Goal: Task Accomplishment & Management: Manage account settings

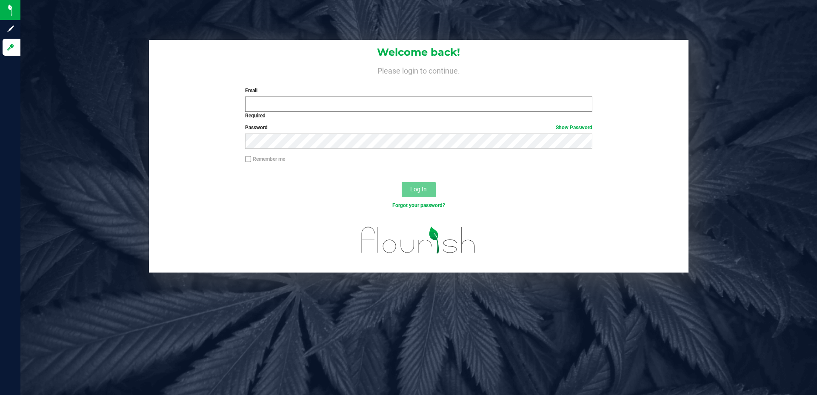
click at [447, 105] on input "Email" at bounding box center [418, 104] width 347 height 15
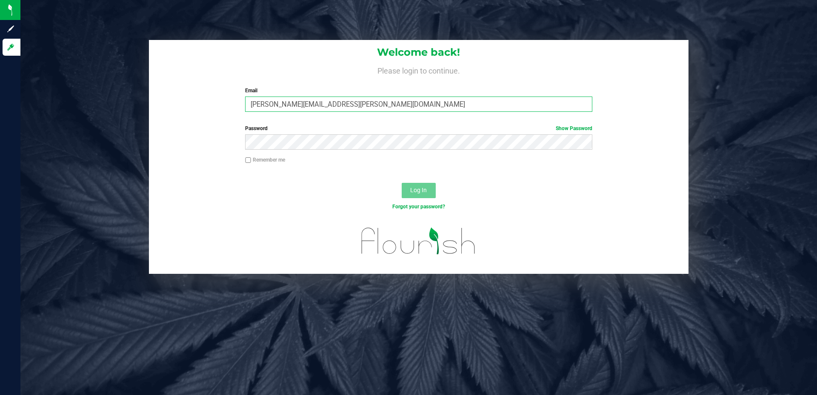
type input "[PERSON_NAME][EMAIL_ADDRESS][PERSON_NAME][DOMAIN_NAME]"
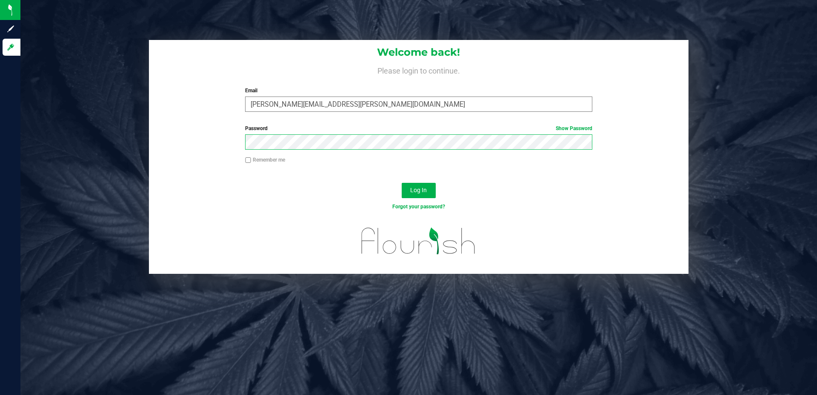
click at [401, 183] on button "Log In" at bounding box center [418, 190] width 34 height 15
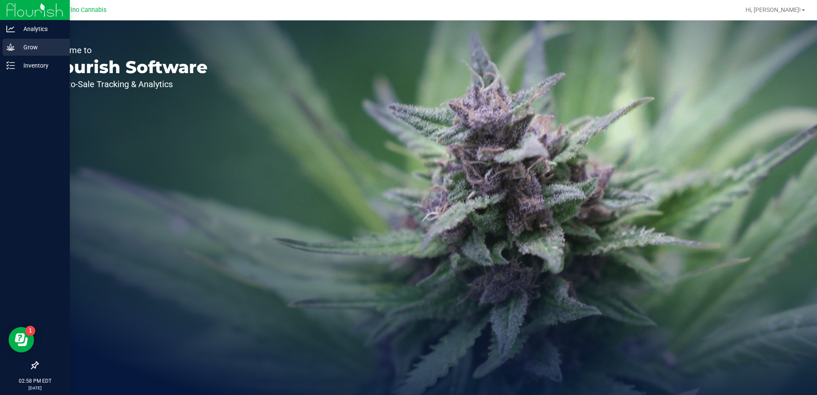
click at [29, 47] on p "Grow" at bounding box center [40, 47] width 51 height 10
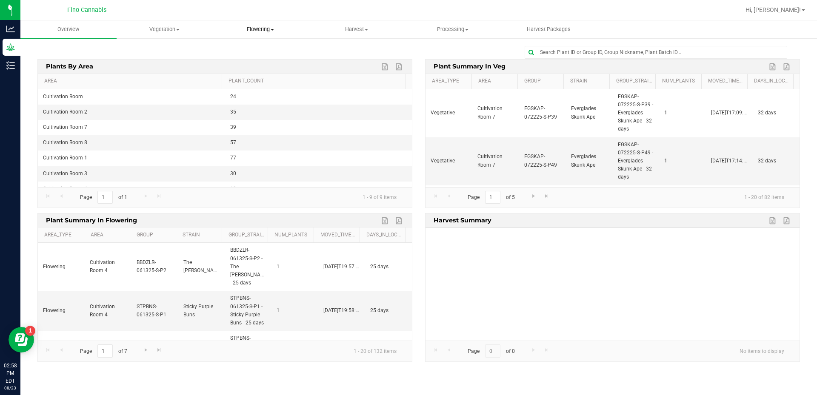
click at [264, 29] on span "Flowering" at bounding box center [260, 30] width 95 height 8
click at [242, 61] on span "Flowering groups" at bounding box center [248, 61] width 71 height 7
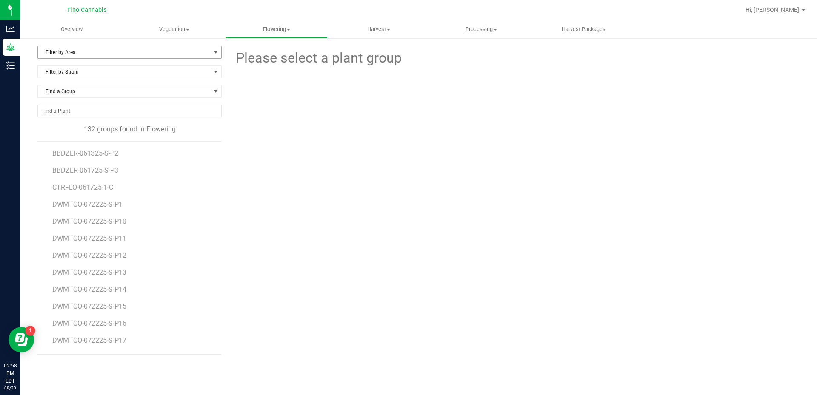
click at [85, 52] on span "Filter by Area" at bounding box center [124, 52] width 173 height 12
click at [79, 77] on li "Cultivation Room 1" at bounding box center [129, 79] width 183 height 13
click at [97, 74] on span "Filter by Strain" at bounding box center [124, 72] width 173 height 12
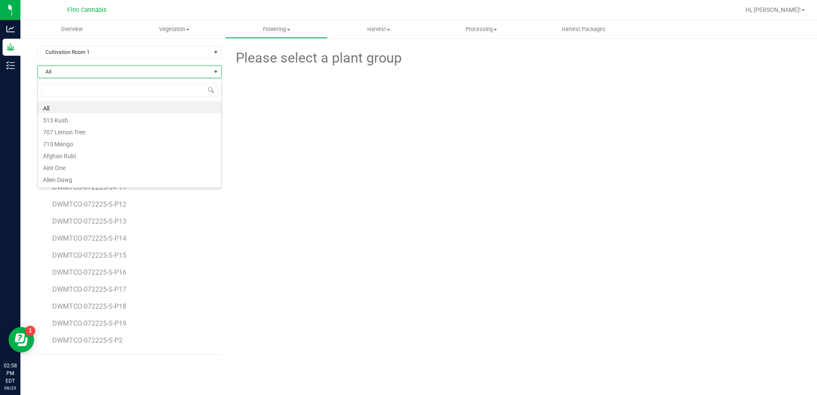
scroll to position [13, 184]
type input "purple"
click at [93, 111] on li "Purple Ape" at bounding box center [129, 107] width 183 height 12
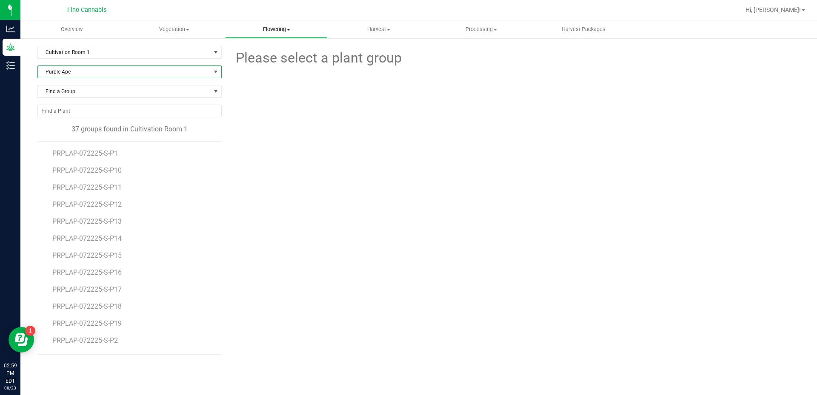
click at [289, 26] on span "Flowering" at bounding box center [276, 30] width 102 height 8
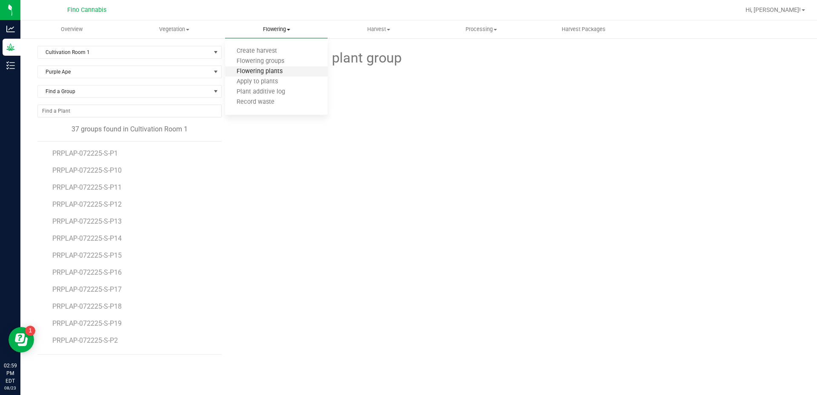
click at [270, 71] on span "Flowering plants" at bounding box center [259, 71] width 69 height 7
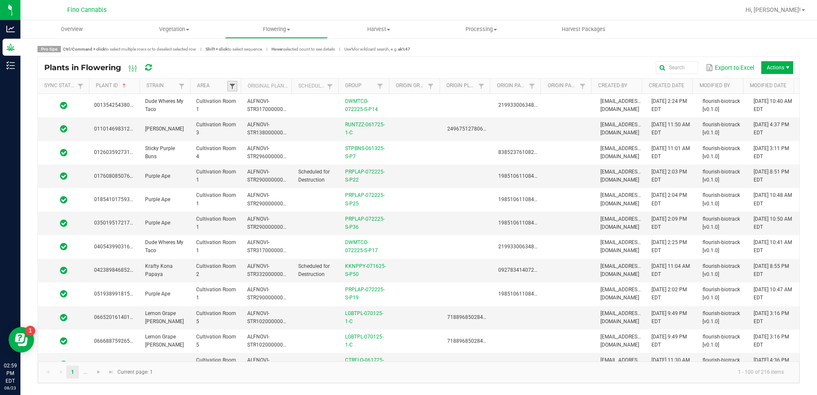
click at [233, 85] on span at bounding box center [232, 86] width 7 height 7
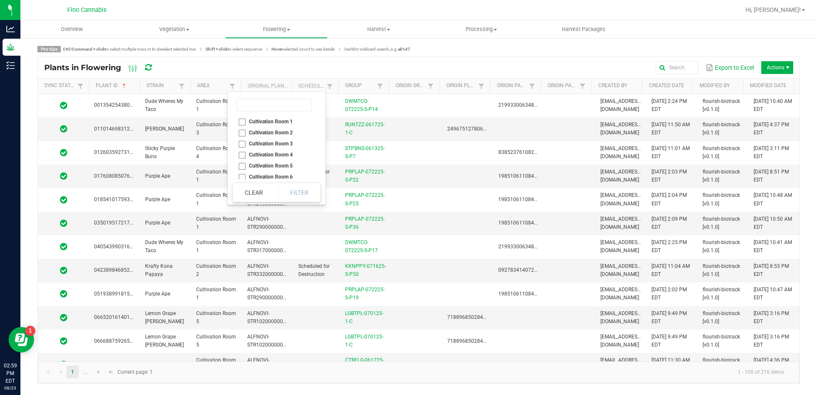
click at [244, 121] on li "Cultivation Room 1" at bounding box center [274, 121] width 83 height 11
checkbox 1 "true"
click at [303, 189] on button "Filter" at bounding box center [299, 192] width 43 height 19
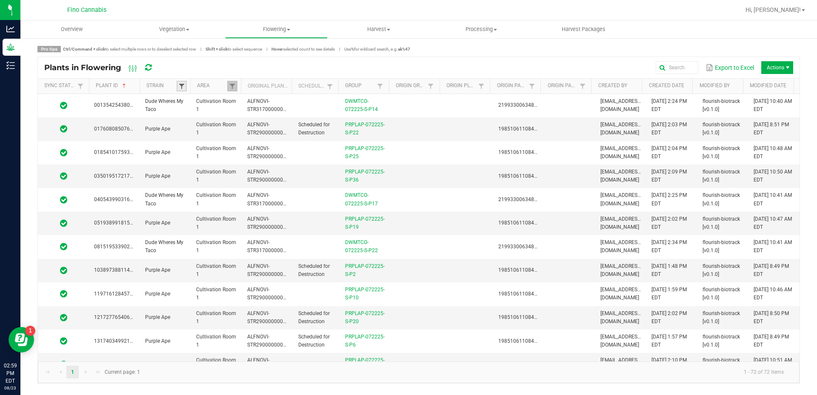
click at [182, 85] on span at bounding box center [181, 86] width 7 height 7
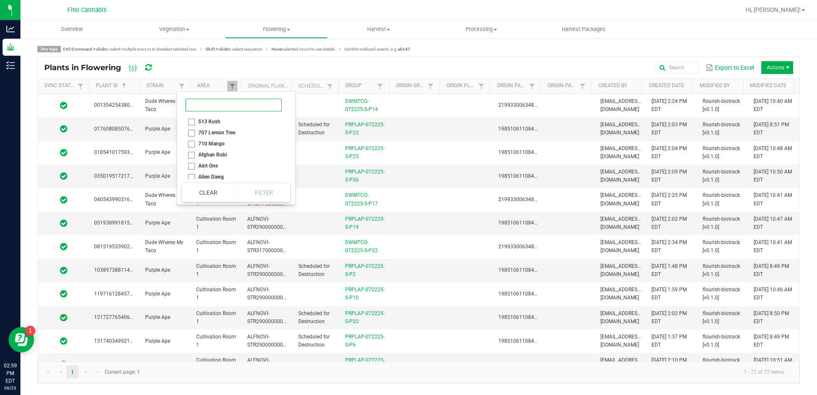
click at [199, 104] on input at bounding box center [233, 105] width 96 height 13
type input "purple"
click at [211, 122] on li "Purple Ape" at bounding box center [223, 121] width 83 height 11
checkbox Ape "true"
click at [251, 191] on button "Filter" at bounding box center [248, 192] width 43 height 19
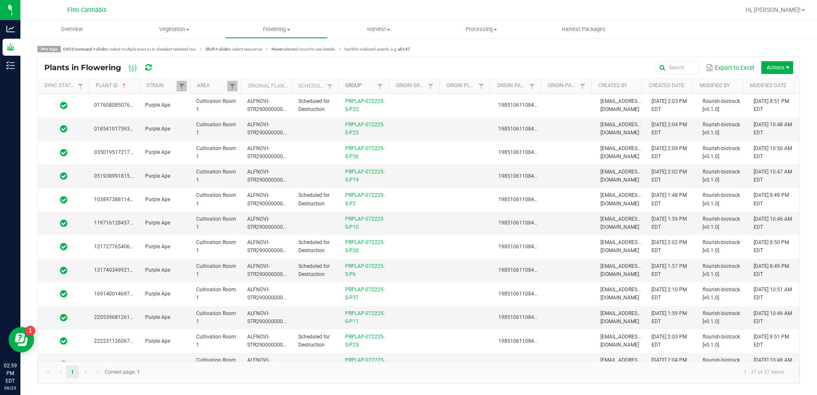
click at [365, 85] on link "Group" at bounding box center [360, 86] width 30 height 7
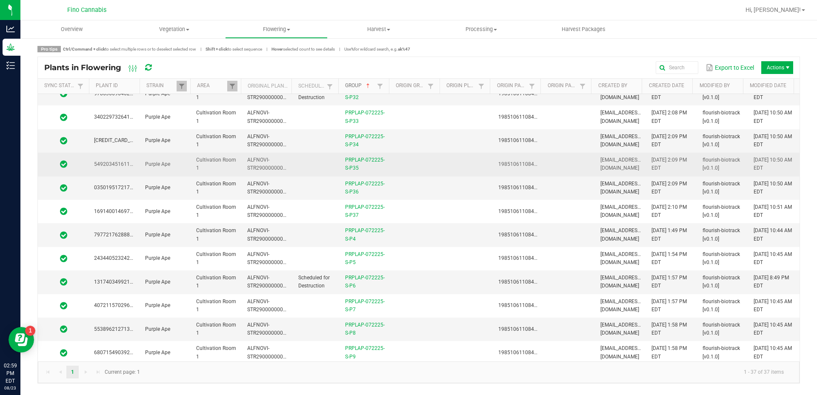
scroll to position [604, 0]
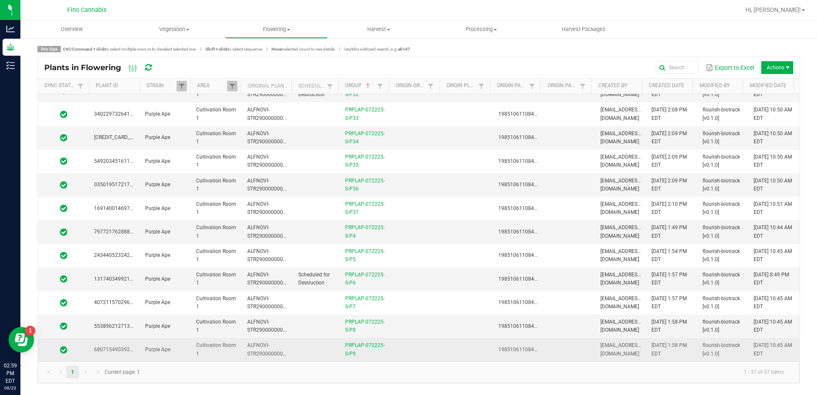
click at [427, 349] on td at bounding box center [416, 349] width 51 height 23
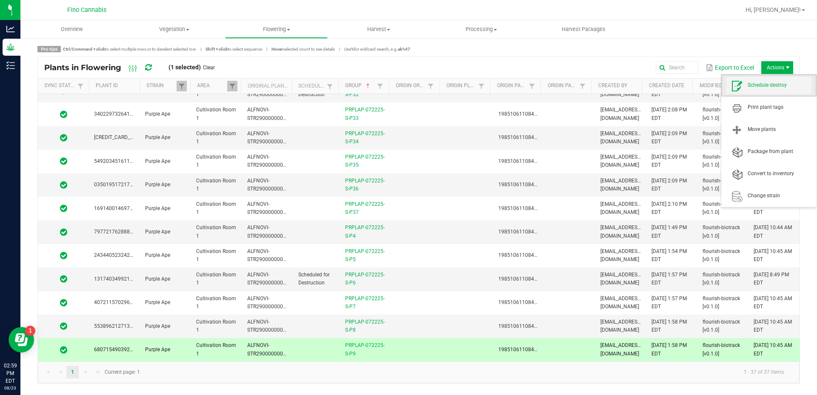
click at [772, 81] on span "Schedule destroy" at bounding box center [768, 85] width 85 height 17
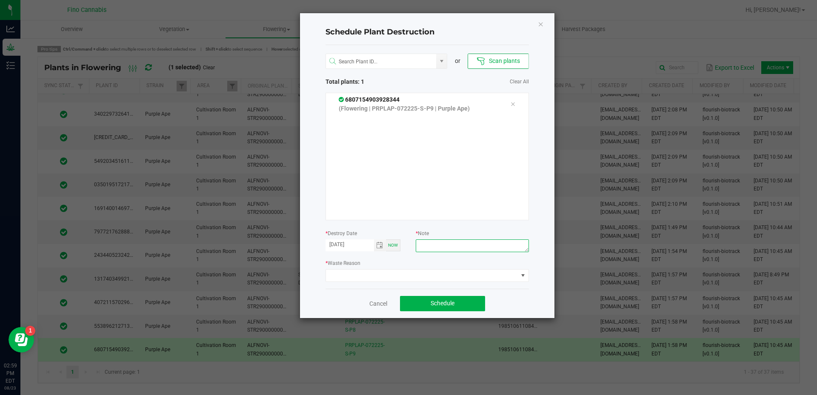
click at [464, 249] on textarea at bounding box center [472, 245] width 113 height 13
click at [447, 252] on textarea "Culled [DEMOGRAPHIC_DATA] - 112g each" at bounding box center [472, 245] width 113 height 13
click at [447, 250] on textarea "Culled [DEMOGRAPHIC_DATA] - 112g each" at bounding box center [472, 245] width 113 height 13
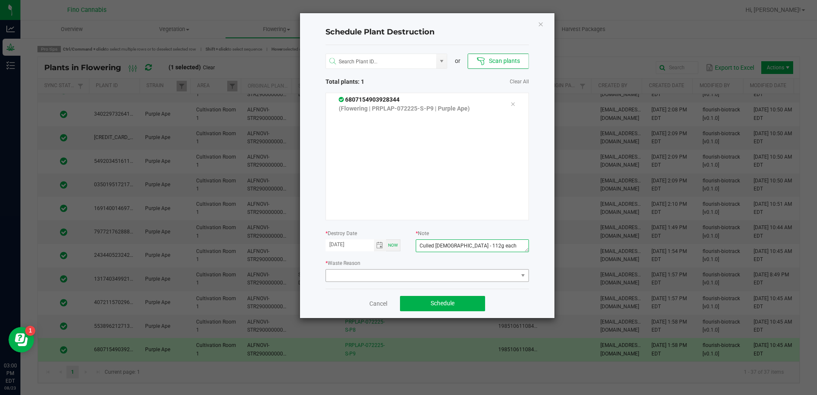
type textarea "Culled [DEMOGRAPHIC_DATA] - 112g each"
click at [390, 273] on span at bounding box center [422, 276] width 192 height 12
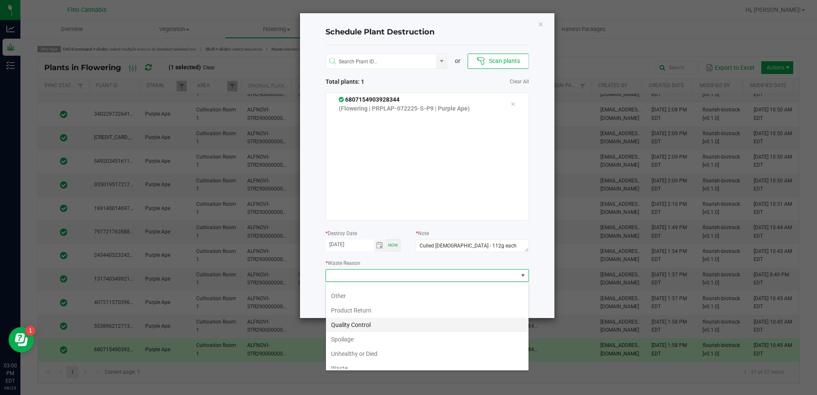
scroll to position [31, 0]
click at [378, 356] on li "Waste" at bounding box center [427, 361] width 202 height 14
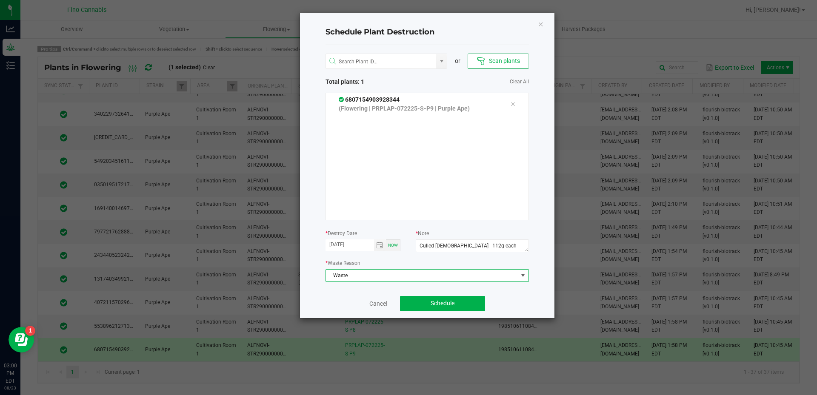
click at [506, 314] on div "Cancel Schedule" at bounding box center [426, 303] width 203 height 29
click at [441, 301] on span "Schedule" at bounding box center [442, 303] width 24 height 7
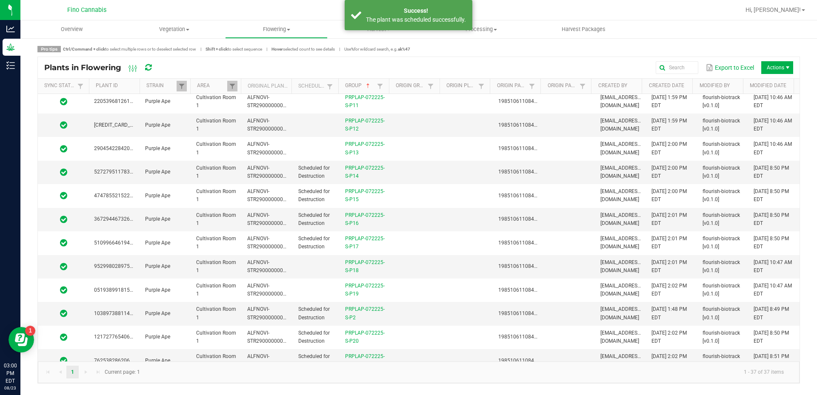
scroll to position [0, 0]
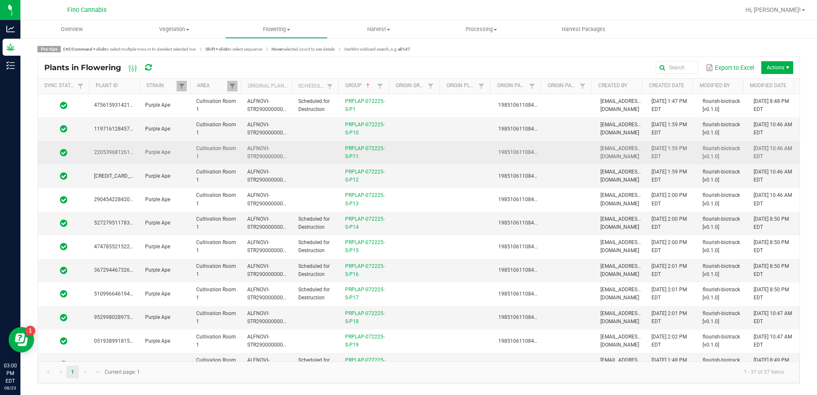
click at [433, 147] on td at bounding box center [416, 152] width 51 height 23
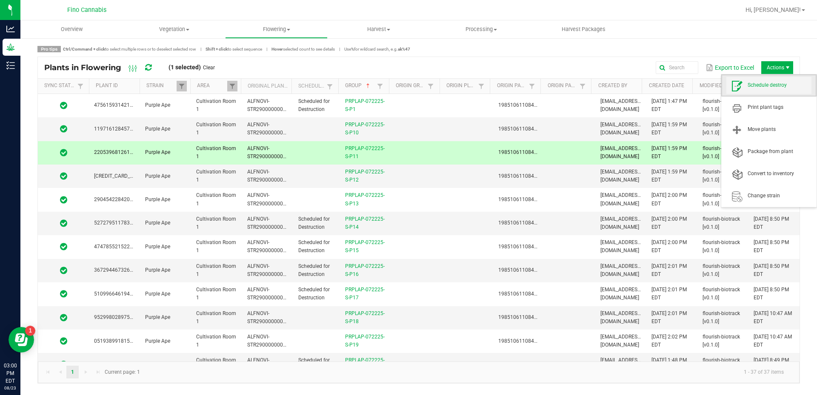
click at [762, 86] on span "Schedule destroy" at bounding box center [779, 85] width 64 height 7
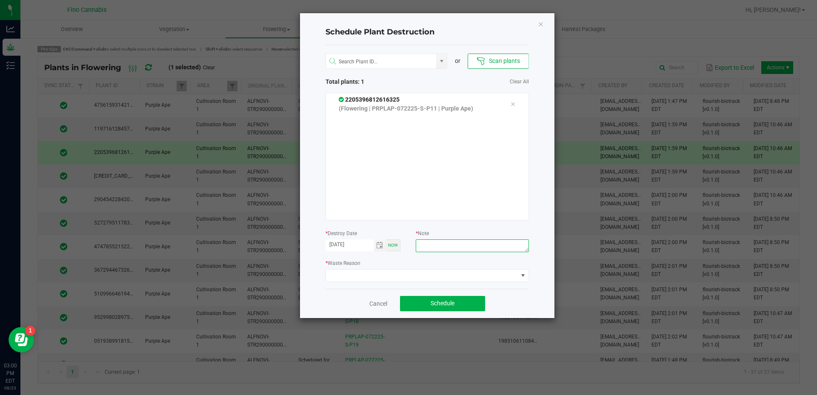
paste textarea "Culled [DEMOGRAPHIC_DATA] - 112g each"
type textarea "Culled [DEMOGRAPHIC_DATA] - 112g each"
click at [459, 278] on span at bounding box center [422, 276] width 192 height 12
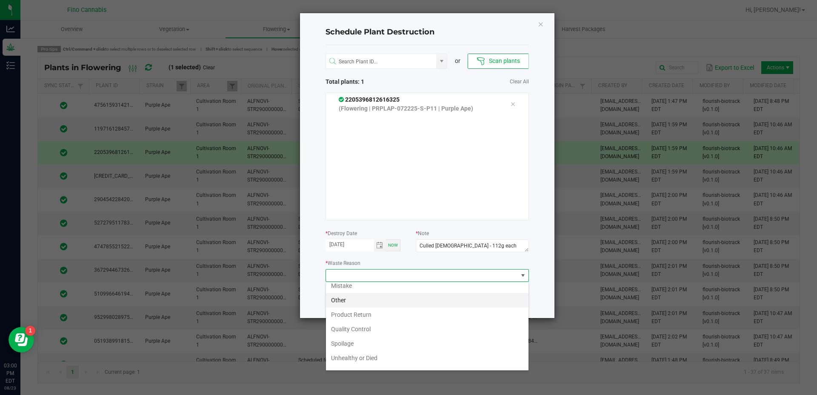
scroll to position [31, 0]
click at [344, 364] on li "Waste" at bounding box center [427, 361] width 202 height 14
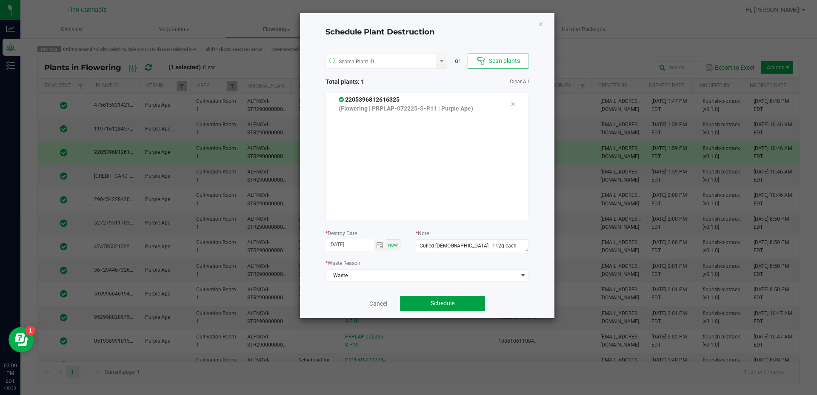
click at [465, 302] on button "Schedule" at bounding box center [442, 303] width 85 height 15
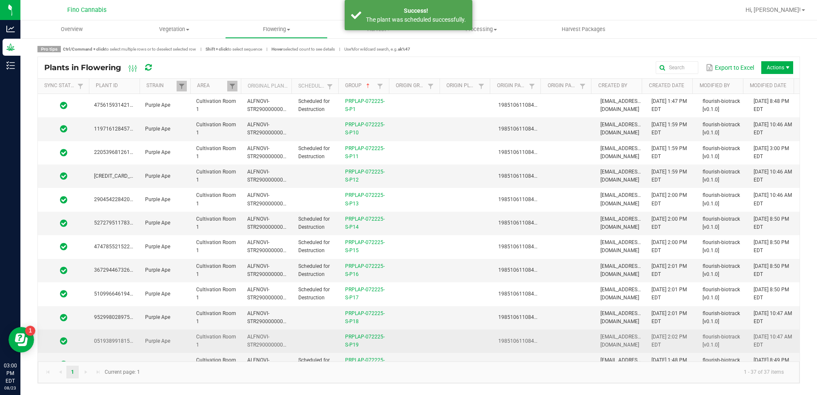
click at [432, 339] on td at bounding box center [416, 341] width 51 height 23
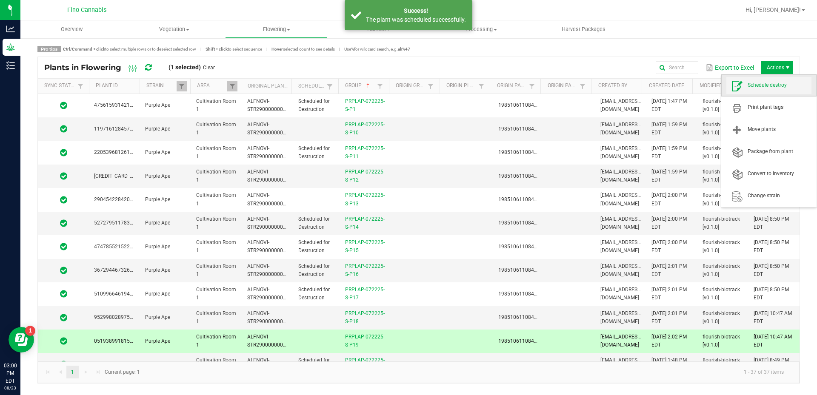
click at [769, 82] on span "Schedule destroy" at bounding box center [779, 85] width 64 height 7
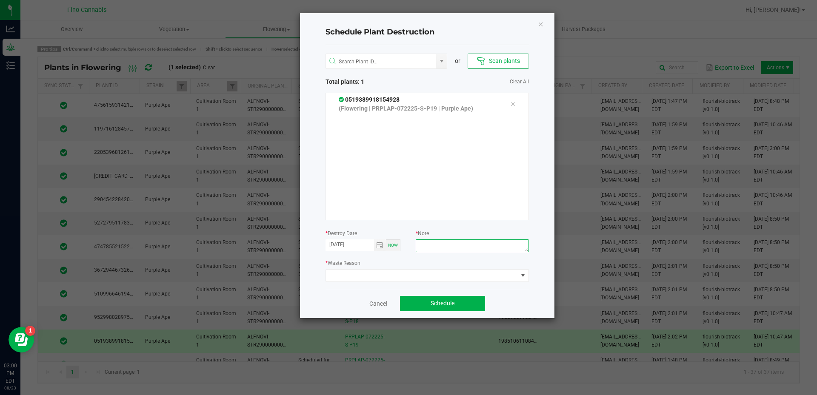
paste textarea "Culled [DEMOGRAPHIC_DATA] - 112g each"
type textarea "Culled [DEMOGRAPHIC_DATA] - 112g each"
click at [448, 278] on span at bounding box center [422, 276] width 192 height 12
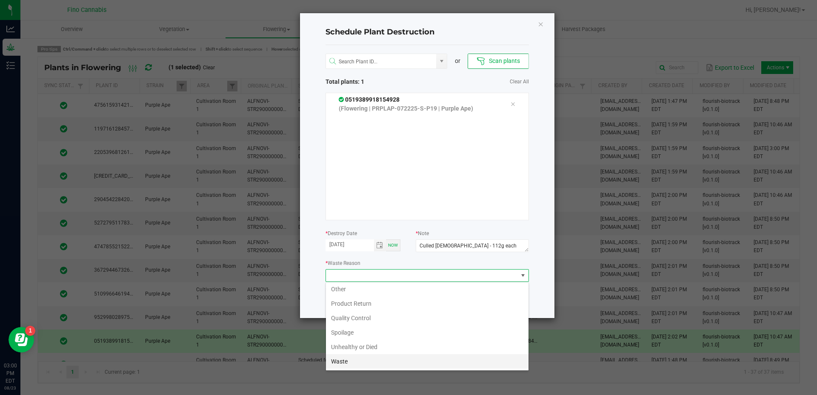
click at [469, 357] on li "Waste" at bounding box center [427, 361] width 202 height 14
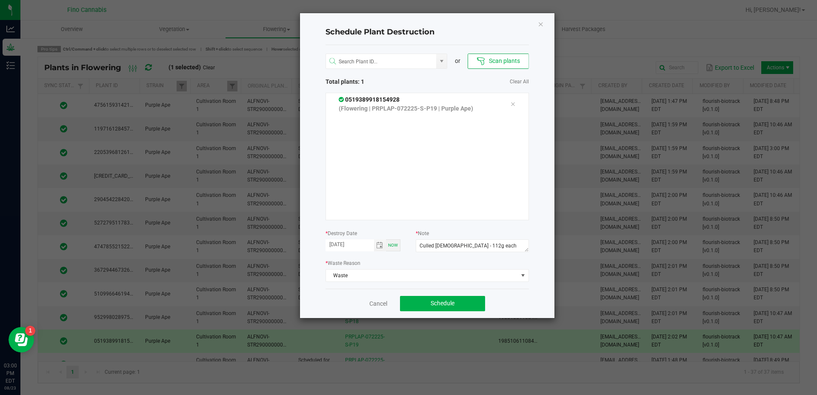
click at [532, 302] on div "Schedule Plant Destruction or Scan plants Total plants: 1 Clear All 05193899181…" at bounding box center [427, 165] width 254 height 305
click at [453, 305] on span "Schedule" at bounding box center [442, 303] width 24 height 7
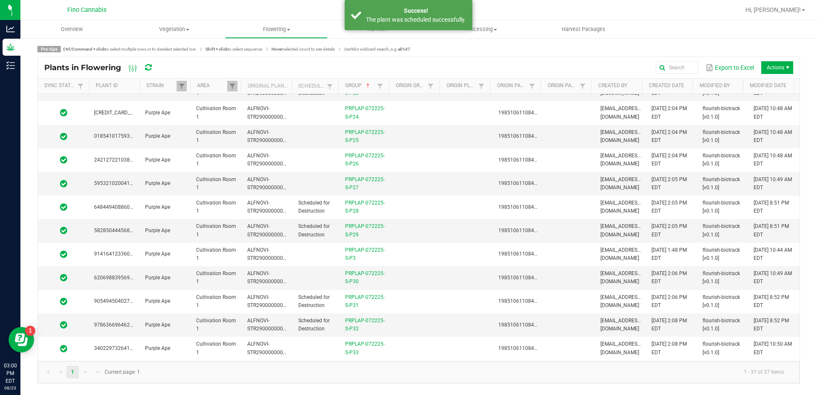
scroll to position [383, 0]
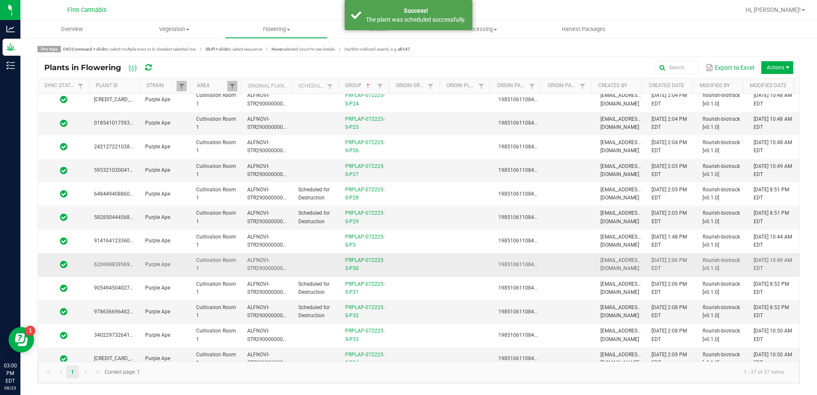
click at [452, 265] on td at bounding box center [467, 264] width 51 height 23
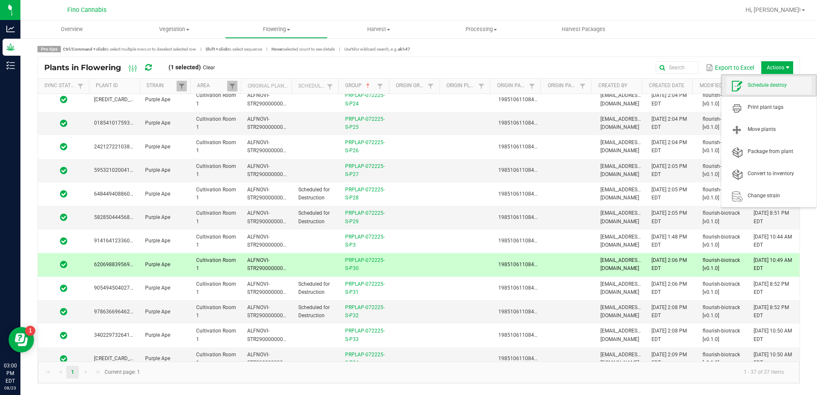
click at [756, 89] on span "Schedule destroy" at bounding box center [779, 85] width 64 height 7
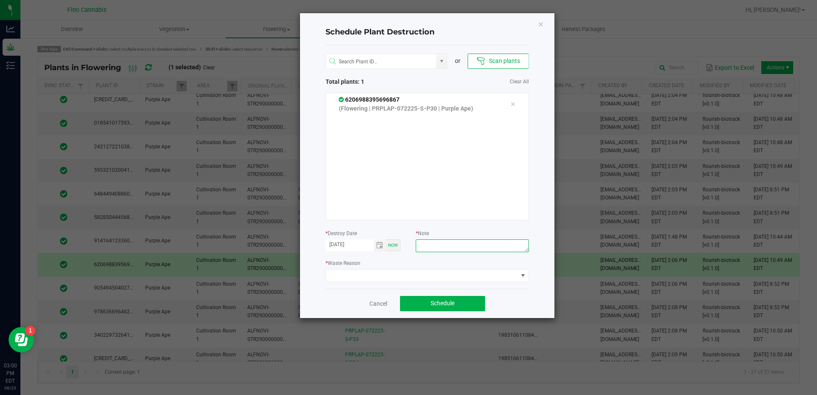
paste textarea "Culled [DEMOGRAPHIC_DATA] - 112g each"
type textarea "Culled [DEMOGRAPHIC_DATA] - 112g each"
click at [495, 271] on span at bounding box center [422, 276] width 192 height 12
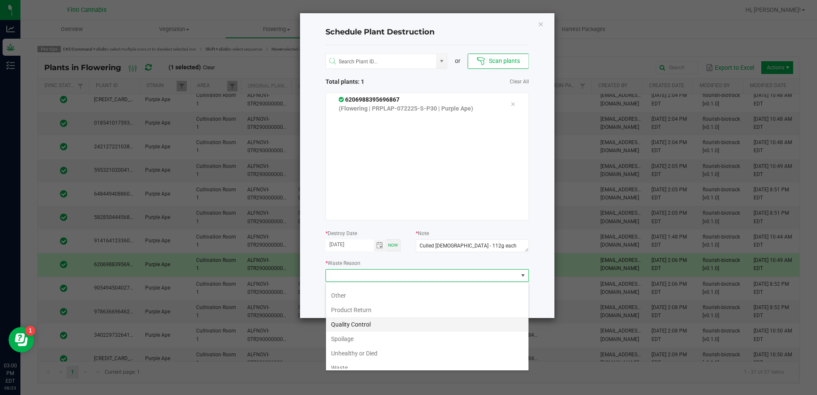
scroll to position [31, 0]
click at [411, 362] on li "Waste" at bounding box center [427, 361] width 202 height 14
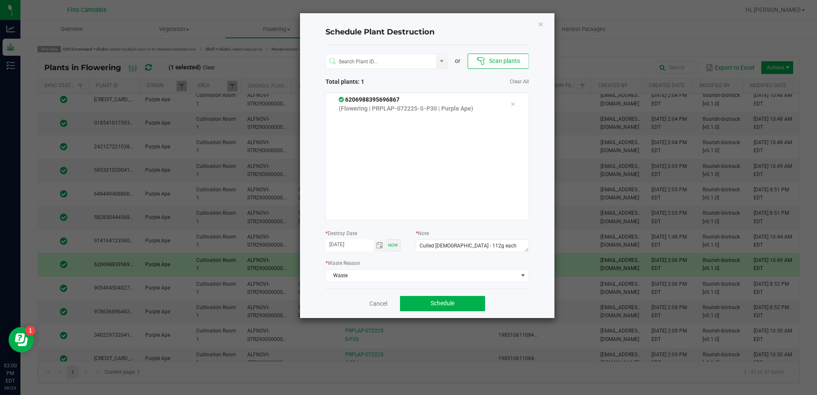
click at [513, 289] on div "Cancel Schedule" at bounding box center [426, 303] width 203 height 29
click at [461, 300] on button "Schedule" at bounding box center [442, 303] width 85 height 15
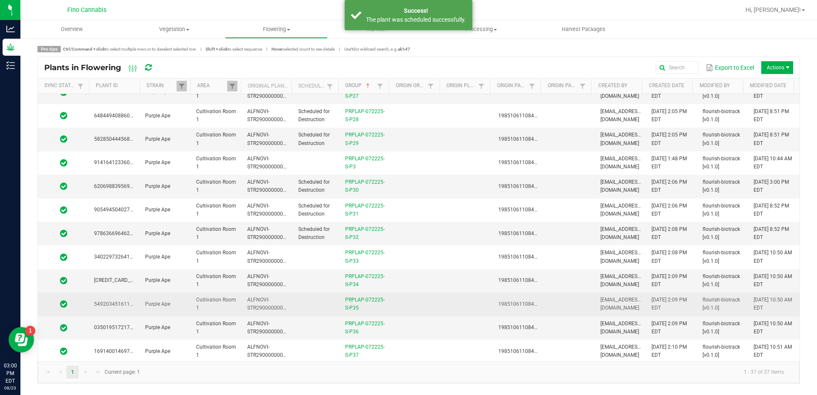
scroll to position [468, 0]
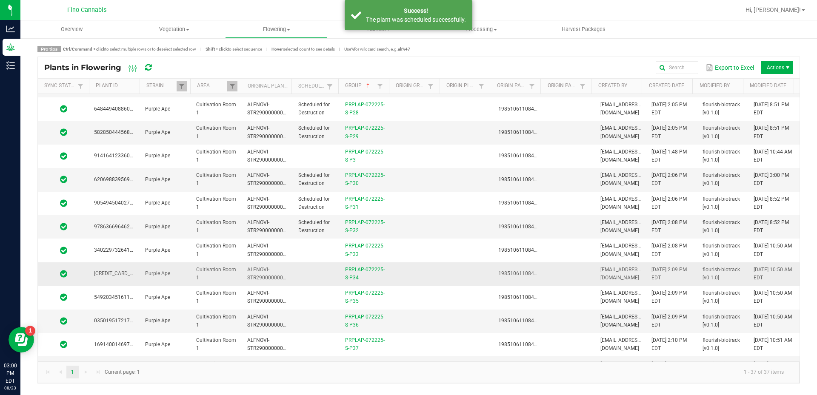
click at [456, 266] on td at bounding box center [467, 273] width 51 height 23
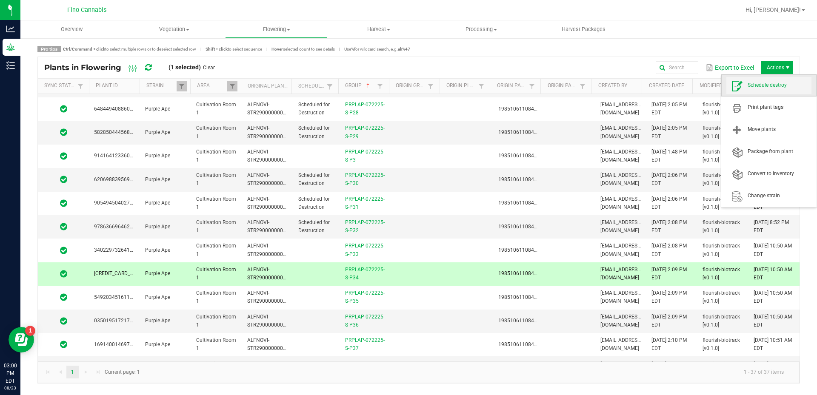
click at [756, 89] on span "Schedule destroy" at bounding box center [768, 85] width 85 height 17
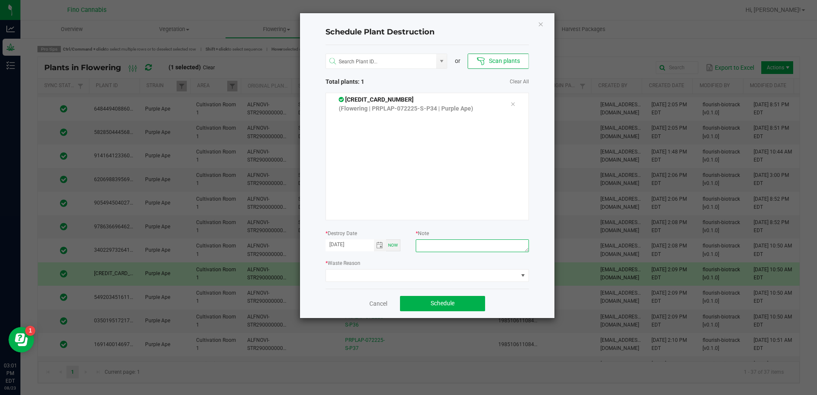
paste textarea "Culled [DEMOGRAPHIC_DATA] - 112g each"
type textarea "Culled [DEMOGRAPHIC_DATA] - 112g each"
click at [487, 272] on span at bounding box center [422, 276] width 192 height 12
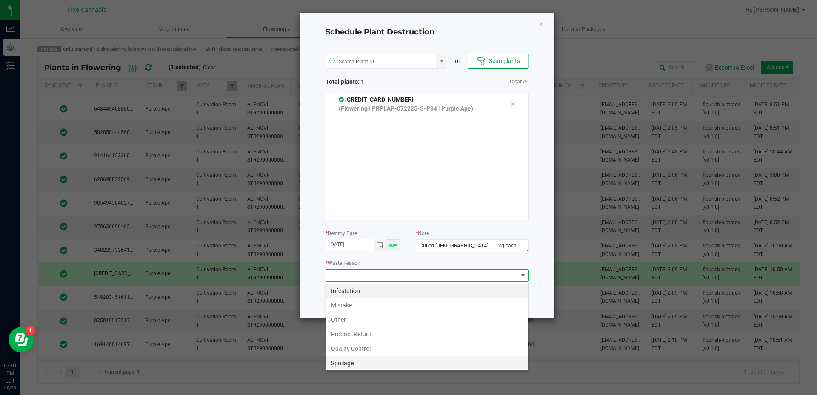
scroll to position [31, 0]
click at [379, 362] on li "Waste" at bounding box center [427, 361] width 202 height 14
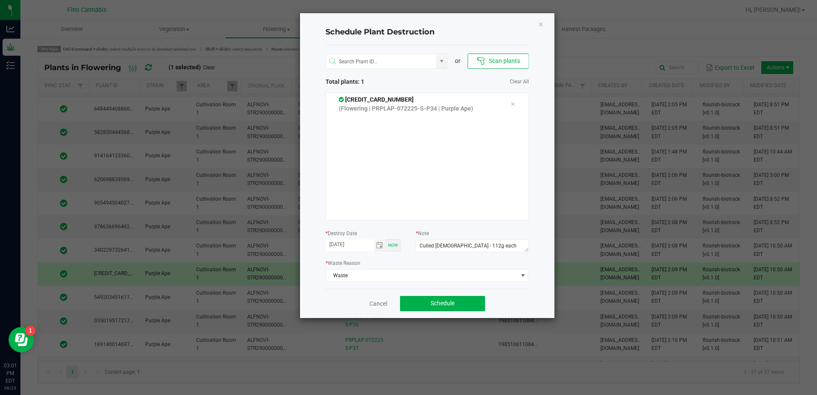
click at [528, 296] on div "Cancel Schedule" at bounding box center [426, 303] width 203 height 29
click at [446, 301] on span "Schedule" at bounding box center [442, 303] width 24 height 7
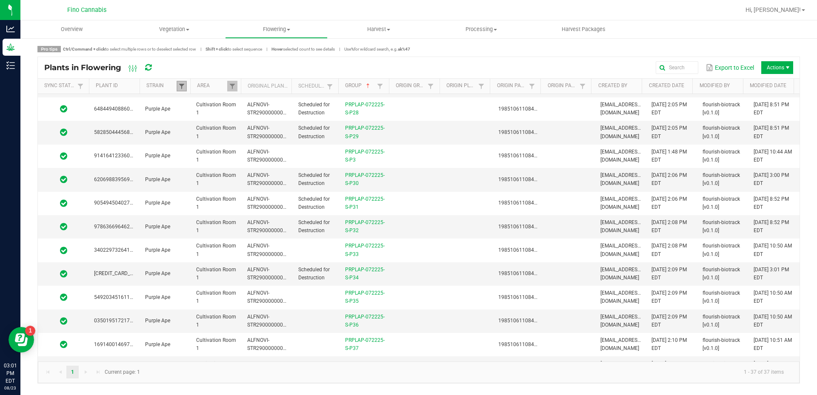
click at [182, 87] on span at bounding box center [181, 86] width 7 height 7
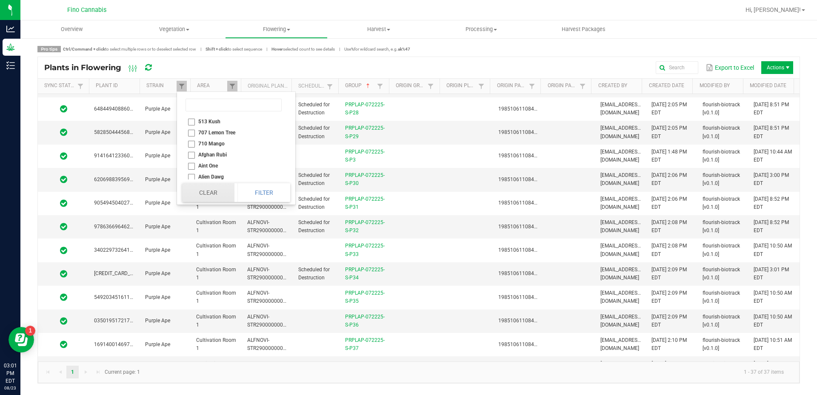
click at [213, 188] on button "Clear" at bounding box center [208, 192] width 52 height 19
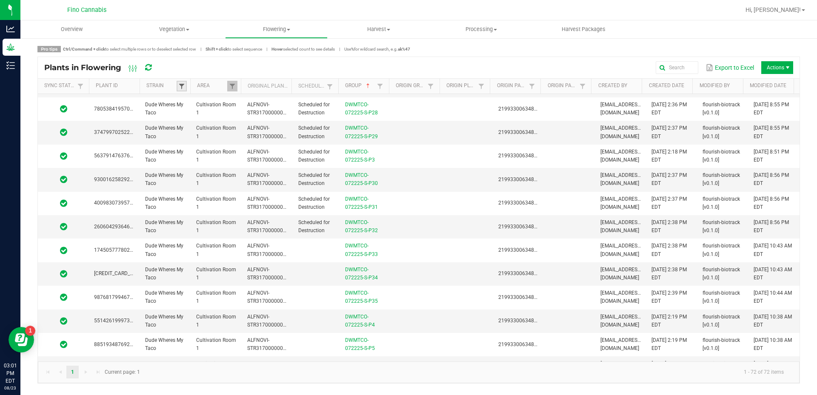
click at [182, 86] on span at bounding box center [181, 86] width 7 height 7
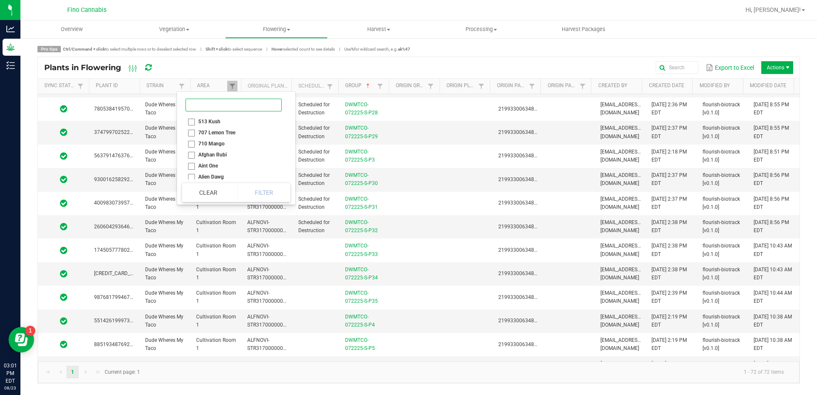
click at [195, 108] on input at bounding box center [233, 105] width 96 height 13
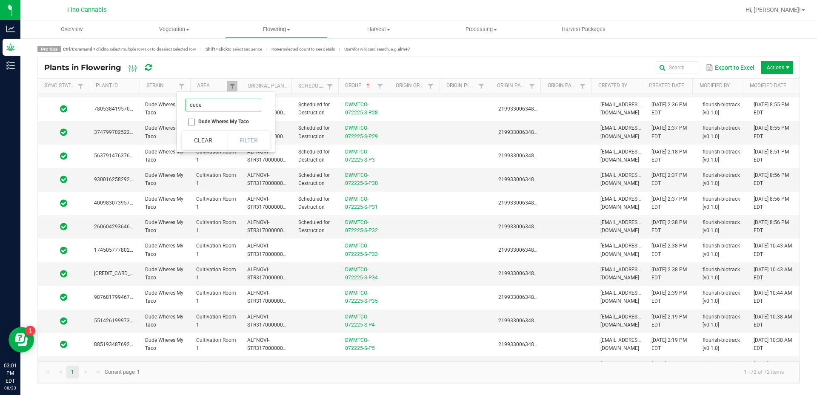
type input "dude"
click at [191, 120] on li "Dude Wheres My Taco" at bounding box center [223, 121] width 83 height 11
checkbox Taco "true"
click at [259, 140] on button "Filter" at bounding box center [248, 140] width 43 height 19
click at [368, 86] on span "Sortable" at bounding box center [367, 86] width 7 height 7
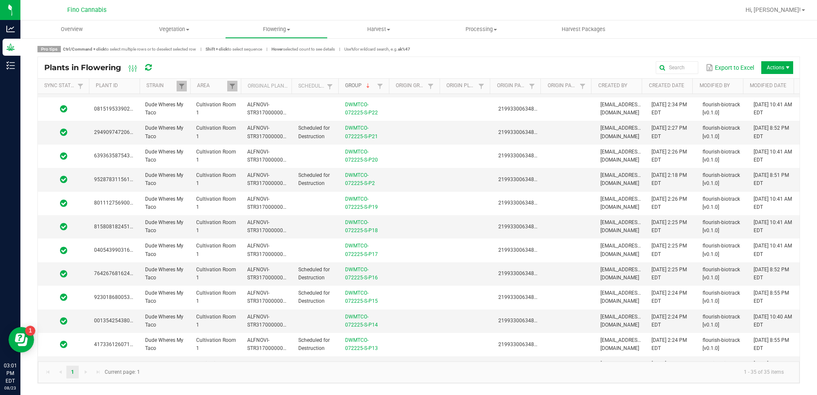
click at [368, 86] on span "Sortable" at bounding box center [367, 86] width 7 height 7
click at [368, 85] on link "Group" at bounding box center [360, 86] width 30 height 7
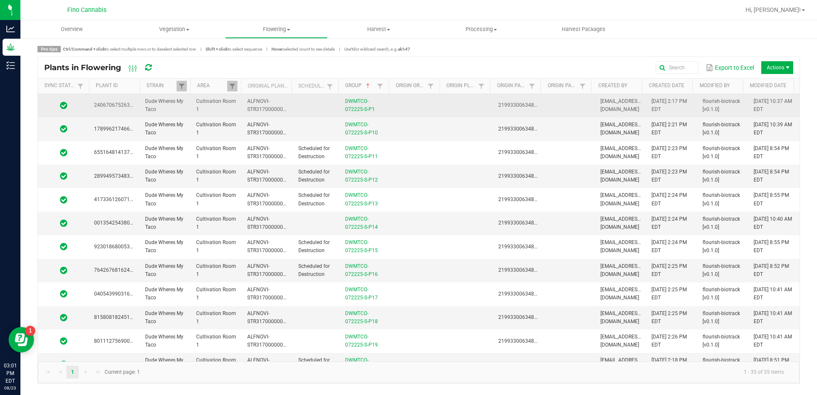
click at [425, 113] on td at bounding box center [416, 105] width 51 height 23
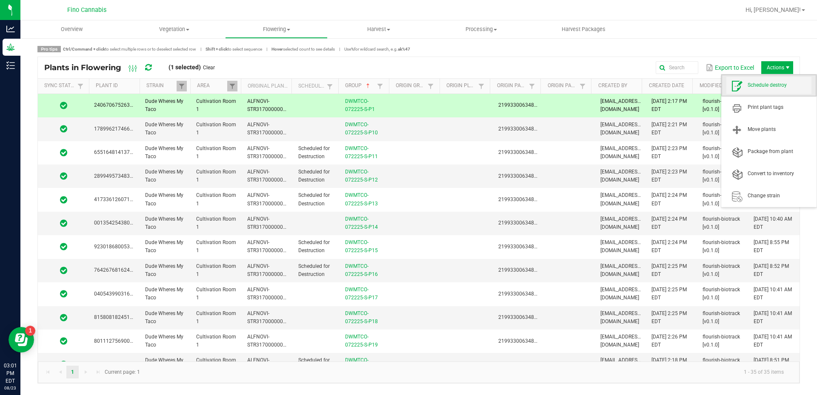
click at [760, 84] on span "Schedule destroy" at bounding box center [779, 85] width 64 height 7
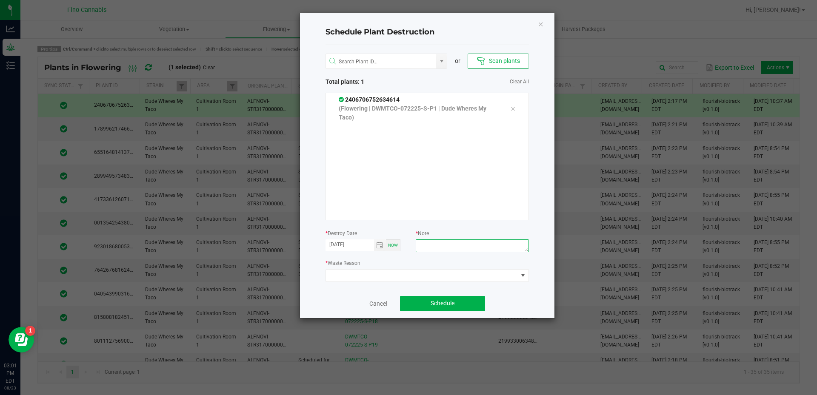
paste textarea "Culled [DEMOGRAPHIC_DATA] - 112g each"
click at [461, 247] on textarea "Culled [DEMOGRAPHIC_DATA] - 112g each" at bounding box center [472, 245] width 113 height 13
click at [504, 248] on textarea "Culled [DEMOGRAPHIC_DATA] - 130g each" at bounding box center [472, 245] width 113 height 13
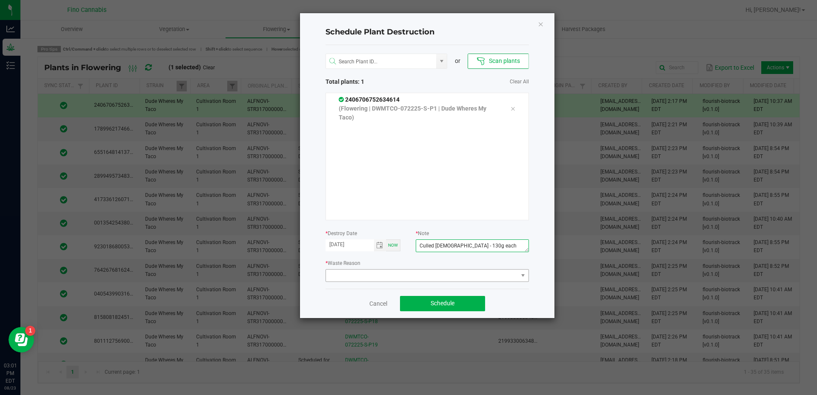
type textarea "Culled [DEMOGRAPHIC_DATA] - 130g each"
click at [381, 274] on span at bounding box center [422, 276] width 192 height 12
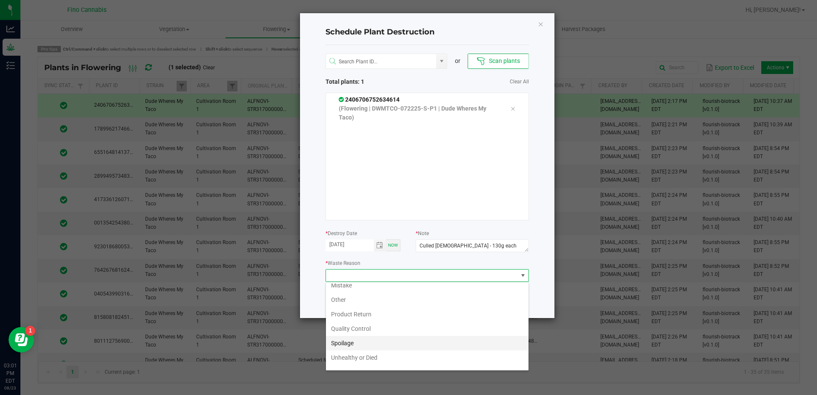
scroll to position [31, 0]
click at [340, 357] on li "Waste" at bounding box center [427, 361] width 202 height 14
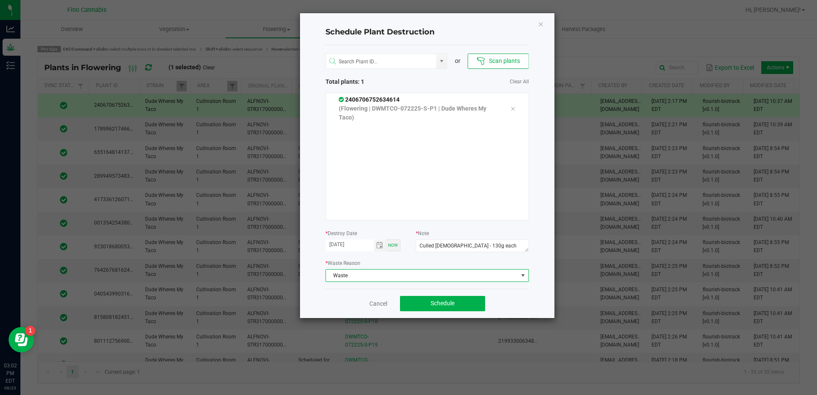
click at [504, 307] on div "Cancel Schedule" at bounding box center [426, 303] width 203 height 29
click at [467, 304] on button "Schedule" at bounding box center [442, 303] width 85 height 15
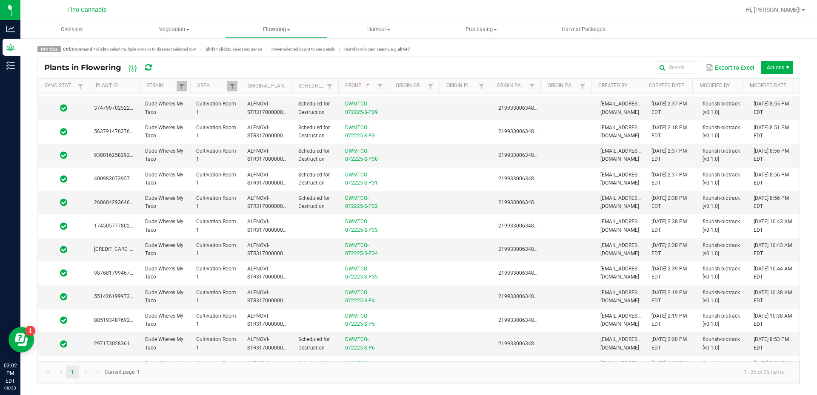
scroll to position [557, 0]
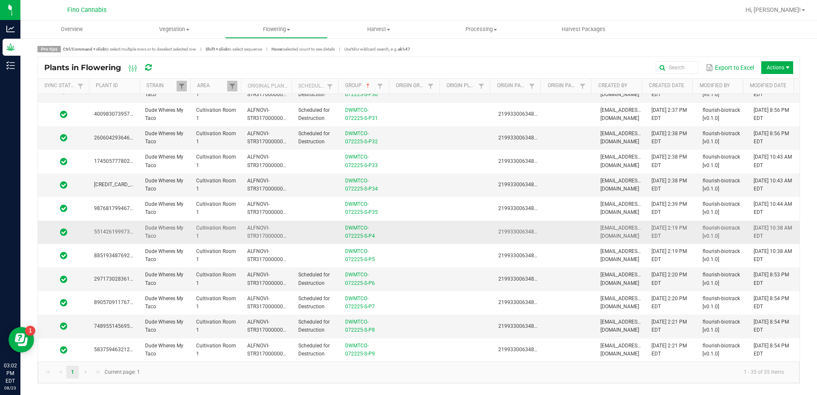
click at [404, 241] on td at bounding box center [416, 232] width 51 height 23
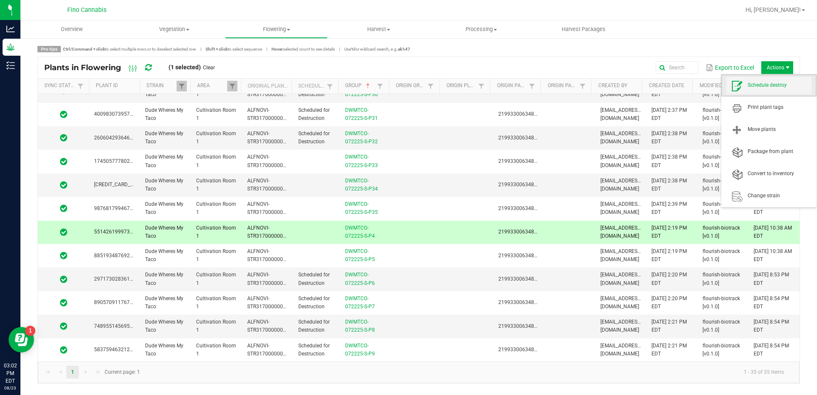
click at [762, 85] on span "Schedule destroy" at bounding box center [779, 85] width 64 height 7
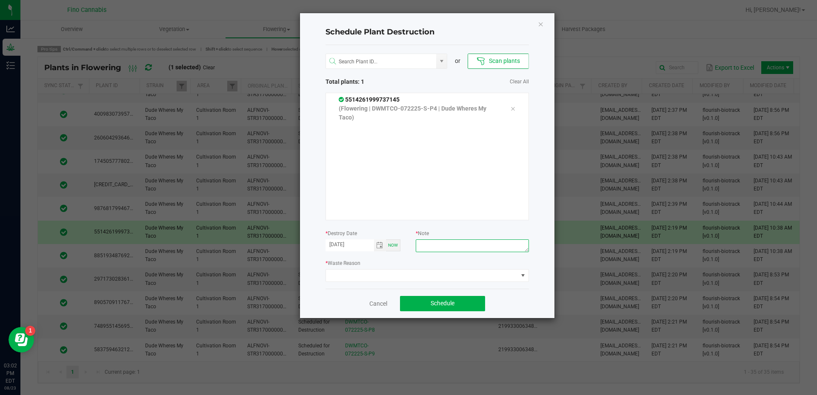
paste textarea "Culled [DEMOGRAPHIC_DATA] - 130g each"
type textarea "Culled [DEMOGRAPHIC_DATA] - 130g each"
click at [441, 274] on span at bounding box center [422, 276] width 192 height 12
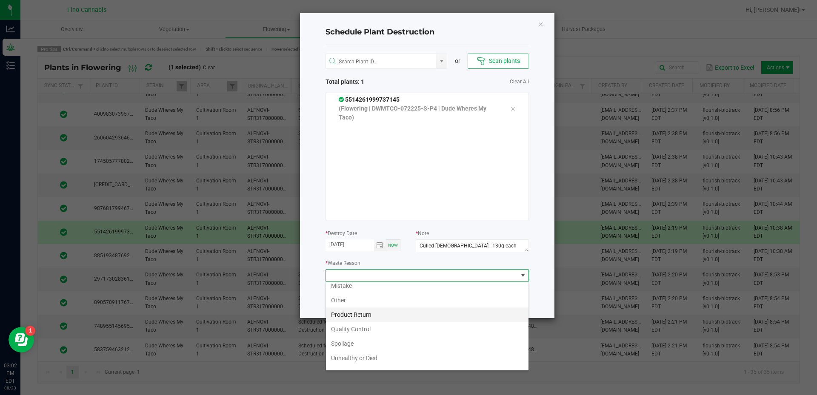
scroll to position [31, 0]
click at [378, 363] on li "Waste" at bounding box center [427, 361] width 202 height 14
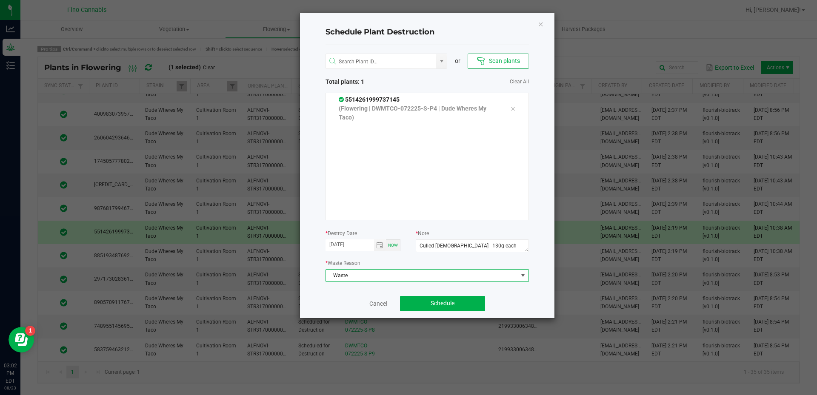
click at [516, 301] on div "Cancel Schedule" at bounding box center [426, 303] width 203 height 29
click at [471, 302] on button "Schedule" at bounding box center [442, 303] width 85 height 15
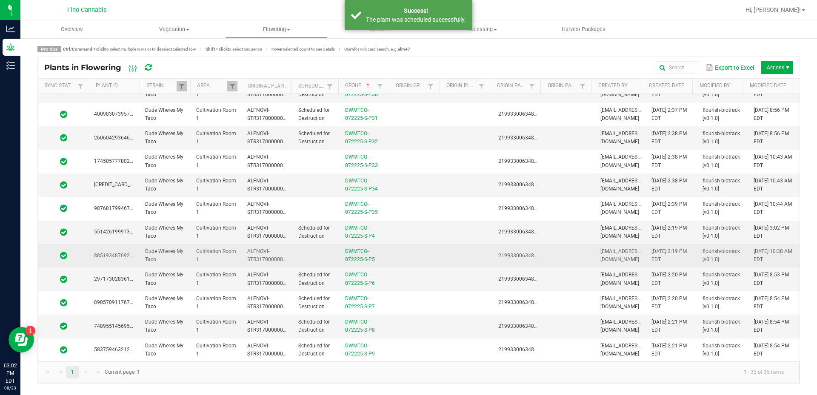
click at [412, 255] on td at bounding box center [416, 255] width 51 height 23
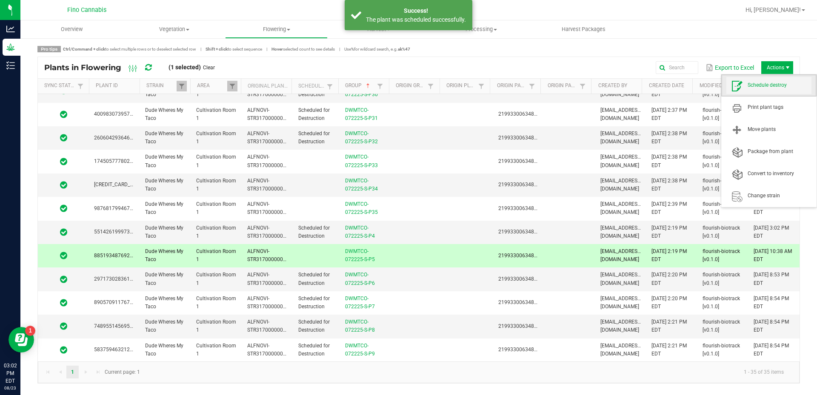
click at [768, 88] on span "Schedule destroy" at bounding box center [779, 85] width 64 height 7
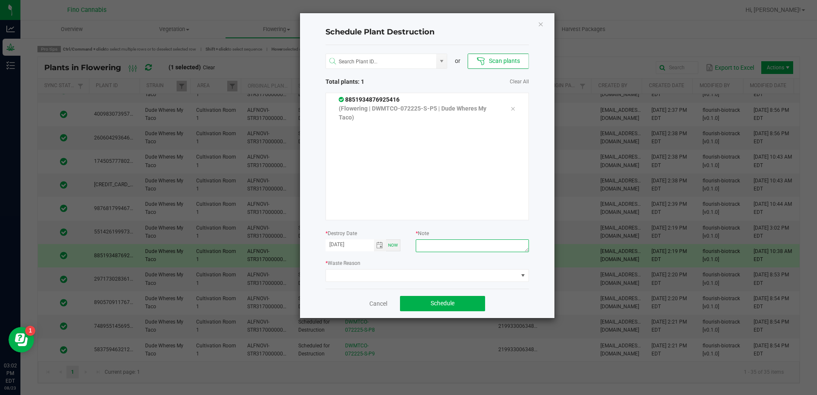
paste textarea "Culled [DEMOGRAPHIC_DATA] - 130g each"
type textarea "Culled [DEMOGRAPHIC_DATA] - 130g each"
click at [441, 278] on span at bounding box center [422, 276] width 192 height 12
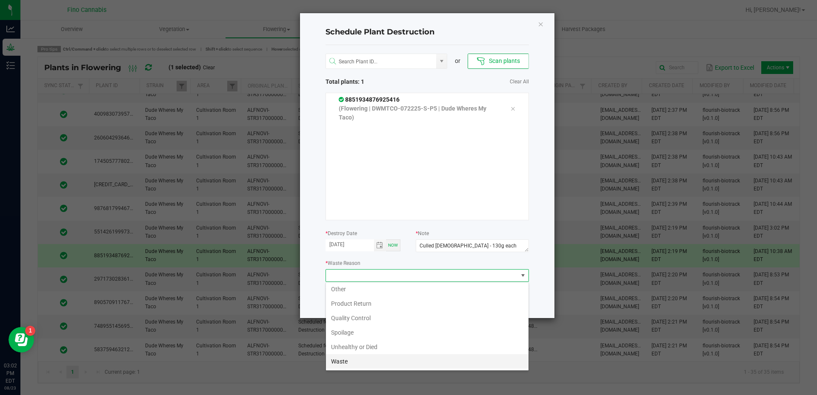
click at [394, 358] on li "Waste" at bounding box center [427, 361] width 202 height 14
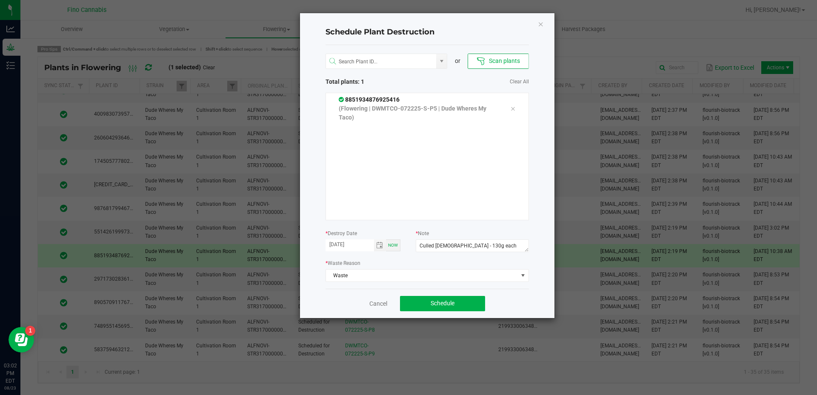
click at [527, 303] on div "Cancel Schedule" at bounding box center [426, 303] width 203 height 29
click at [469, 306] on button "Schedule" at bounding box center [442, 303] width 85 height 15
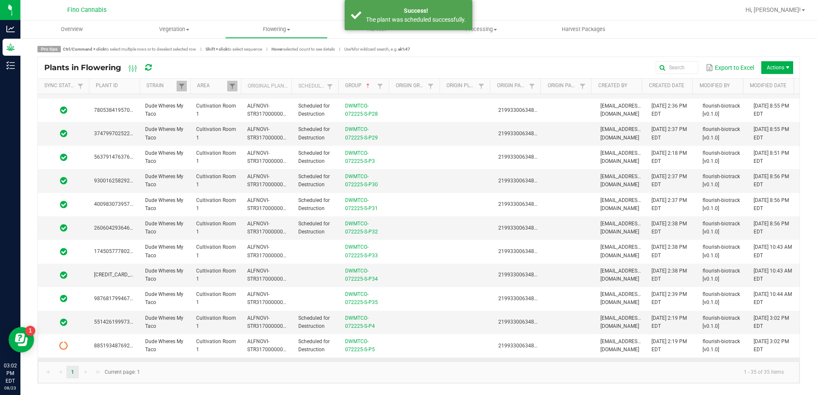
scroll to position [429, 0]
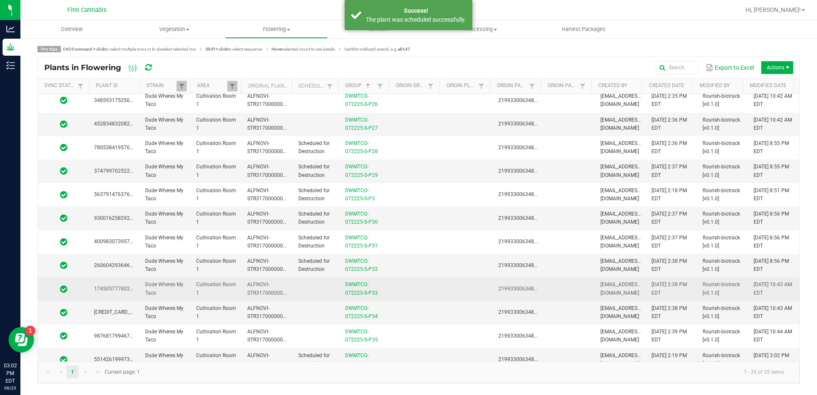
click at [455, 298] on td at bounding box center [467, 288] width 51 height 23
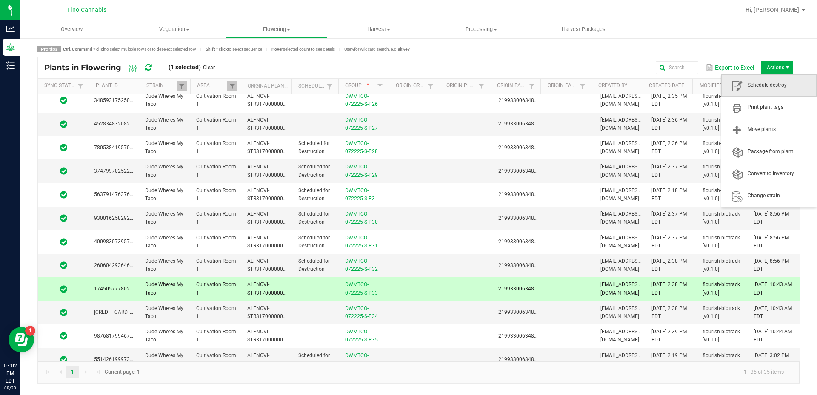
click at [765, 94] on span "Schedule destroy" at bounding box center [768, 85] width 95 height 22
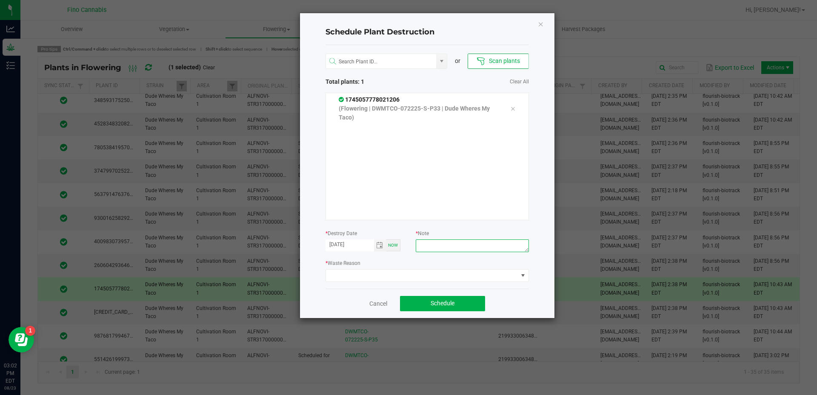
paste textarea "Culled [DEMOGRAPHIC_DATA] - 130g each"
type textarea "Culled [DEMOGRAPHIC_DATA] - 130g each"
click at [452, 274] on span at bounding box center [422, 276] width 192 height 12
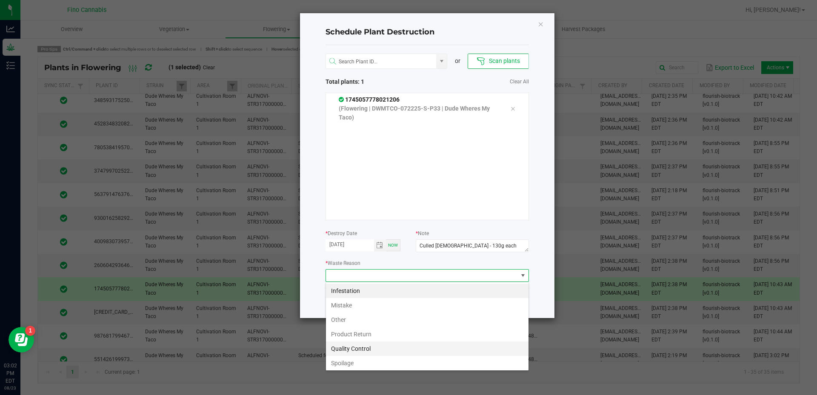
scroll to position [31, 0]
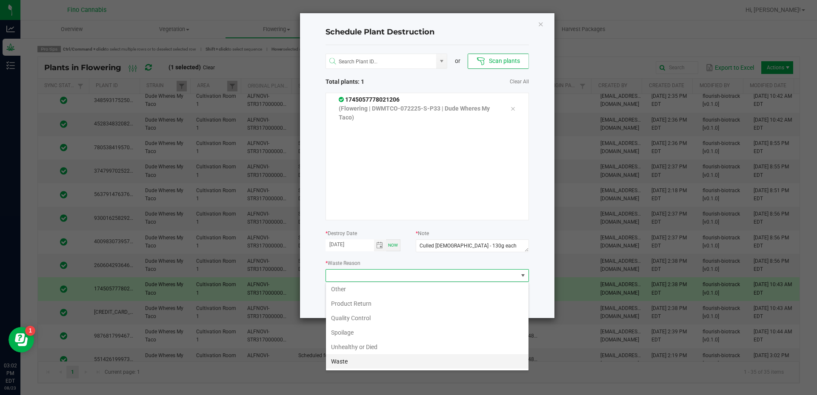
click at [356, 364] on li "Waste" at bounding box center [427, 361] width 202 height 14
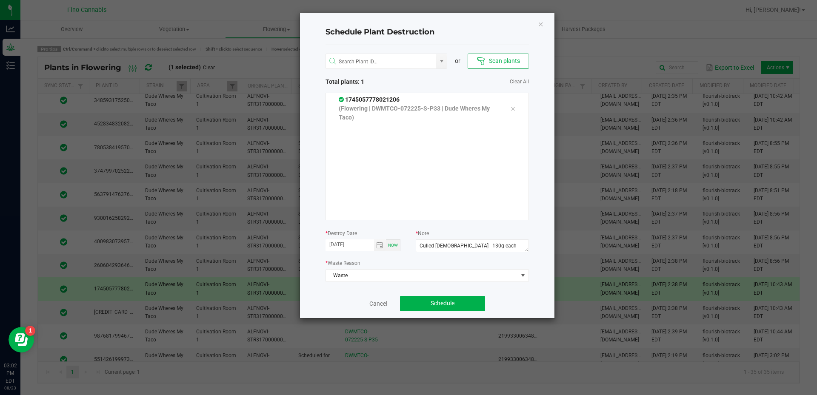
click at [503, 293] on div "Cancel Schedule" at bounding box center [426, 303] width 203 height 29
click at [430, 305] on button "Schedule" at bounding box center [442, 303] width 85 height 15
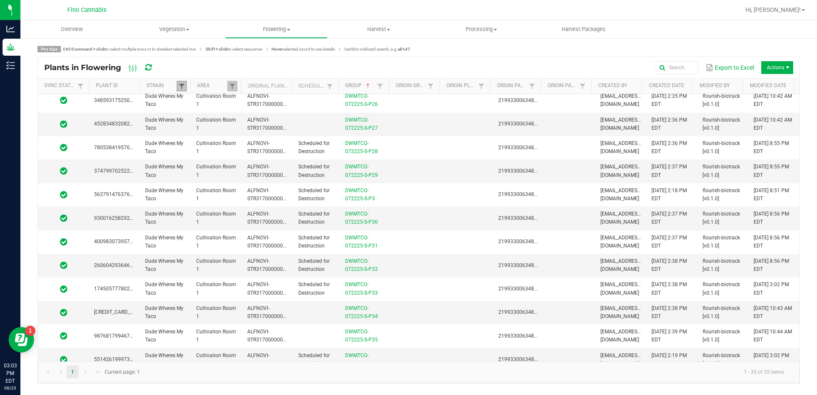
click at [180, 85] on span at bounding box center [181, 86] width 7 height 7
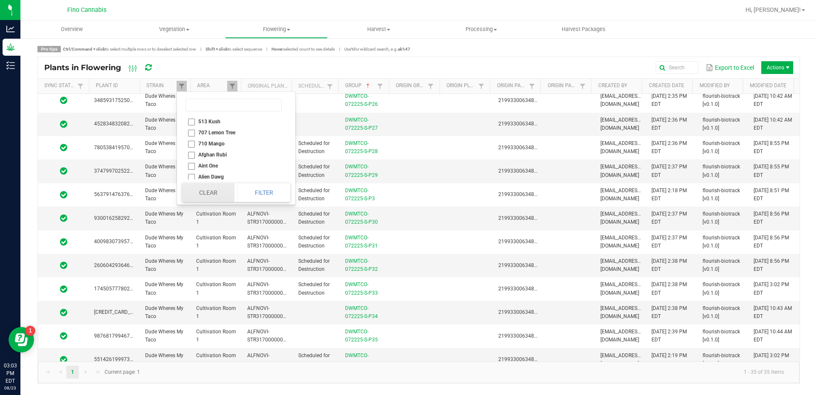
click at [209, 188] on button "Clear" at bounding box center [208, 192] width 52 height 19
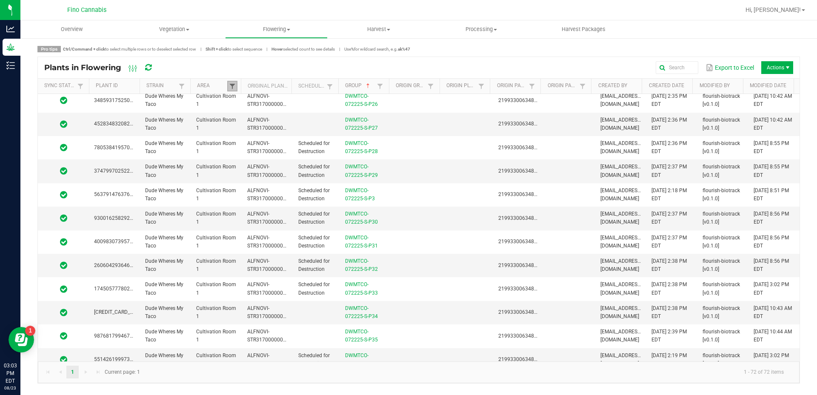
click at [231, 88] on span at bounding box center [232, 86] width 7 height 7
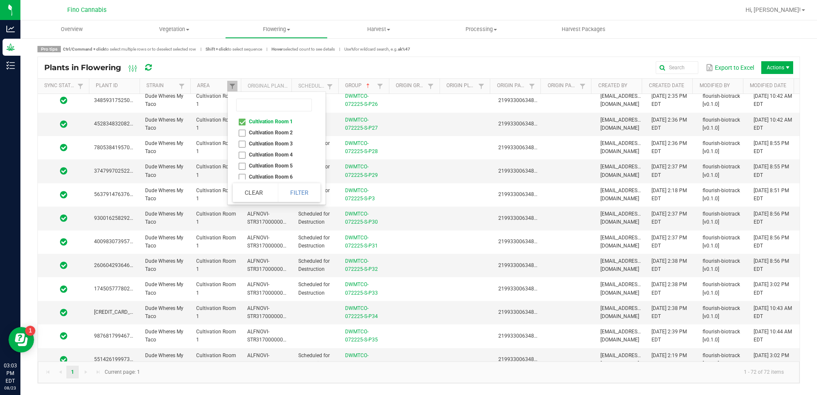
click at [239, 122] on li "Cultivation Room 1" at bounding box center [274, 121] width 83 height 11
checkbox 1 "false"
click at [239, 151] on li "Cultivation Room 7" at bounding box center [274, 151] width 83 height 11
checkbox 7 "true"
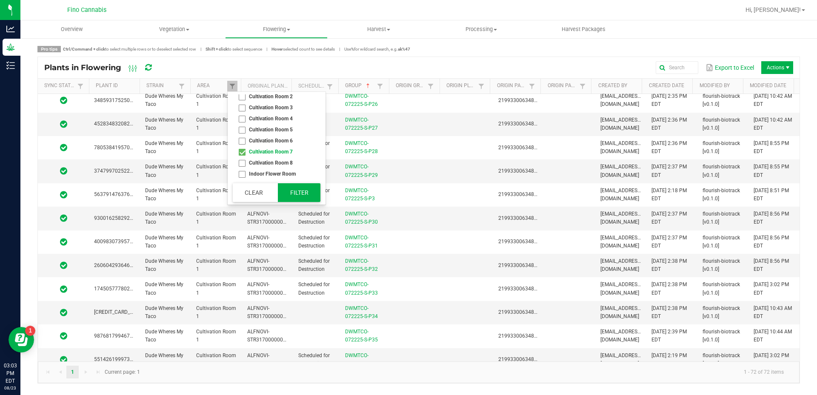
click at [293, 188] on button "Filter" at bounding box center [299, 192] width 43 height 19
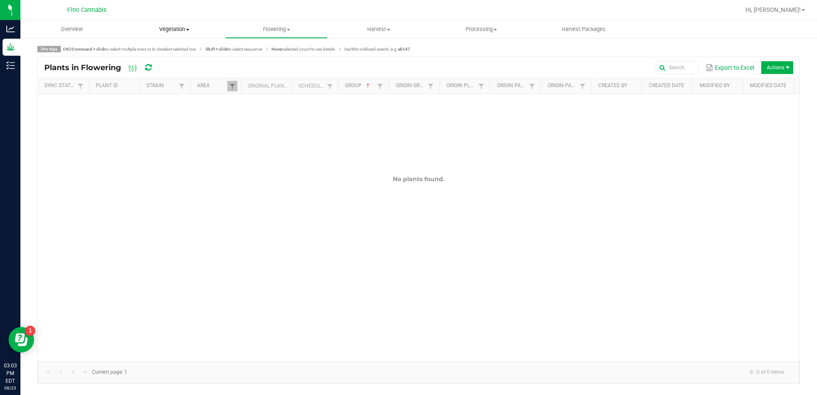
click at [179, 24] on uib-tab-heading "Vegetation Veg groups Veg plants Mother groups Mother plants Apply to plants Cr…" at bounding box center [174, 29] width 102 height 17
click at [154, 65] on span "Veg plants" at bounding box center [149, 61] width 52 height 7
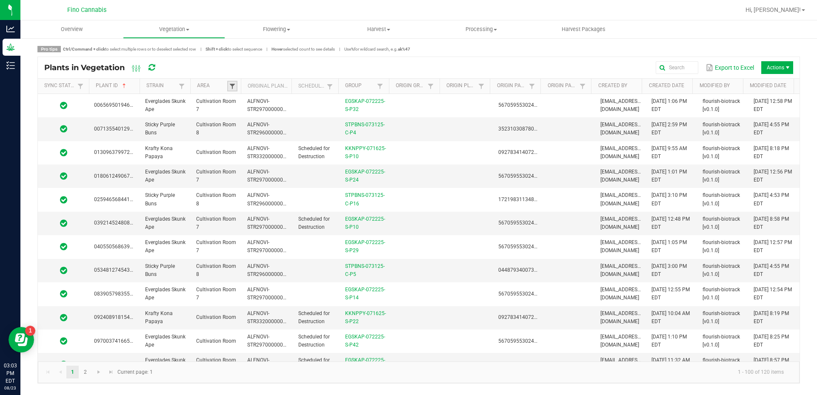
click at [233, 84] on span at bounding box center [232, 86] width 7 height 7
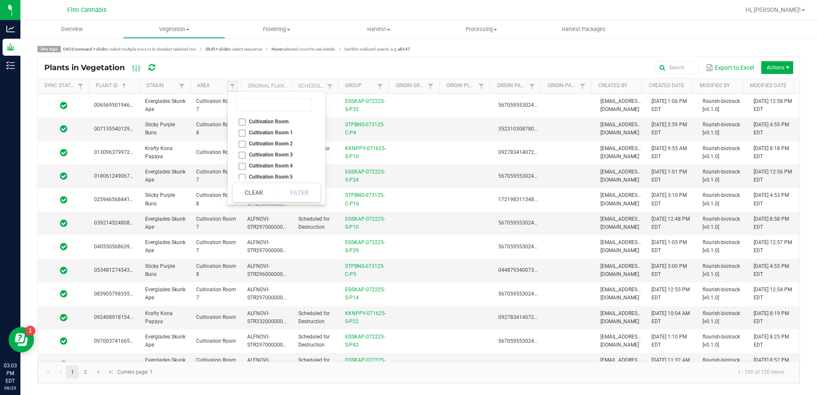
scroll to position [36, 0]
click at [240, 163] on li "Cultivation Room 7" at bounding box center [274, 162] width 83 height 11
checkbox 7 "true"
click at [299, 191] on button "Filter" at bounding box center [299, 192] width 43 height 19
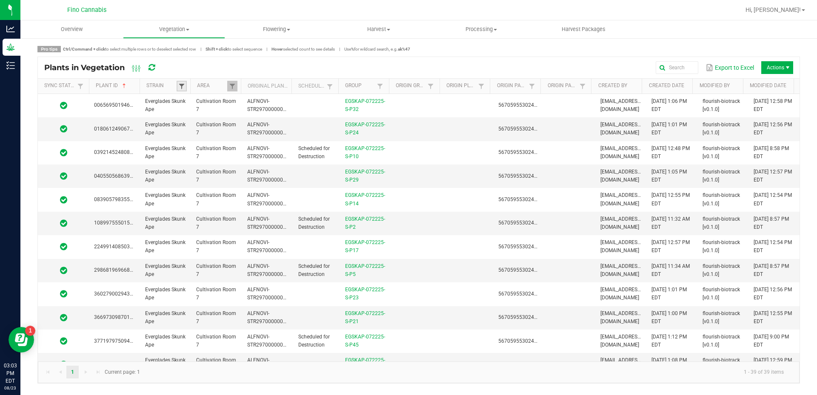
click at [182, 85] on span at bounding box center [181, 86] width 7 height 7
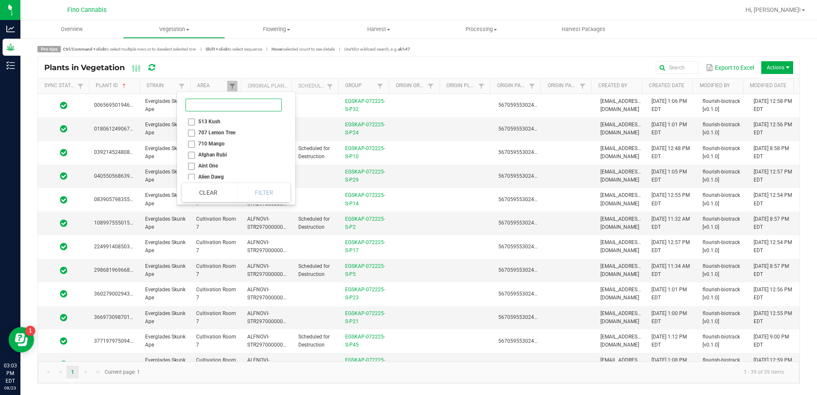
click at [204, 106] on input at bounding box center [233, 105] width 96 height 13
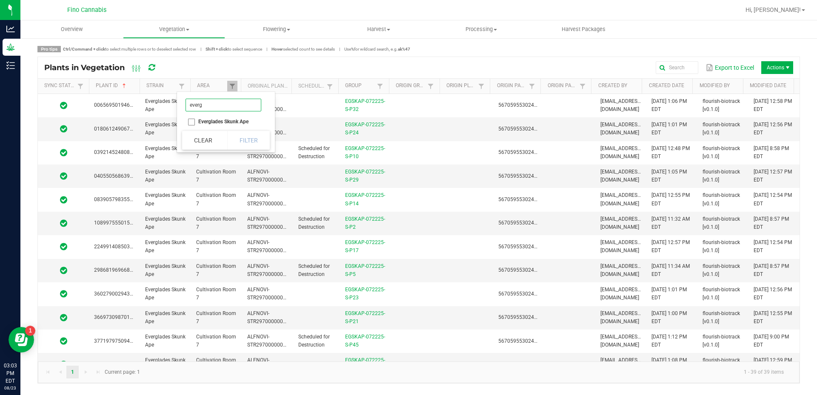
type input "everg"
click at [211, 121] on li "Everglades Skunk Ape" at bounding box center [223, 121] width 83 height 11
checkbox Ape "true"
click at [245, 136] on button "Filter" at bounding box center [248, 140] width 43 height 19
click at [366, 89] on link "Group" at bounding box center [360, 86] width 30 height 7
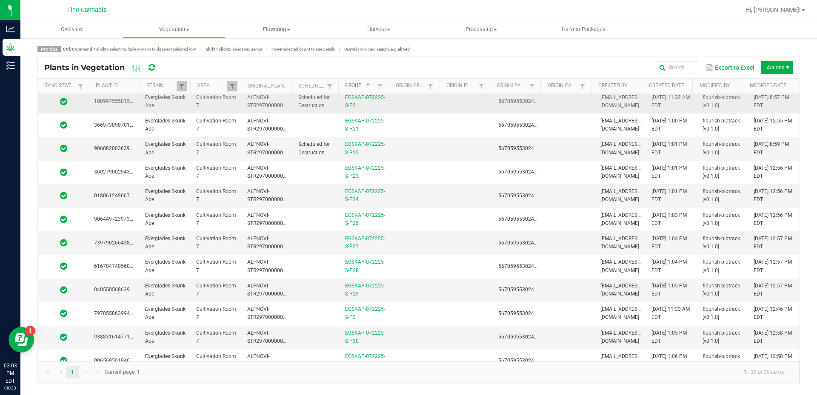
scroll to position [298, 0]
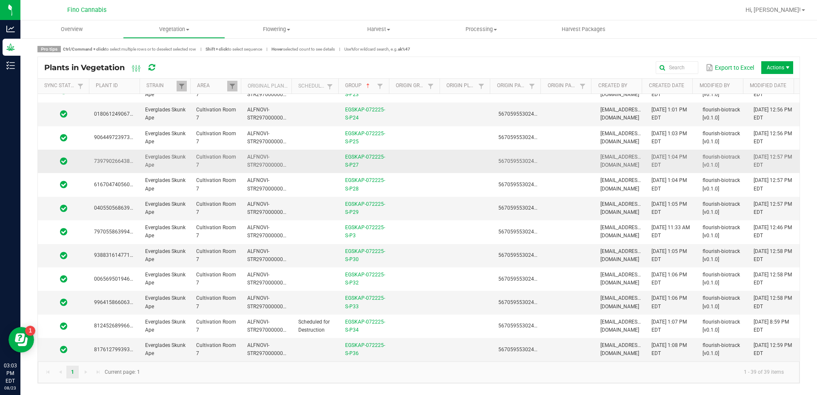
click at [422, 155] on td at bounding box center [416, 161] width 51 height 23
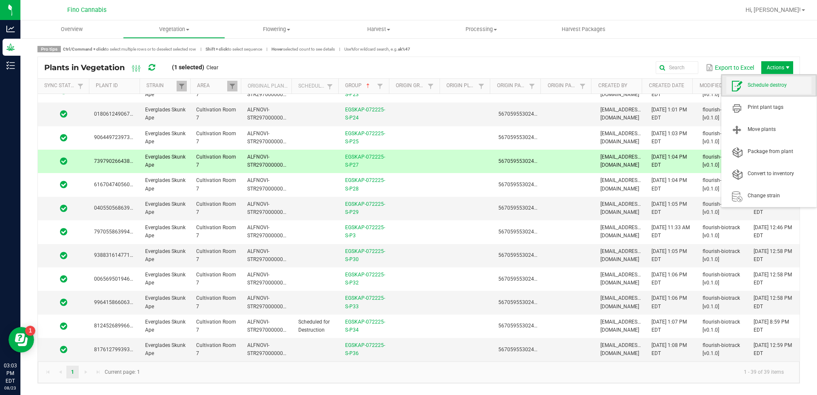
click at [757, 92] on span "Schedule destroy" at bounding box center [768, 85] width 85 height 17
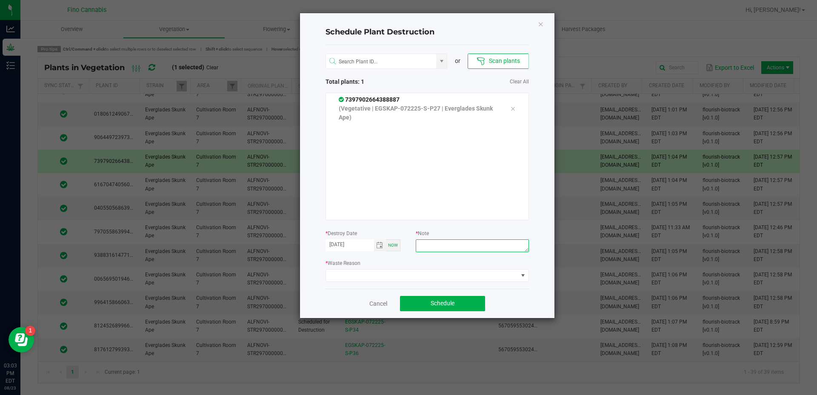
paste textarea "Culled [DEMOGRAPHIC_DATA] - 130g each"
drag, startPoint x: 451, startPoint y: 246, endPoint x: 459, endPoint y: 244, distance: 7.9
click at [459, 244] on textarea "Culled [DEMOGRAPHIC_DATA] - 130g each" at bounding box center [472, 245] width 113 height 13
type textarea "Culled [DEMOGRAPHIC_DATA] - 173.3g each"
click at [460, 264] on div "* Waste Reason" at bounding box center [426, 270] width 203 height 23
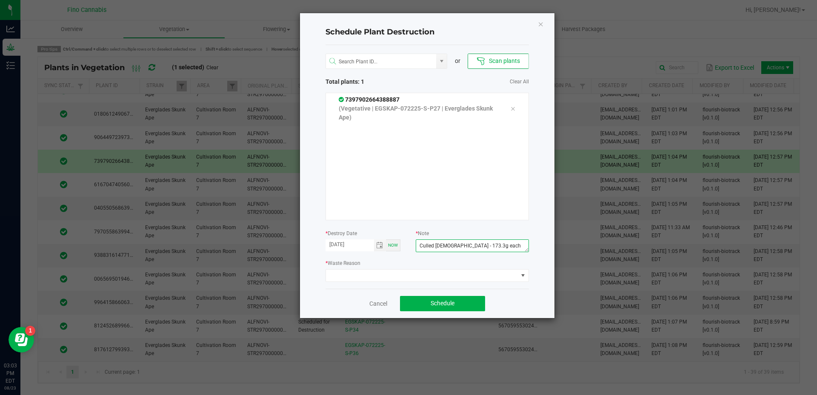
click at [449, 245] on textarea "Culled [DEMOGRAPHIC_DATA] - 173.3g each" at bounding box center [472, 245] width 113 height 13
click at [408, 274] on span at bounding box center [422, 276] width 192 height 12
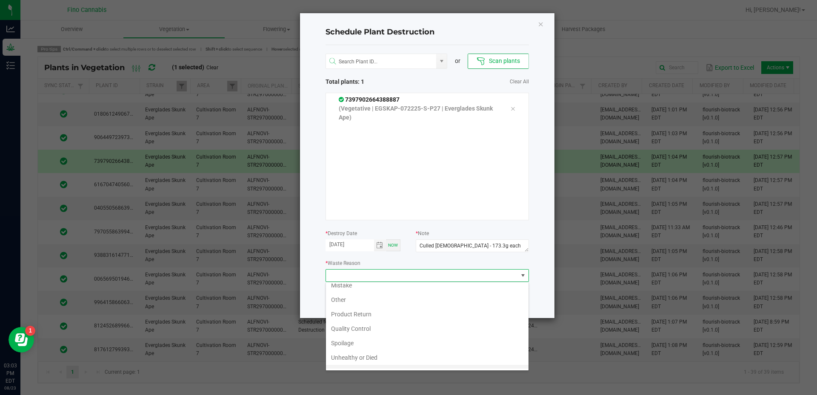
scroll to position [31, 0]
click at [344, 357] on li "Waste" at bounding box center [427, 361] width 202 height 14
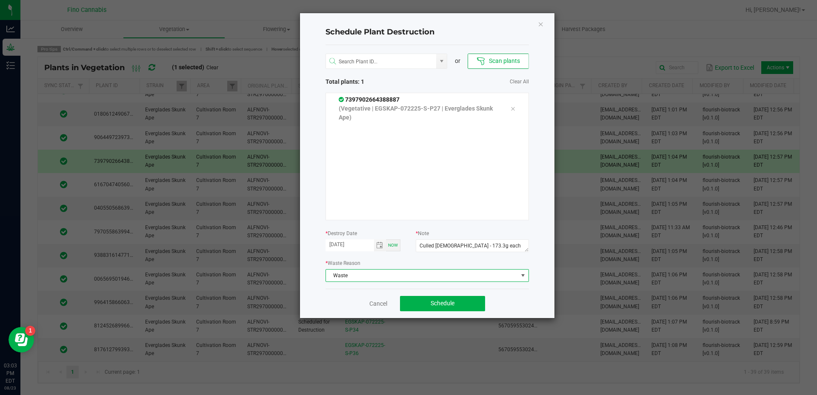
click at [489, 290] on div "Cancel Schedule" at bounding box center [426, 303] width 203 height 29
click at [466, 304] on button "Schedule" at bounding box center [442, 303] width 85 height 15
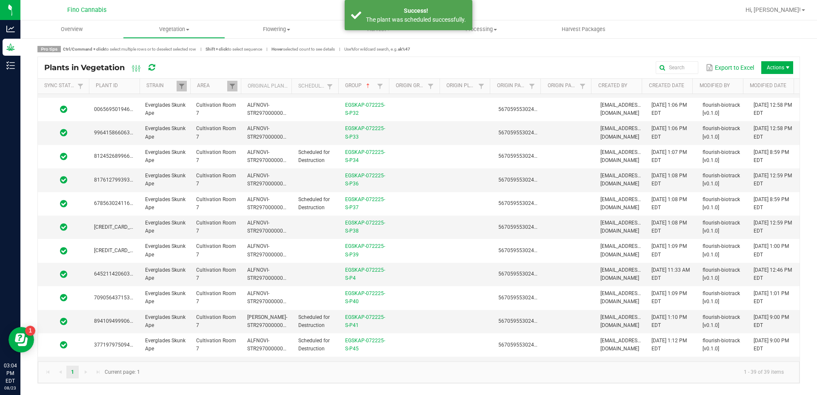
scroll to position [468, 0]
click at [429, 224] on td at bounding box center [416, 226] width 51 height 23
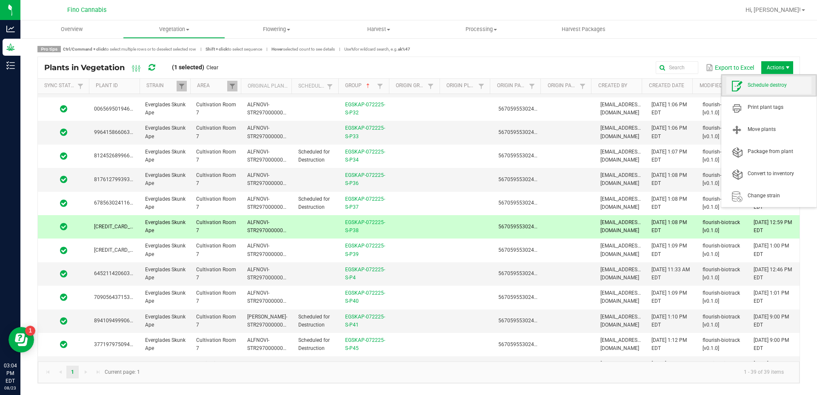
click at [773, 84] on span "Schedule destroy" at bounding box center [779, 85] width 64 height 7
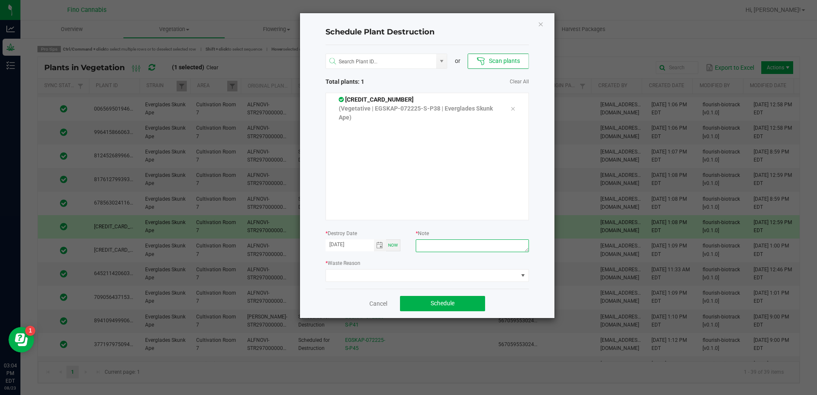
paste textarea "Culled [DEMOGRAPHIC_DATA] - 173.3g each"
type textarea "Culled [DEMOGRAPHIC_DATA] - 173.3g each"
click at [446, 273] on span at bounding box center [422, 276] width 192 height 12
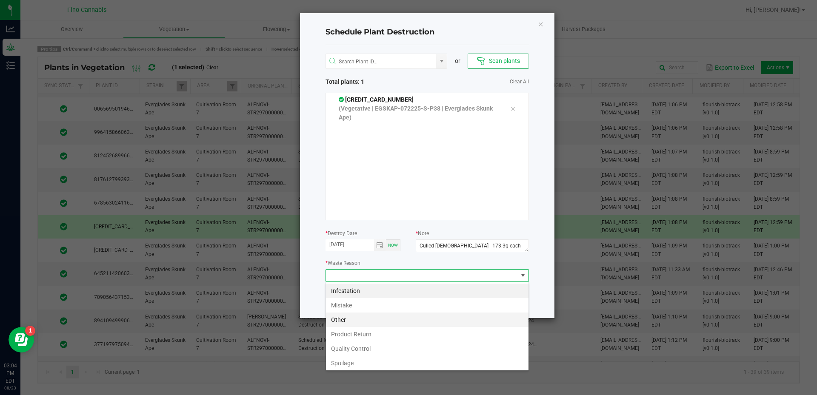
scroll to position [31, 0]
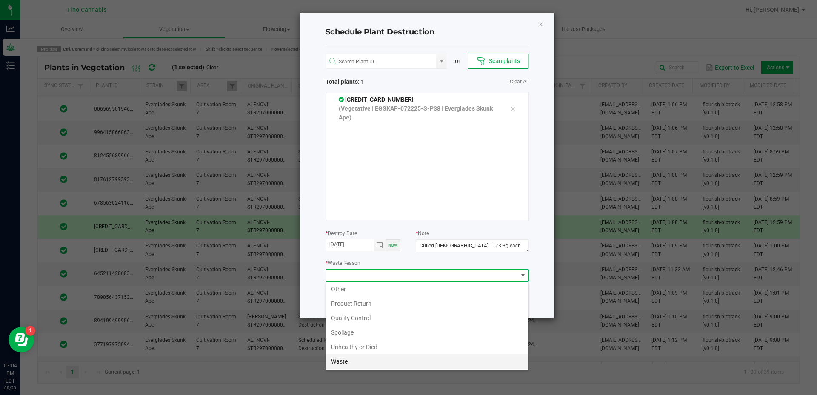
click at [354, 356] on li "Waste" at bounding box center [427, 361] width 202 height 14
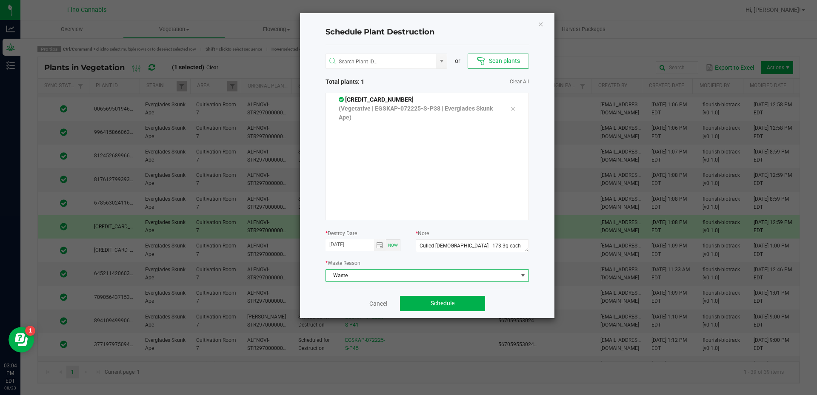
click at [499, 307] on div "Cancel Schedule" at bounding box center [426, 303] width 203 height 29
click at [467, 306] on button "Schedule" at bounding box center [442, 303] width 85 height 15
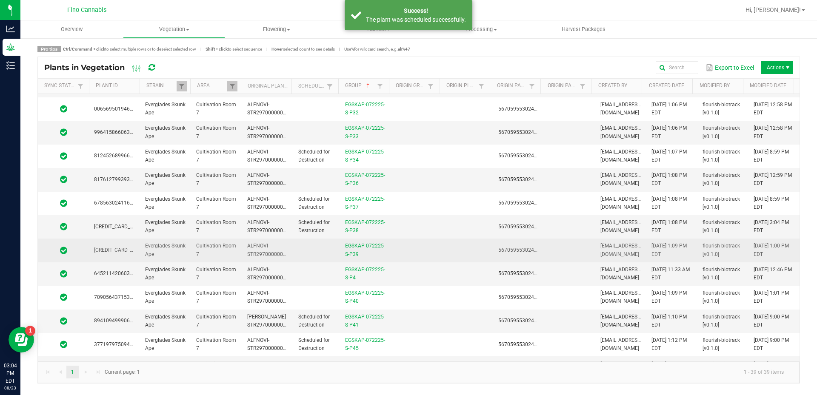
click at [424, 254] on td at bounding box center [416, 250] width 51 height 23
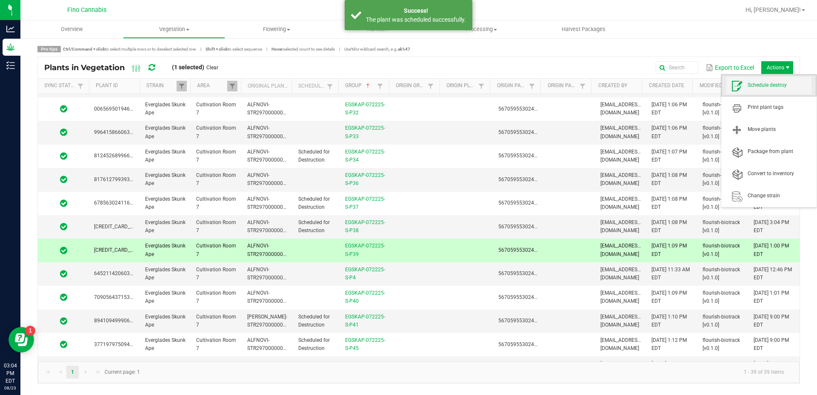
click at [763, 84] on span "Schedule destroy" at bounding box center [779, 85] width 64 height 7
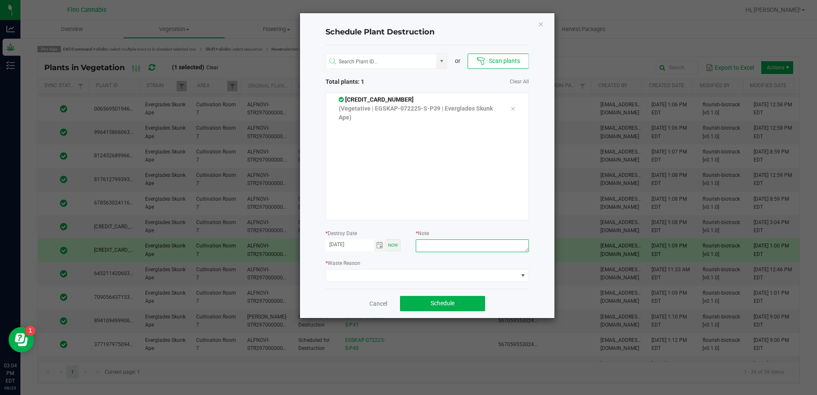
paste textarea "Culled [DEMOGRAPHIC_DATA] - 173.3g each"
type textarea "Culled [DEMOGRAPHIC_DATA] - 173.3g each"
click at [452, 273] on span at bounding box center [422, 276] width 192 height 12
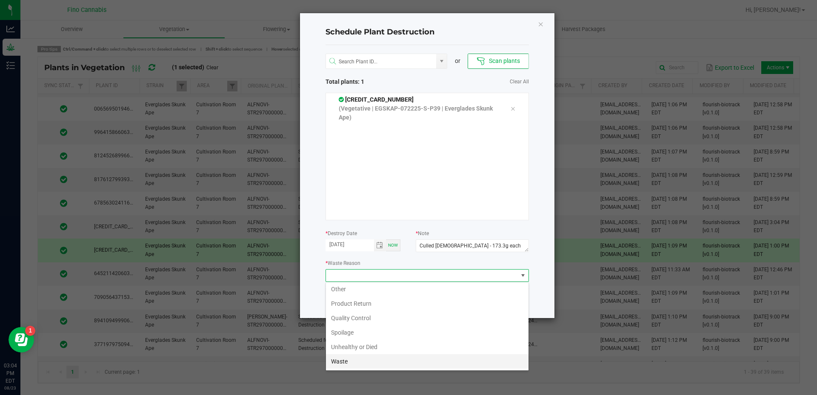
click at [382, 363] on li "Waste" at bounding box center [427, 361] width 202 height 14
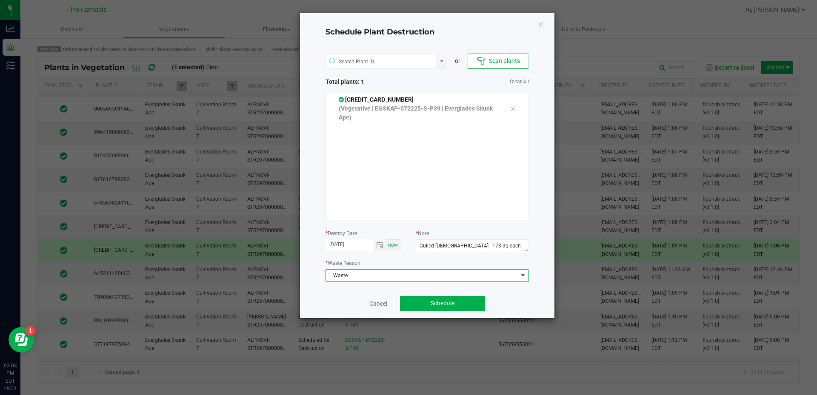
click at [514, 293] on div "Cancel Schedule" at bounding box center [426, 303] width 203 height 29
click at [473, 305] on button "Schedule" at bounding box center [442, 303] width 85 height 15
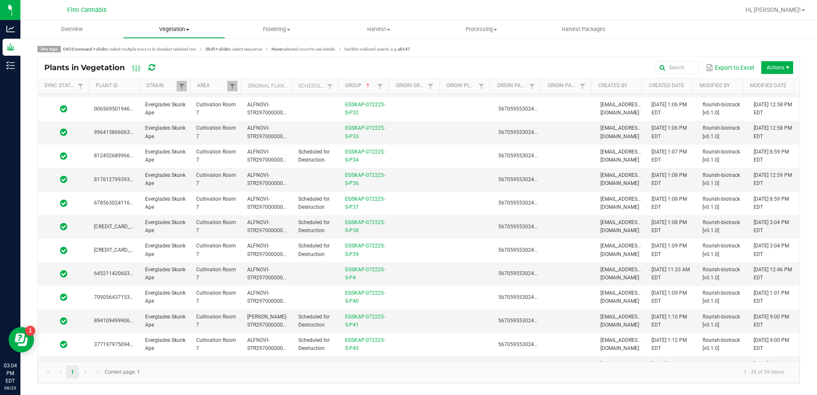
click at [165, 33] on span "Vegetation" at bounding box center [174, 30] width 102 height 8
click at [291, 68] on div "Export to Excel Actions" at bounding box center [481, 67] width 623 height 14
click at [166, 30] on span "Vegetation" at bounding box center [174, 30] width 102 height 8
click at [153, 52] on span "Veg groups" at bounding box center [150, 51] width 54 height 7
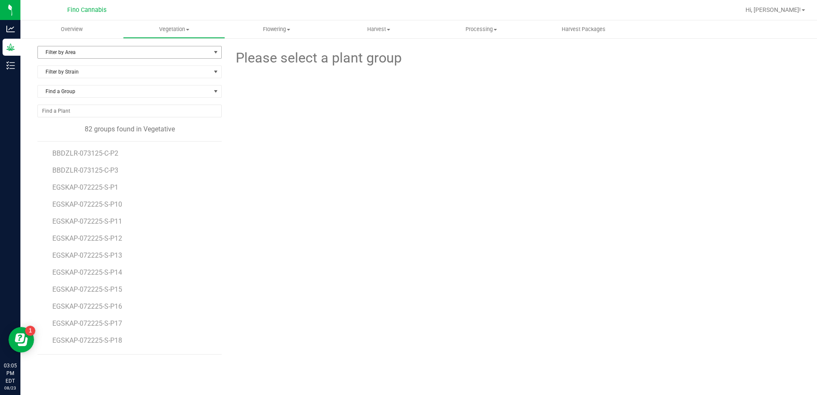
click at [109, 51] on span "Filter by Area" at bounding box center [124, 52] width 173 height 12
click at [73, 168] on li "Cultivation Room 7" at bounding box center [129, 168] width 183 height 13
click at [118, 67] on span "Filter by Strain" at bounding box center [124, 72] width 173 height 12
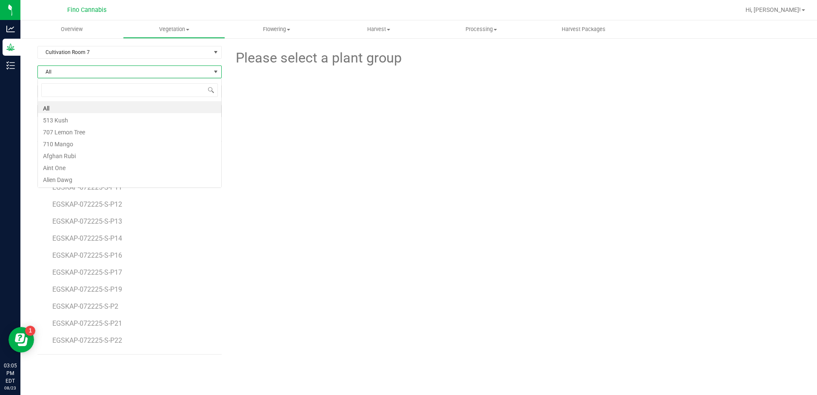
scroll to position [13, 184]
type input "ever"
click at [108, 108] on li "Everglades Skunk Ape" at bounding box center [129, 107] width 183 height 12
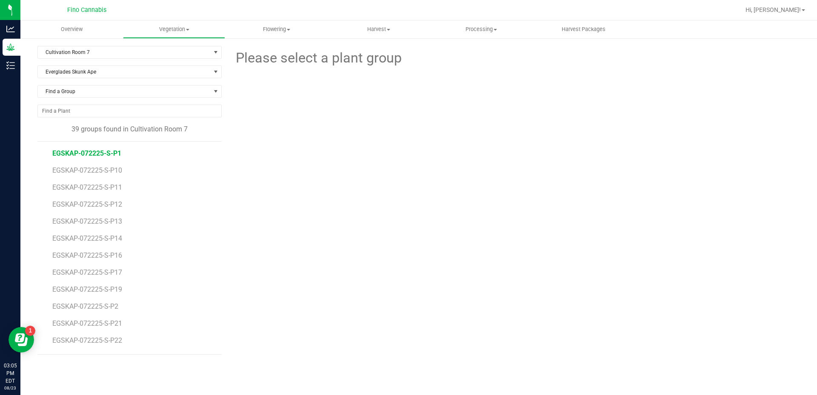
click at [107, 153] on span "EGSKAP-072225-S-P1" at bounding box center [86, 153] width 69 height 8
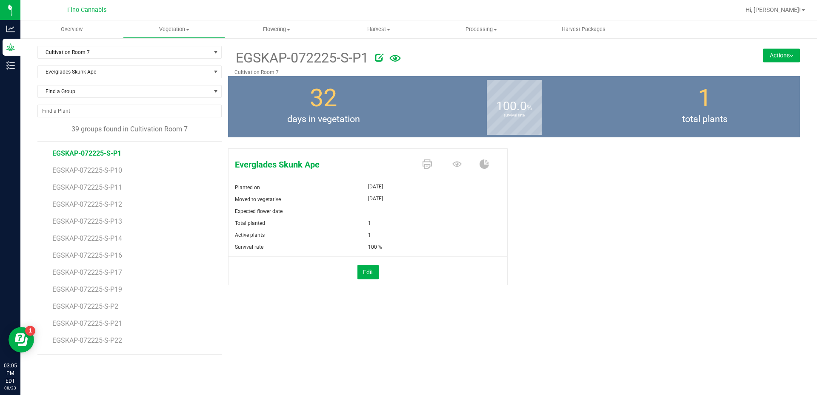
click at [776, 55] on button "Actions" at bounding box center [781, 55] width 37 height 14
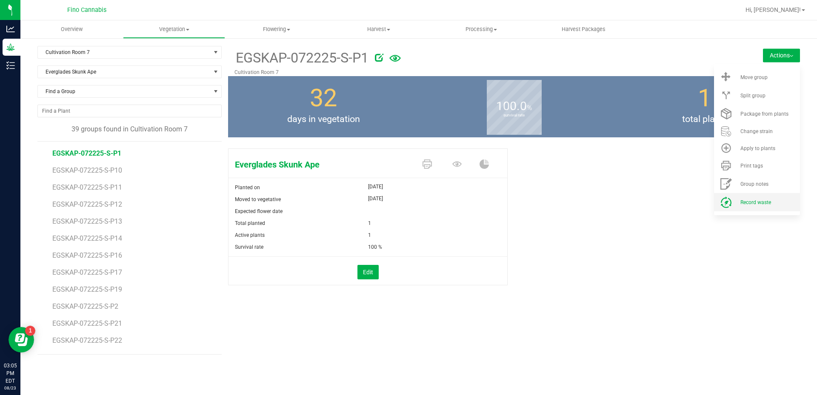
click at [761, 204] on span "Record waste" at bounding box center [755, 202] width 31 height 6
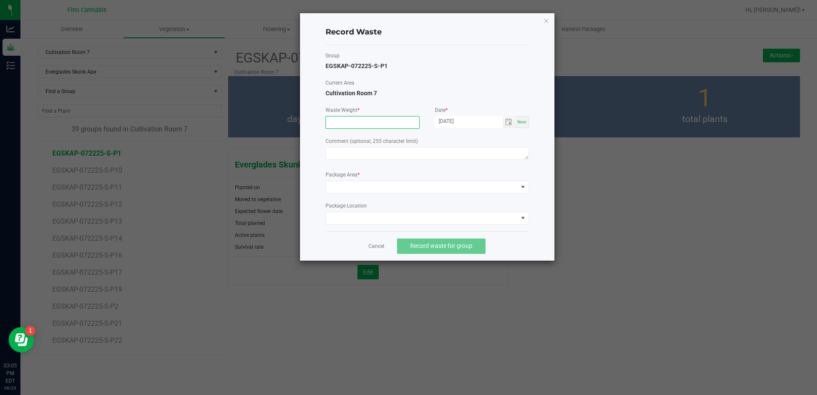
click at [376, 117] on input at bounding box center [372, 123] width 93 height 12
type input "29.0900 g"
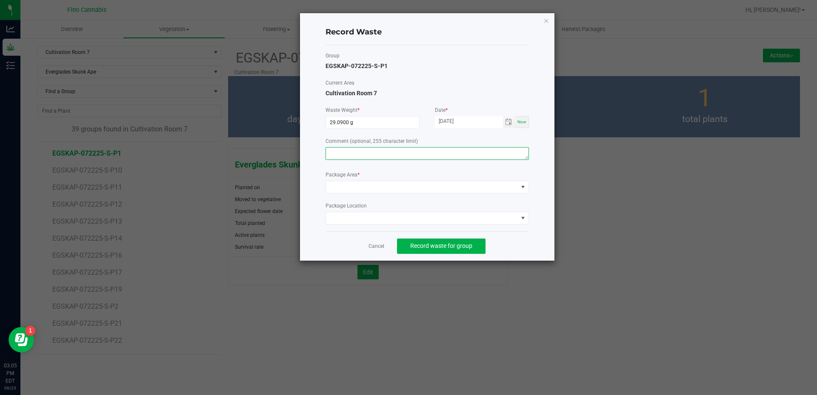
click at [369, 149] on textarea at bounding box center [426, 153] width 203 height 13
click at [366, 151] on textarea "Pruning Waste" at bounding box center [426, 153] width 203 height 13
type textarea "Pruning Waste"
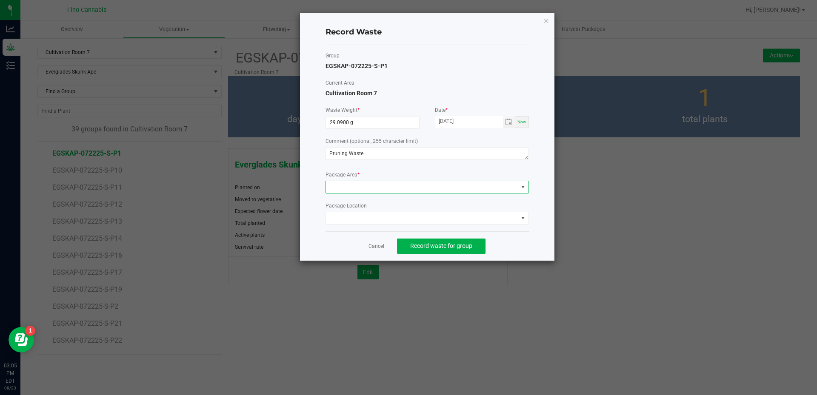
click at [376, 181] on span at bounding box center [422, 187] width 192 height 12
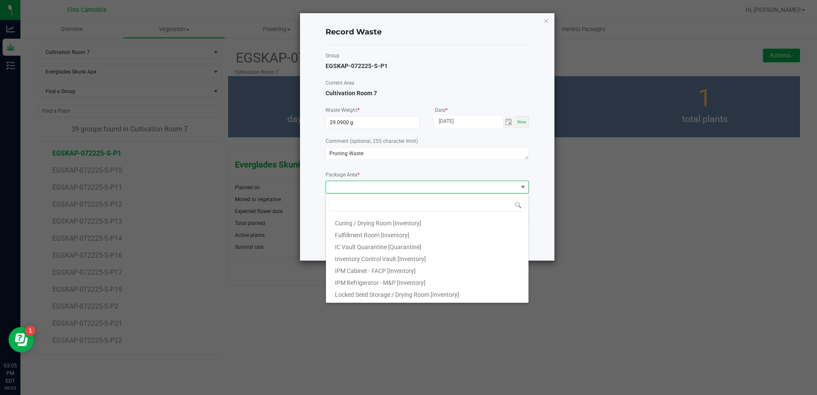
scroll to position [46, 0]
click at [352, 286] on span "Outdoor Cultivation Waste Bin [Waste]" at bounding box center [385, 284] width 101 height 7
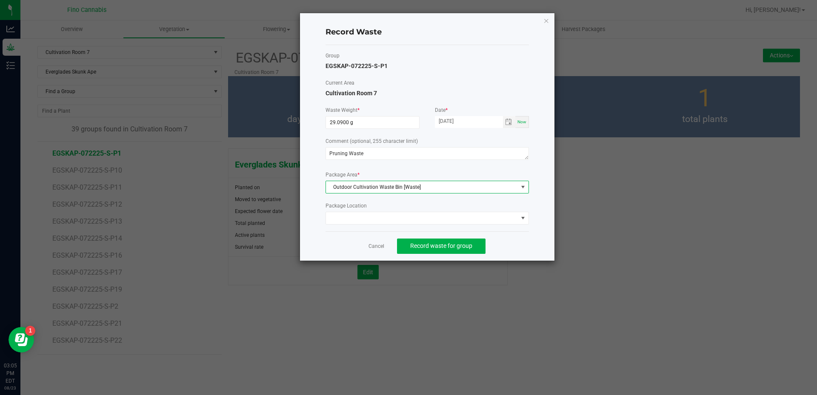
click at [528, 238] on div "Cancel Record waste for group" at bounding box center [426, 245] width 203 height 29
click at [466, 245] on span "Record waste for group" at bounding box center [441, 245] width 62 height 7
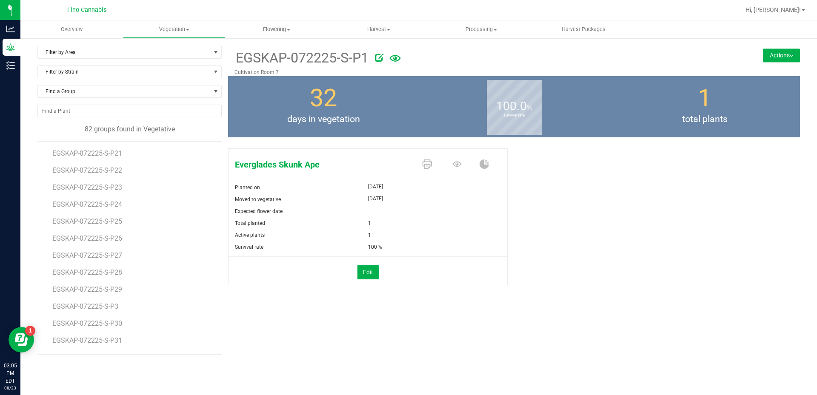
scroll to position [298, 0]
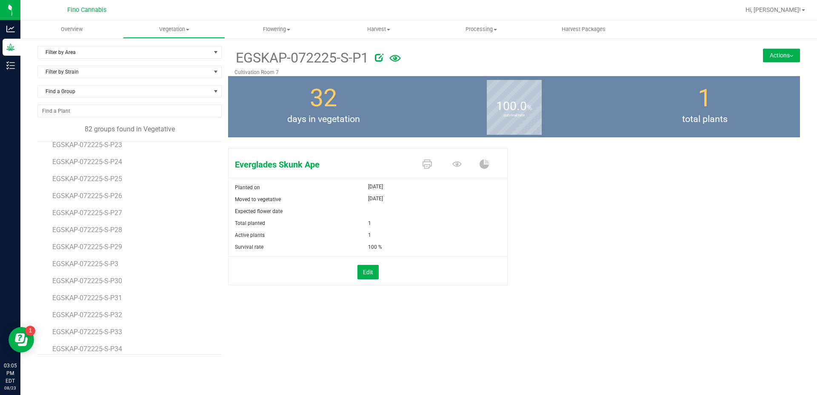
click at [114, 259] on li "EGSKAP-072225-S-P3" at bounding box center [133, 260] width 163 height 17
click at [113, 265] on span "EGSKAP-072225-S-P3" at bounding box center [86, 264] width 69 height 8
click at [784, 58] on button "Actions" at bounding box center [781, 55] width 37 height 14
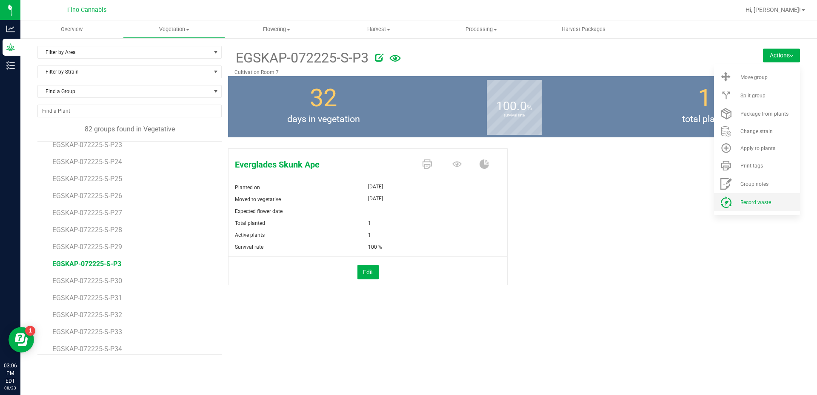
click at [745, 205] on span "Record waste" at bounding box center [755, 202] width 31 height 6
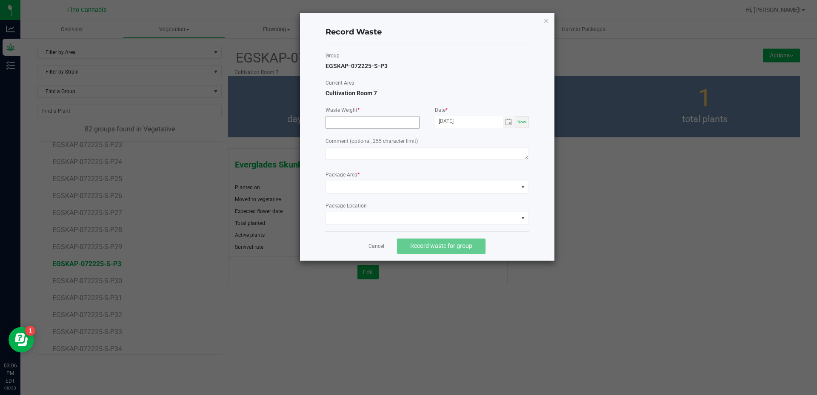
click at [366, 124] on input at bounding box center [372, 123] width 93 height 12
type input "29.0900 g"
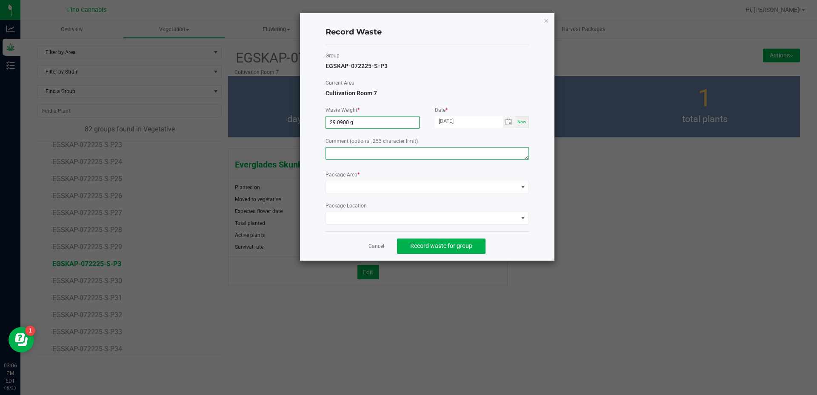
click at [374, 149] on textarea at bounding box center [426, 153] width 203 height 13
paste textarea "Pruning Waste"
type textarea "Pruning Waste"
click at [382, 189] on span at bounding box center [422, 187] width 192 height 12
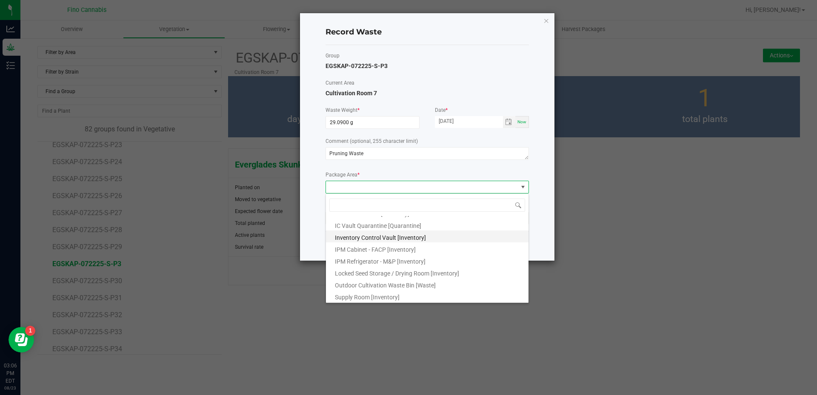
scroll to position [46, 0]
drag, startPoint x: 410, startPoint y: 285, endPoint x: 396, endPoint y: 283, distance: 13.7
click at [396, 283] on span "Outdoor Cultivation Waste Bin [Waste]" at bounding box center [385, 284] width 101 height 7
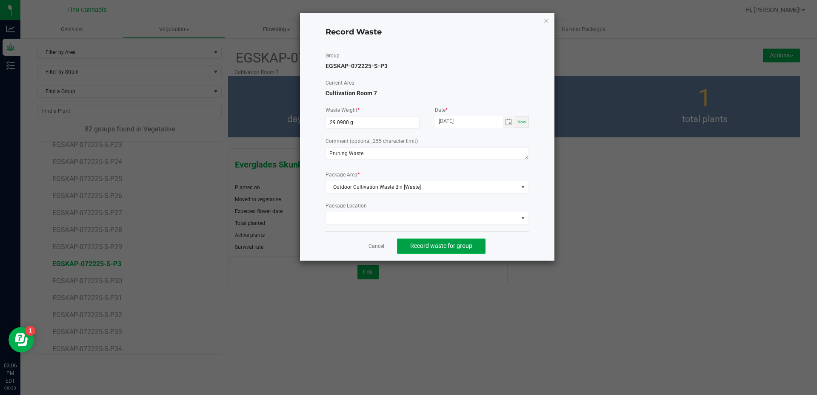
click at [447, 248] on span "Record waste for group" at bounding box center [441, 245] width 62 height 7
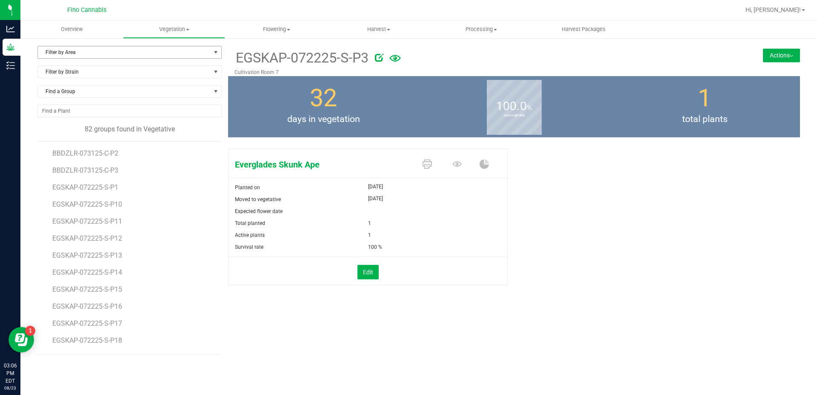
click at [94, 49] on span "Filter by Area" at bounding box center [124, 52] width 173 height 12
click at [80, 167] on li "Cultivation Room 7" at bounding box center [129, 168] width 183 height 13
click at [92, 68] on span "Filter by Strain" at bounding box center [124, 72] width 173 height 12
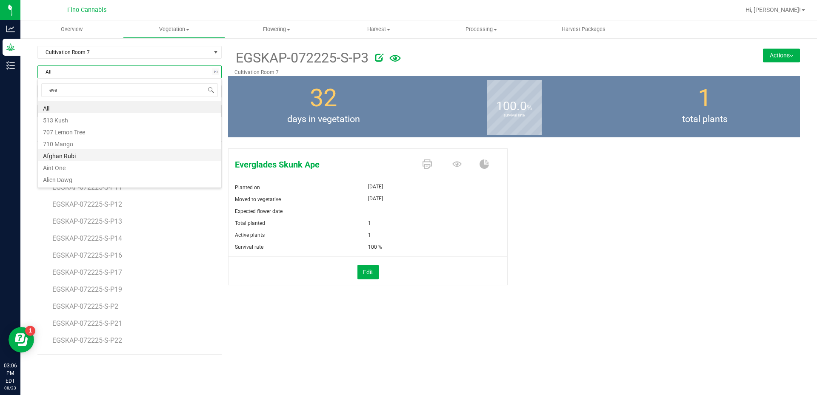
type input "ever"
click at [68, 105] on li "Everglades Skunk Ape" at bounding box center [129, 107] width 183 height 12
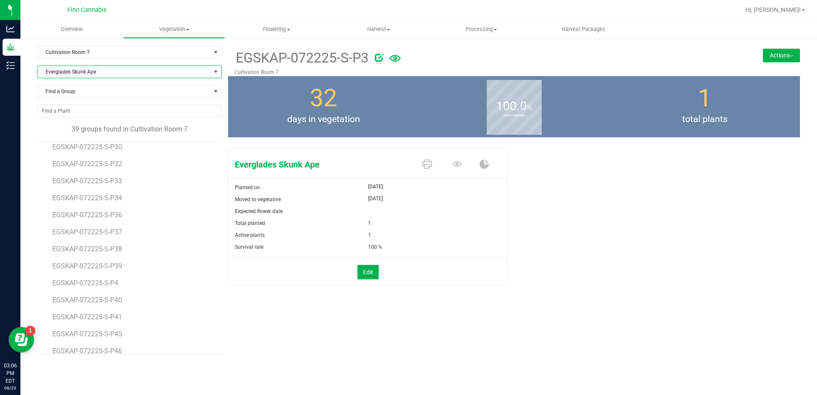
scroll to position [340, 0]
click at [109, 272] on span "EGSKAP-072225-S-P4" at bounding box center [86, 272] width 69 height 8
click at [784, 58] on button "Actions" at bounding box center [781, 55] width 37 height 14
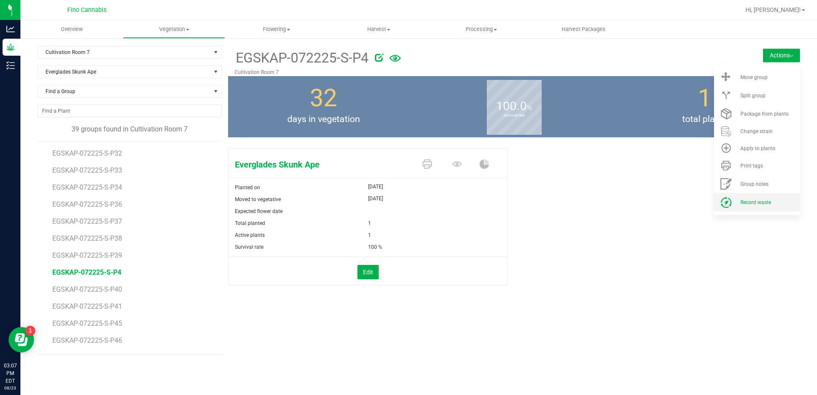
click at [754, 202] on span "Record waste" at bounding box center [755, 202] width 31 height 6
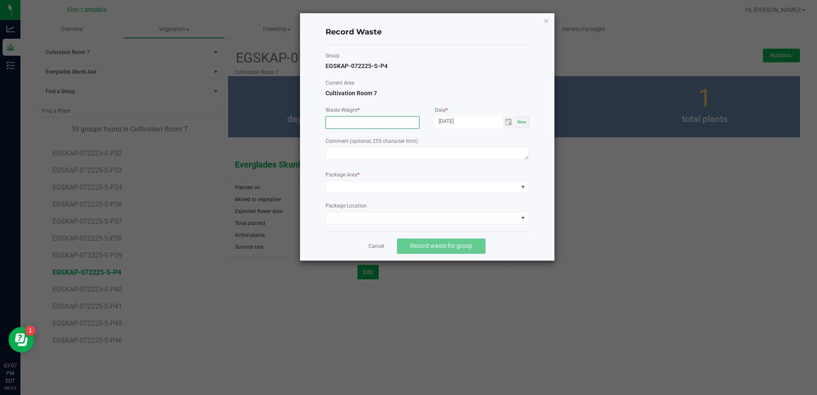
click at [363, 122] on input at bounding box center [372, 123] width 93 height 12
type input "29.0900 g"
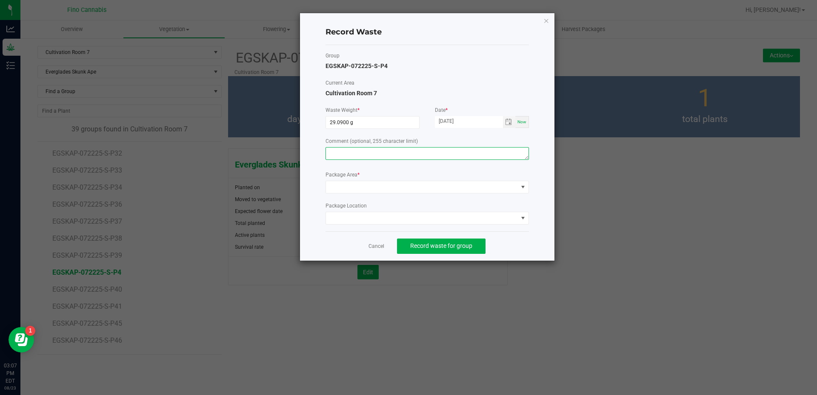
paste textarea "Pruning Waste"
type textarea "Pruning Waste"
click at [360, 190] on span at bounding box center [422, 187] width 192 height 12
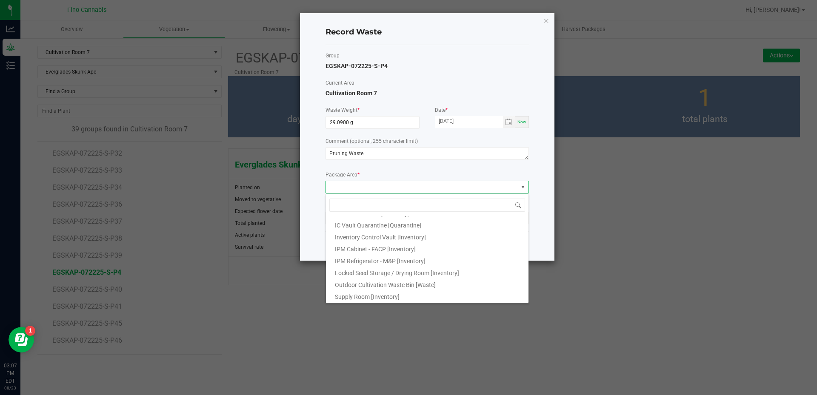
scroll to position [46, 0]
click at [373, 286] on span "Outdoor Cultivation Waste Bin [Waste]" at bounding box center [385, 284] width 101 height 7
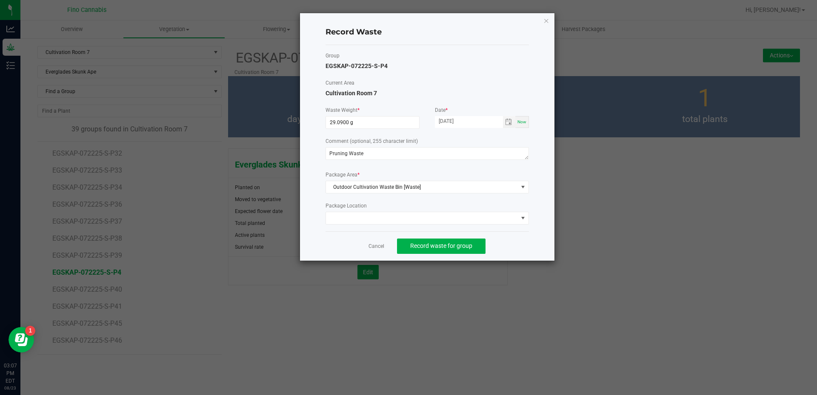
click at [517, 248] on div "Cancel Record waste for group" at bounding box center [426, 245] width 203 height 29
click at [466, 239] on button "Record waste for group" at bounding box center [441, 246] width 88 height 15
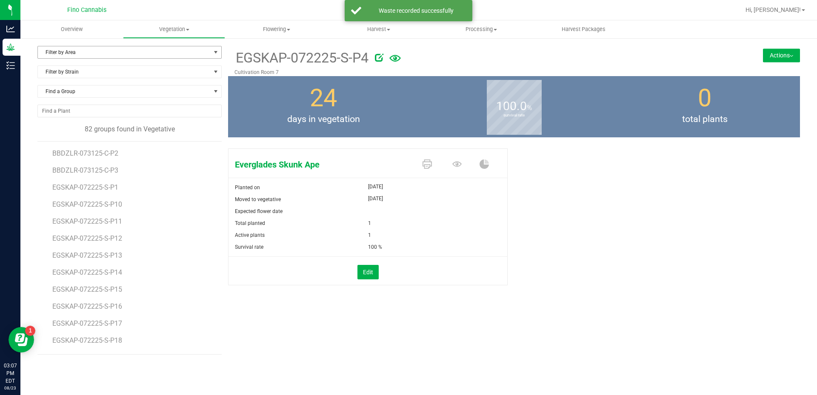
click at [89, 50] on span "Filter by Area" at bounding box center [124, 52] width 173 height 12
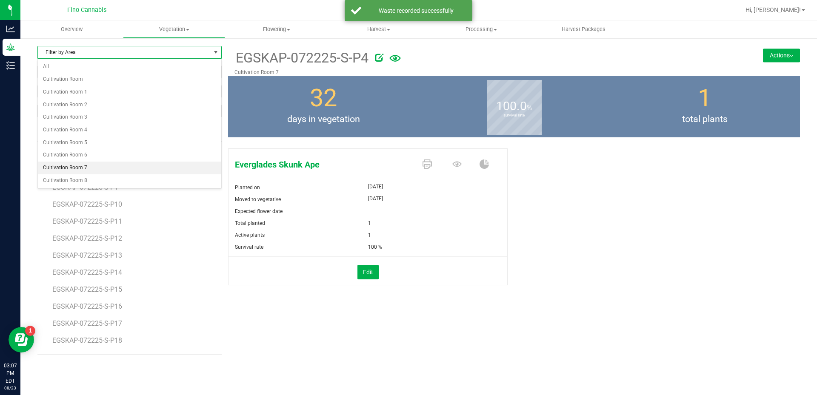
click at [75, 166] on li "Cultivation Room 7" at bounding box center [129, 168] width 183 height 13
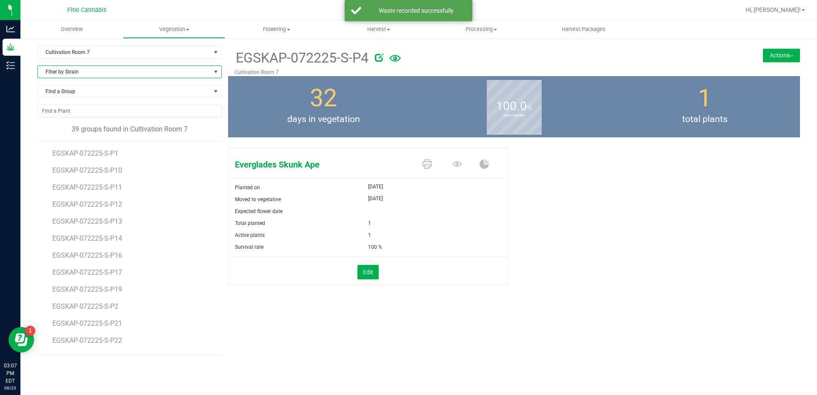
click at [64, 72] on span "Filter by Strain" at bounding box center [124, 72] width 173 height 12
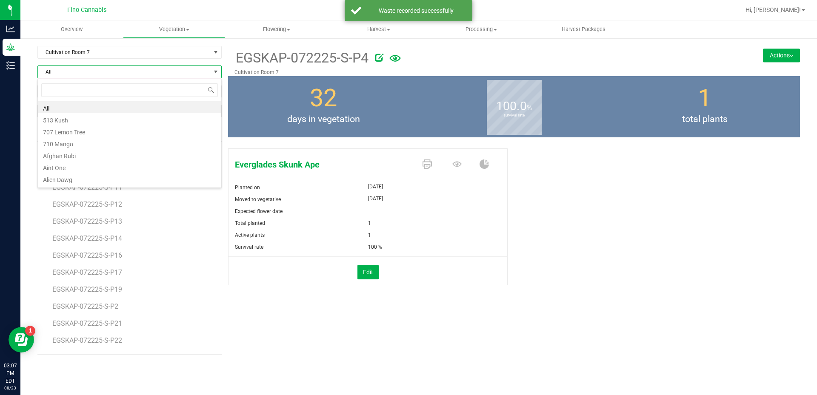
scroll to position [13, 184]
type input "ever"
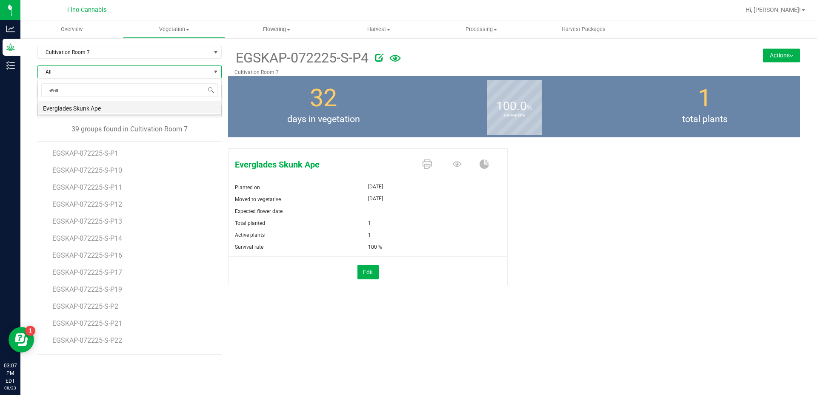
click at [75, 110] on li "Everglades Skunk Ape" at bounding box center [129, 107] width 183 height 12
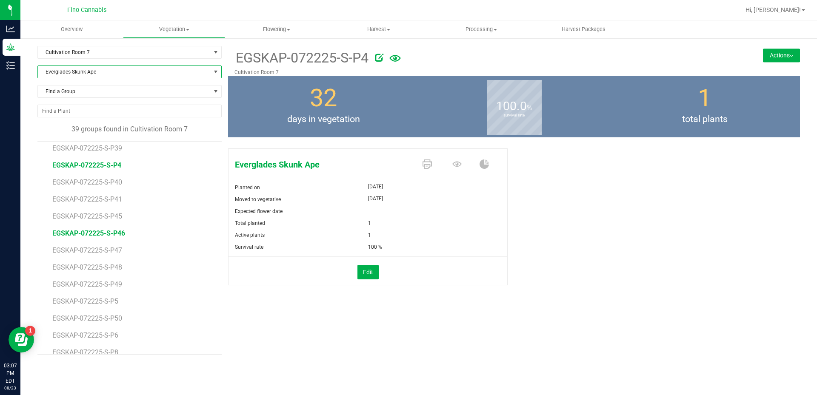
scroll to position [458, 0]
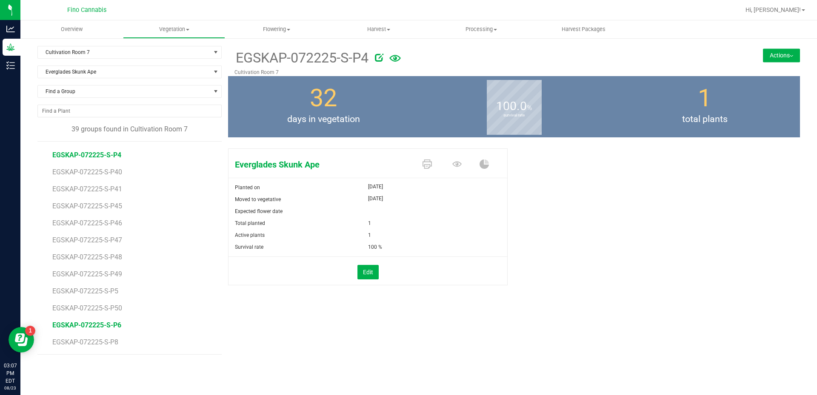
click at [101, 322] on span "EGSKAP-072225-S-P6" at bounding box center [86, 325] width 69 height 8
click at [766, 55] on button "Actions" at bounding box center [781, 55] width 37 height 14
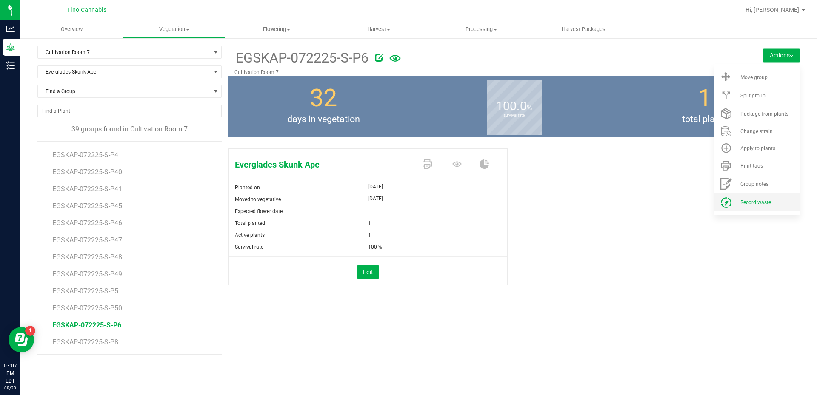
click at [746, 201] on span "Record waste" at bounding box center [755, 202] width 31 height 6
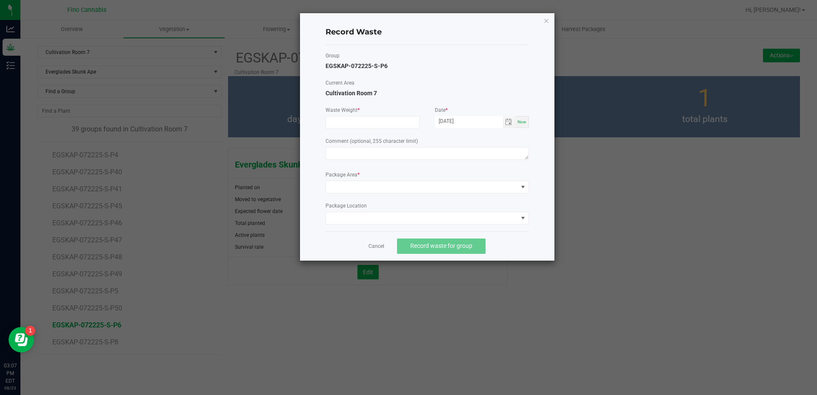
click at [347, 114] on div "Waste Weight *" at bounding box center [372, 117] width 94 height 23
click at [346, 118] on input at bounding box center [372, 123] width 93 height 12
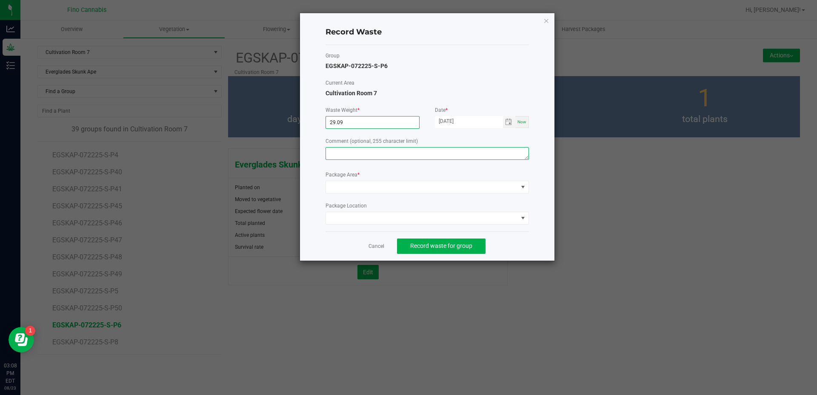
type input "29.0900 g"
click at [370, 154] on textarea at bounding box center [426, 153] width 203 height 13
paste textarea "Pruning Waste"
type textarea "Pruning Waste"
click at [358, 188] on span at bounding box center [422, 187] width 192 height 12
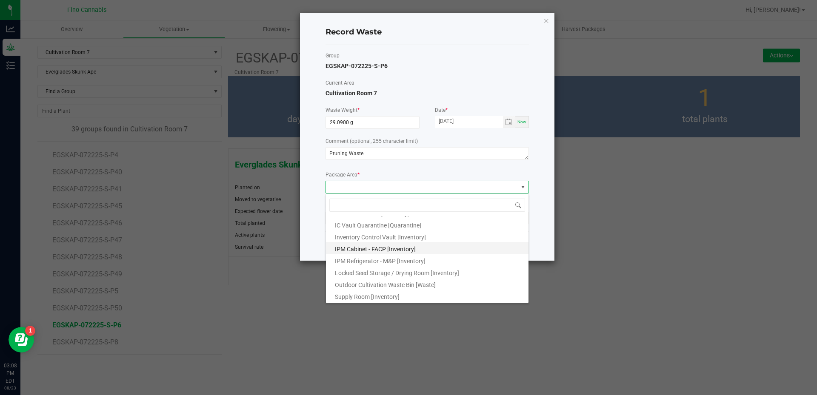
scroll to position [46, 0]
click at [387, 284] on span "Outdoor Cultivation Waste Bin [Waste]" at bounding box center [385, 284] width 101 height 7
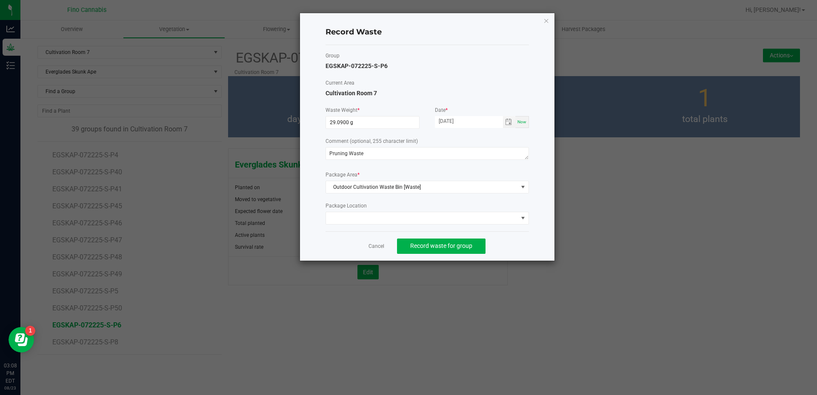
click at [509, 243] on div "Cancel Record waste for group" at bounding box center [426, 245] width 203 height 29
click at [461, 247] on span "Record waste for group" at bounding box center [441, 245] width 62 height 7
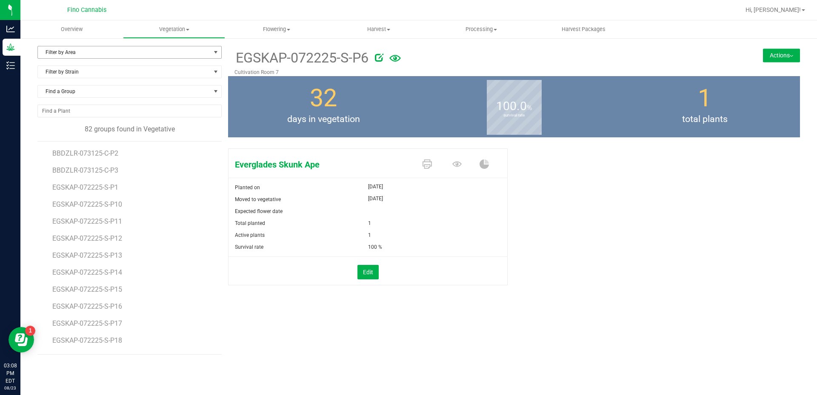
click at [90, 51] on span "Filter by Area" at bounding box center [124, 52] width 173 height 12
click at [91, 165] on li "Cultivation Room 7" at bounding box center [129, 168] width 183 height 13
click at [91, 77] on span "Filter by Strain" at bounding box center [124, 72] width 173 height 12
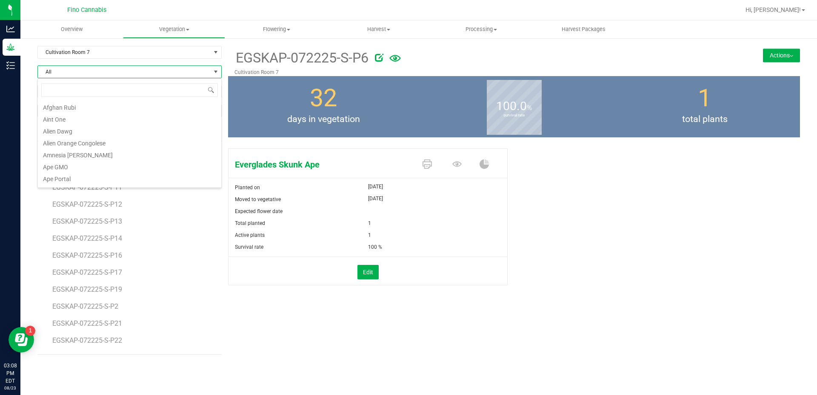
scroll to position [43, 0]
type input "ever"
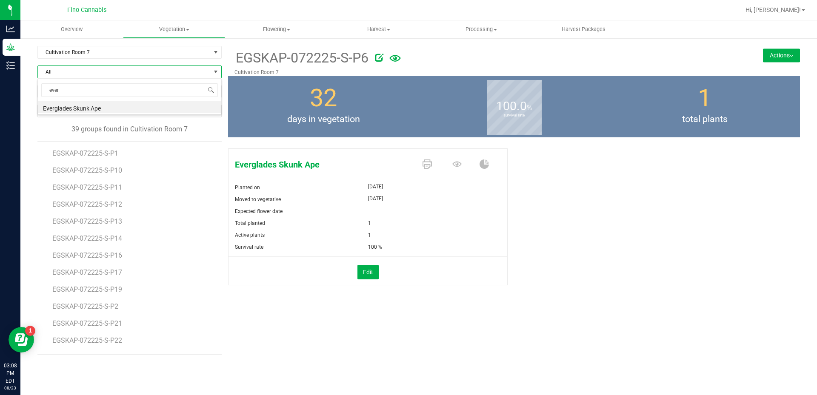
scroll to position [0, 0]
click at [88, 111] on li "Everglades Skunk Ape" at bounding box center [129, 107] width 183 height 12
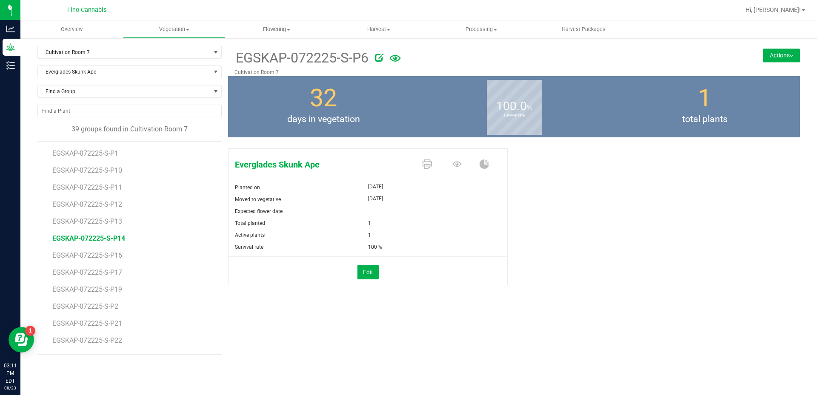
click at [91, 239] on span "EGSKAP-072225-S-P14" at bounding box center [88, 238] width 73 height 8
click at [770, 52] on button "Actions" at bounding box center [781, 55] width 37 height 14
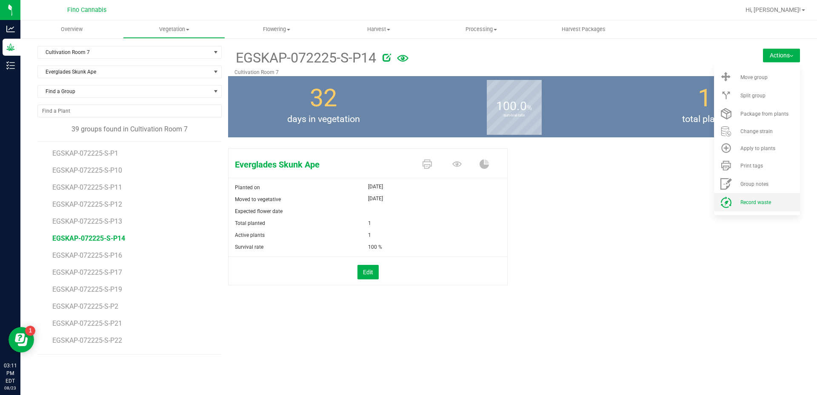
click at [745, 201] on span "Record waste" at bounding box center [755, 202] width 31 height 6
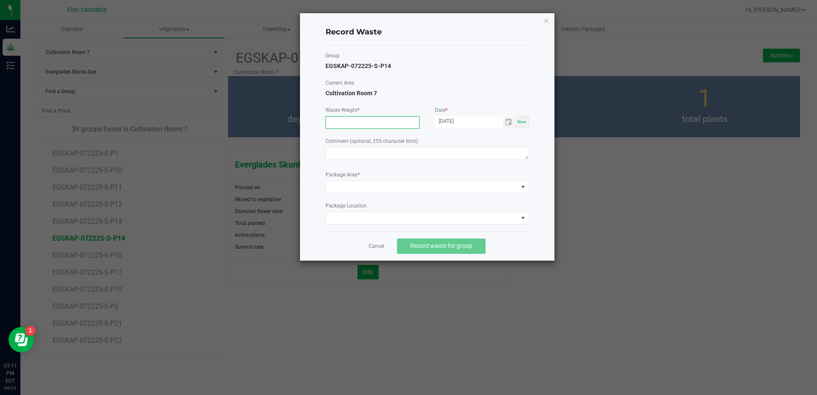
click at [365, 119] on input at bounding box center [372, 123] width 93 height 12
type input "29.0900 g"
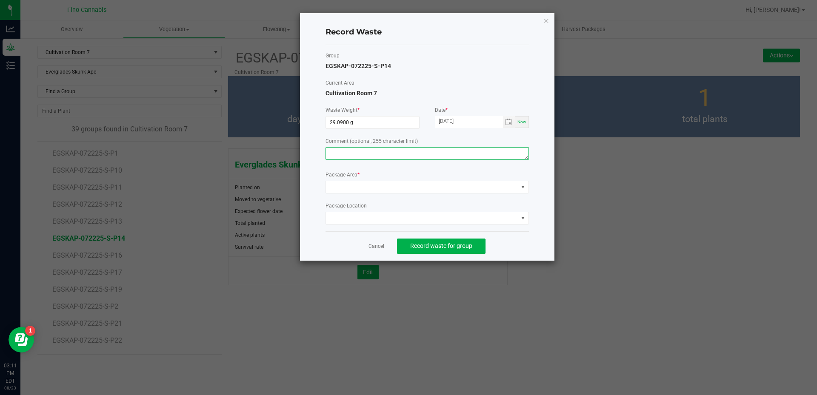
paste textarea "Pruning Waste"
type textarea "Pruning Waste"
click at [355, 188] on span at bounding box center [422, 187] width 192 height 12
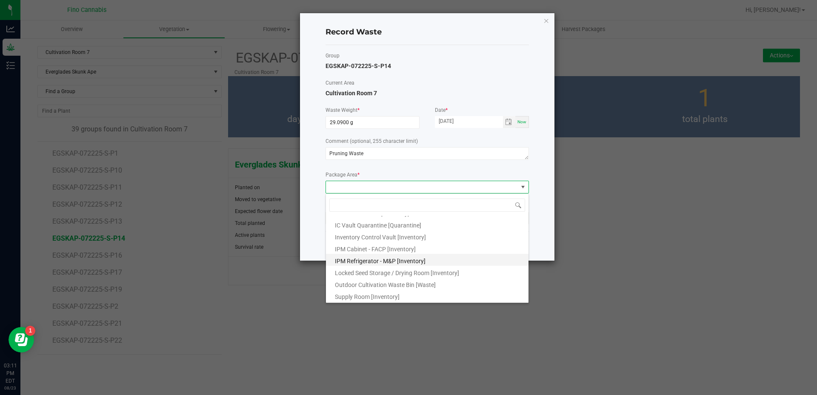
scroll to position [46, 0]
click at [360, 285] on span "Outdoor Cultivation Waste Bin [Waste]" at bounding box center [385, 284] width 101 height 7
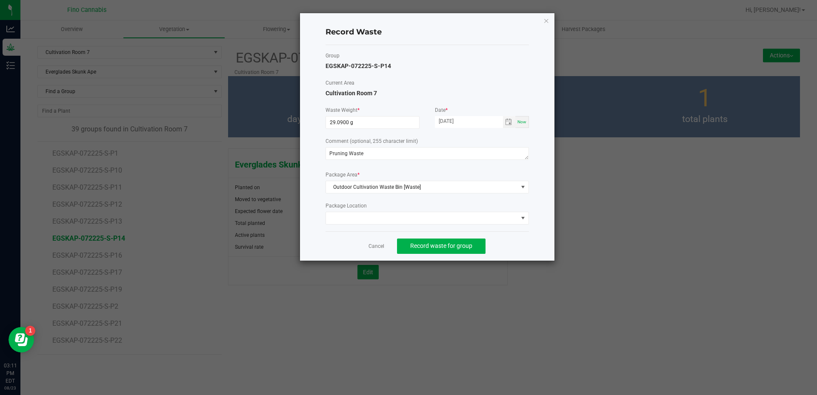
click at [519, 237] on div "Cancel Record waste for group" at bounding box center [426, 245] width 203 height 29
click at [453, 241] on button "Record waste for group" at bounding box center [441, 246] width 88 height 15
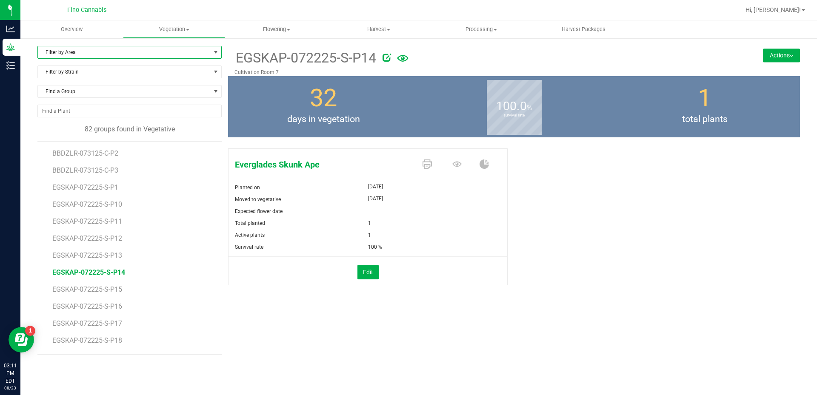
click at [120, 48] on span "Filter by Area" at bounding box center [124, 52] width 173 height 12
click at [84, 165] on li "Cultivation Room 7" at bounding box center [129, 168] width 183 height 13
click at [100, 74] on span "Filter by Strain" at bounding box center [124, 72] width 173 height 12
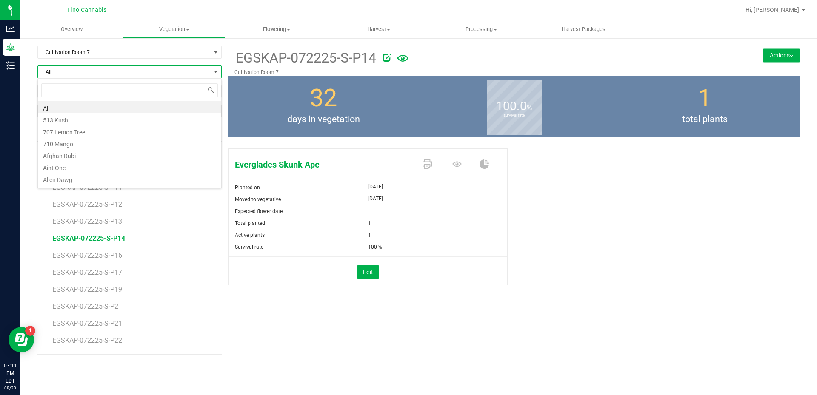
scroll to position [13, 184]
type input "ever"
click at [96, 108] on li "Everglades Skunk Ape" at bounding box center [129, 107] width 183 height 12
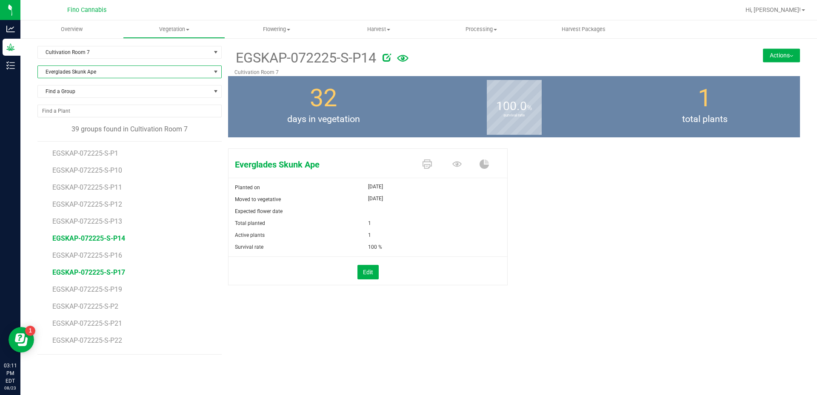
click at [111, 272] on span "EGSKAP-072225-S-P17" at bounding box center [88, 272] width 73 height 8
click at [788, 57] on button "Actions" at bounding box center [781, 55] width 37 height 14
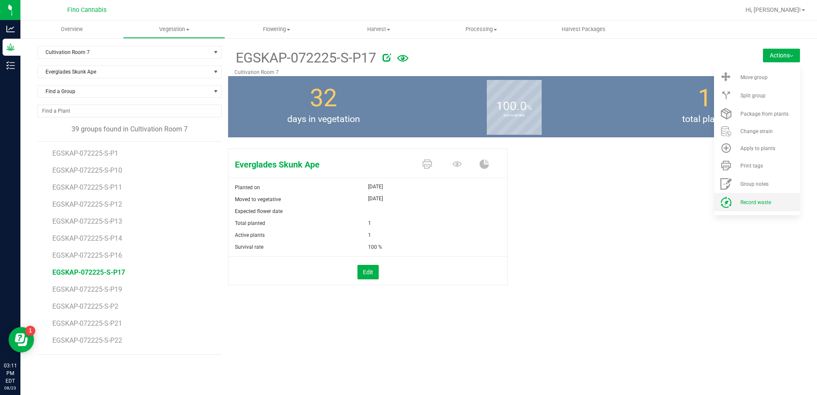
click at [746, 196] on li "Record waste" at bounding box center [757, 202] width 86 height 18
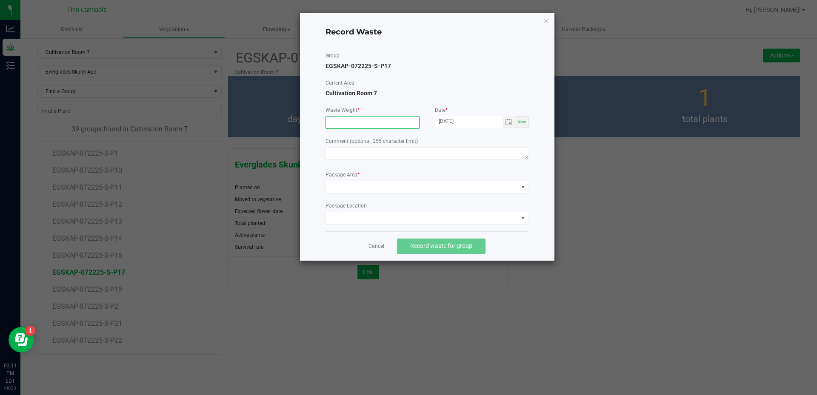
paste input
click at [347, 123] on input at bounding box center [372, 123] width 93 height 12
type input "29.0900 g"
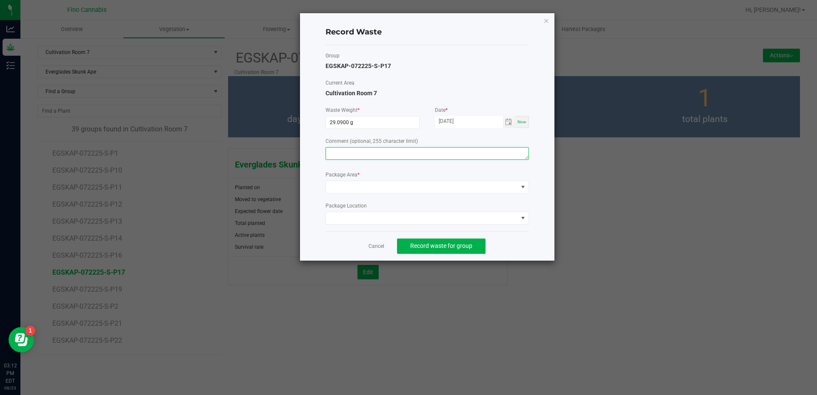
paste textarea "Pruning Waste"
type textarea "Pruning Waste"
click at [339, 184] on span at bounding box center [422, 187] width 192 height 12
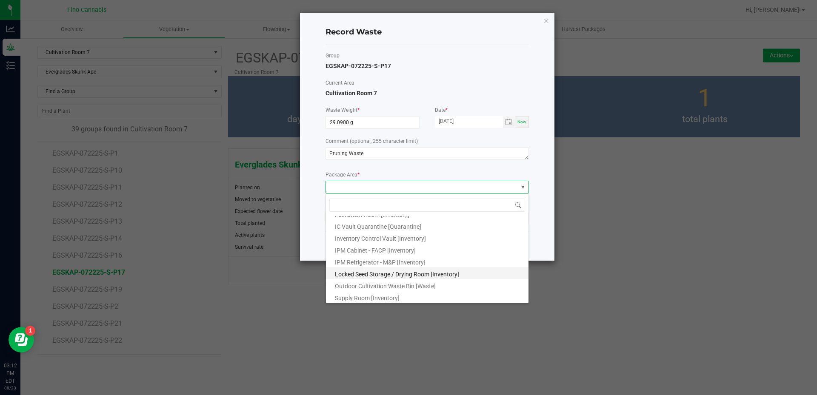
scroll to position [46, 0]
click at [369, 285] on span "Outdoor Cultivation Waste Bin [Waste]" at bounding box center [385, 284] width 101 height 7
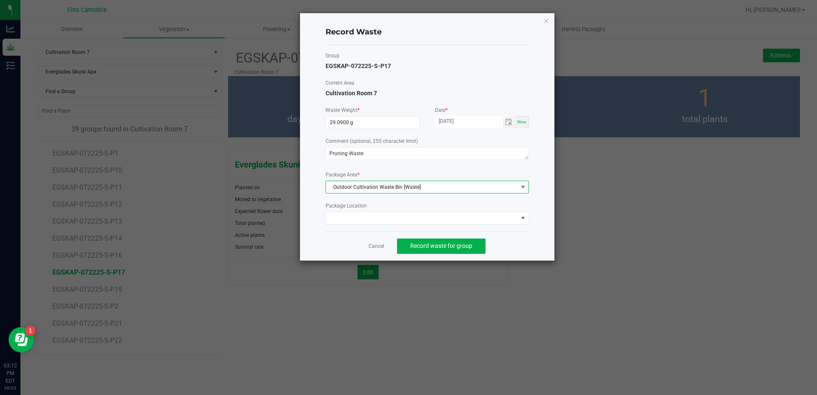
click at [513, 227] on div "Group EGSKAP-072225-S-P17 Current Area Cultivation Room 7 Waste Weight * 29.090…" at bounding box center [426, 138] width 203 height 186
click at [464, 251] on button "Record waste for group" at bounding box center [441, 246] width 88 height 15
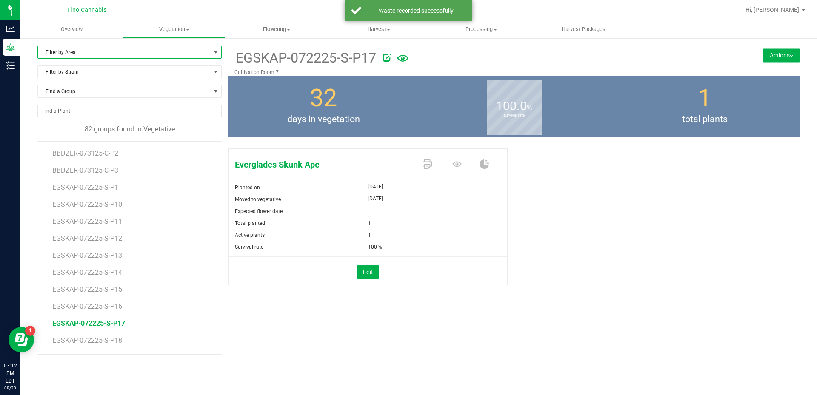
click at [51, 49] on span "Filter by Area" at bounding box center [124, 52] width 173 height 12
click at [79, 165] on li "Cultivation Room 7" at bounding box center [129, 168] width 183 height 13
click at [77, 72] on span "Filter by Strain" at bounding box center [124, 72] width 173 height 12
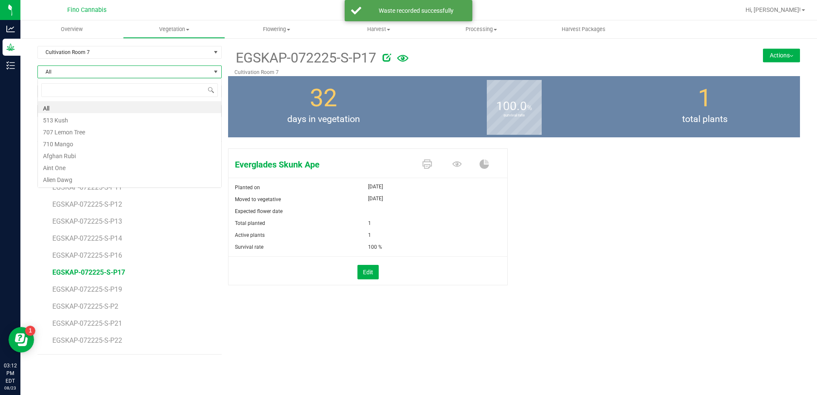
scroll to position [13, 184]
type input "ever"
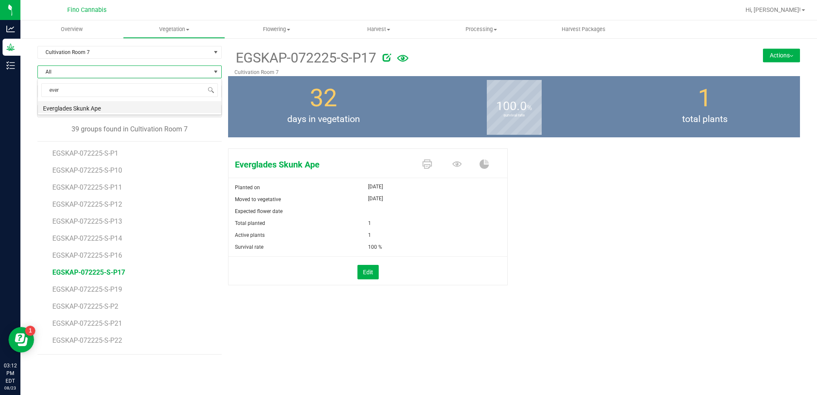
click at [80, 108] on li "Everglades Skunk Ape" at bounding box center [129, 107] width 183 height 12
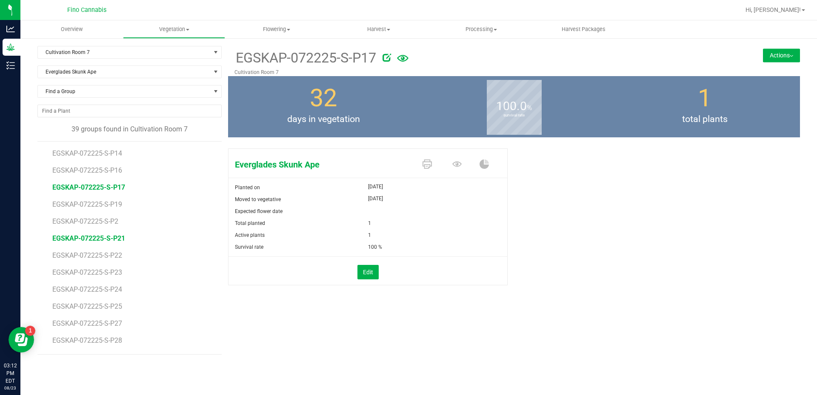
click at [110, 237] on span "EGSKAP-072225-S-P21" at bounding box center [88, 238] width 73 height 8
click at [783, 55] on button "Actions" at bounding box center [781, 55] width 37 height 14
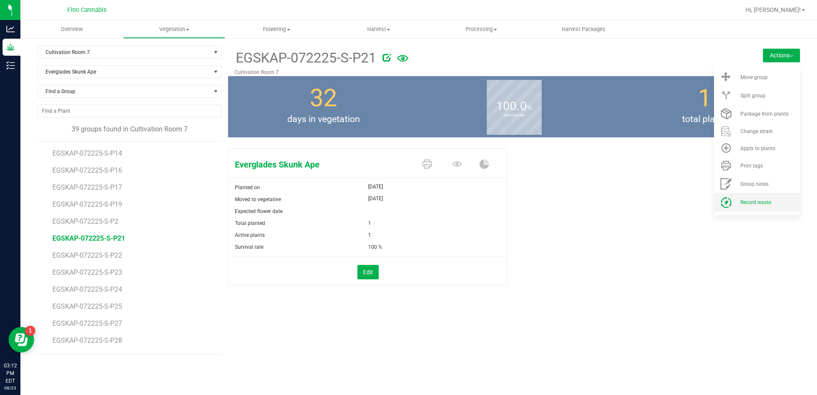
click at [756, 201] on span "Record waste" at bounding box center [755, 202] width 31 height 6
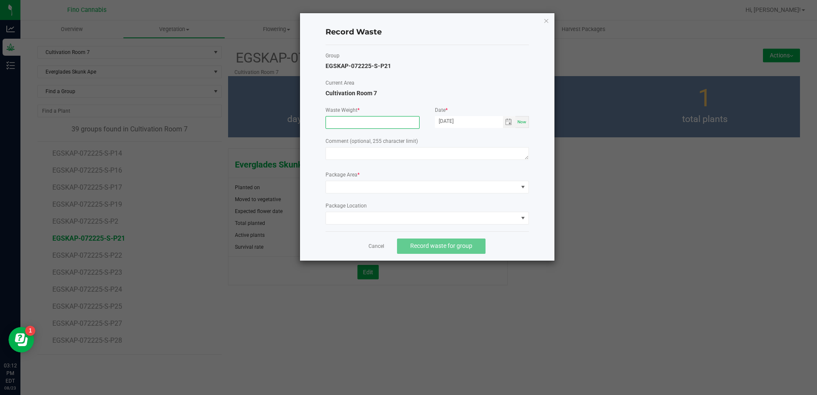
click at [377, 119] on input at bounding box center [372, 123] width 93 height 12
type input "29.0900 g"
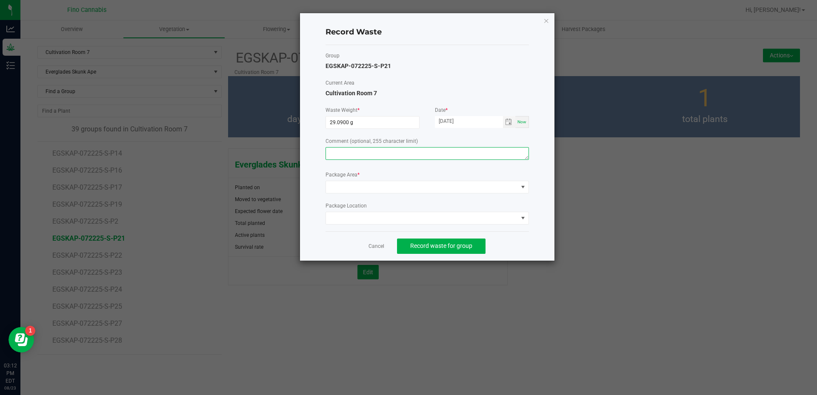
paste textarea "Pruning Waste"
type textarea "Pruning Waste"
click at [344, 187] on span at bounding box center [422, 187] width 192 height 12
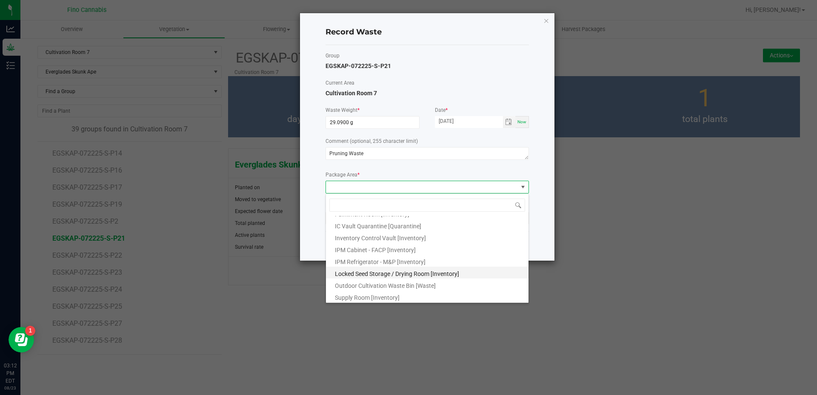
scroll to position [46, 0]
click at [365, 282] on span "Outdoor Cultivation Waste Bin [Waste]" at bounding box center [385, 284] width 101 height 7
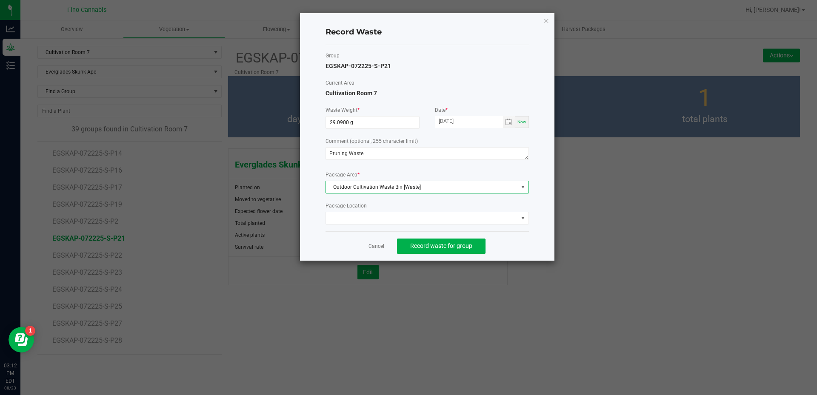
click at [529, 242] on div "Record Waste Group EGSKAP-072225-S-P21 Current Area Cultivation Room 7 Waste We…" at bounding box center [427, 137] width 254 height 248
click at [451, 245] on span "Record waste for group" at bounding box center [441, 245] width 62 height 7
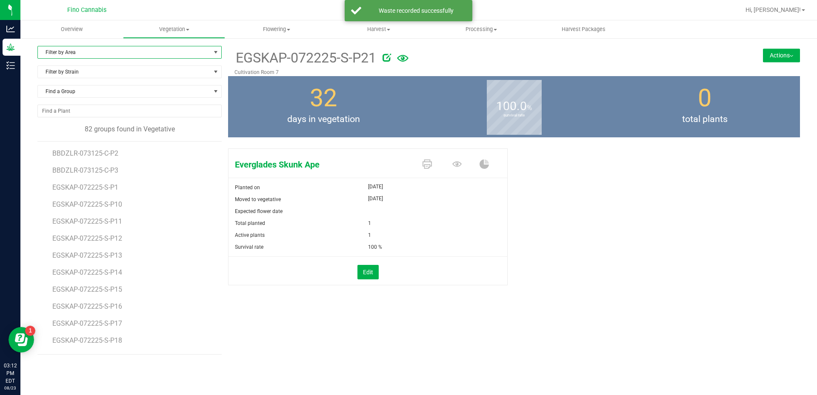
click at [102, 48] on span "Filter by Area" at bounding box center [124, 52] width 173 height 12
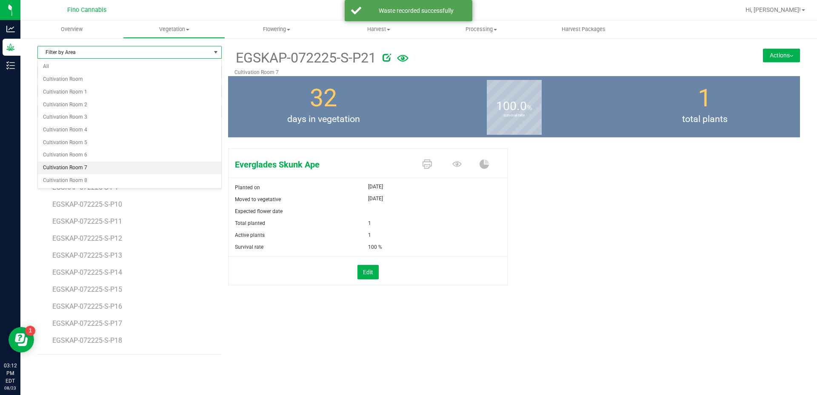
click at [79, 162] on li "Cultivation Room 7" at bounding box center [129, 168] width 183 height 13
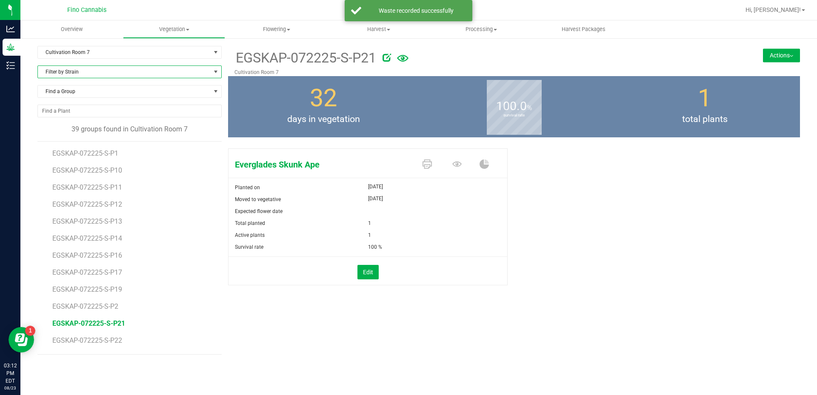
click at [75, 70] on span "Filter by Strain" at bounding box center [124, 72] width 173 height 12
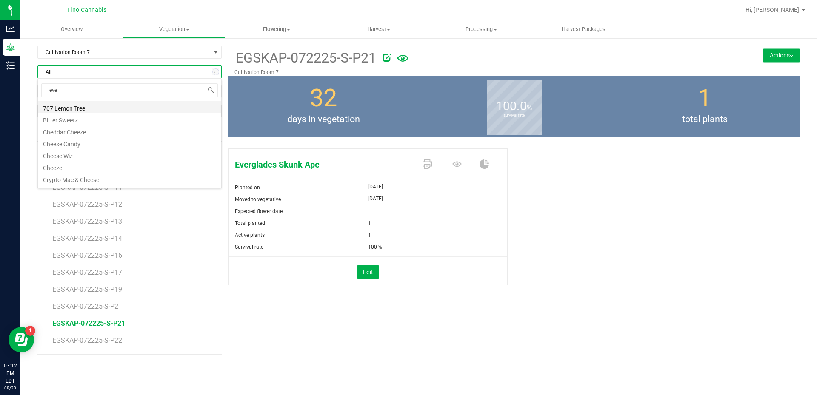
type input "ever"
click at [85, 111] on li "Everglades Skunk Ape" at bounding box center [129, 107] width 183 height 12
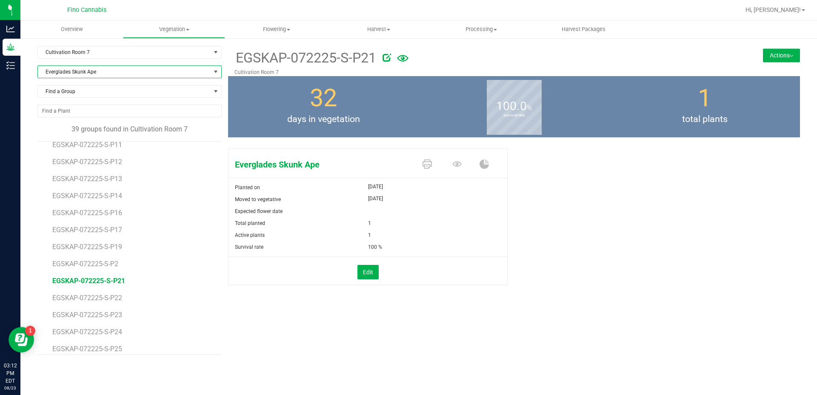
scroll to position [85, 0]
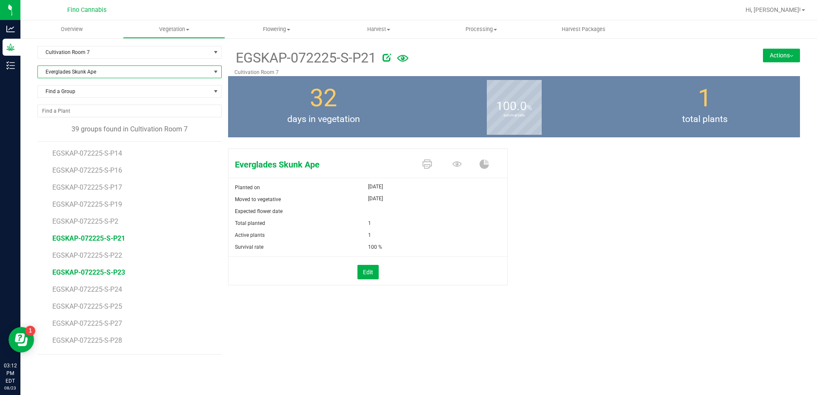
click at [109, 275] on span "EGSKAP-072225-S-P23" at bounding box center [88, 272] width 73 height 8
click at [774, 55] on button "Actions" at bounding box center [781, 55] width 37 height 14
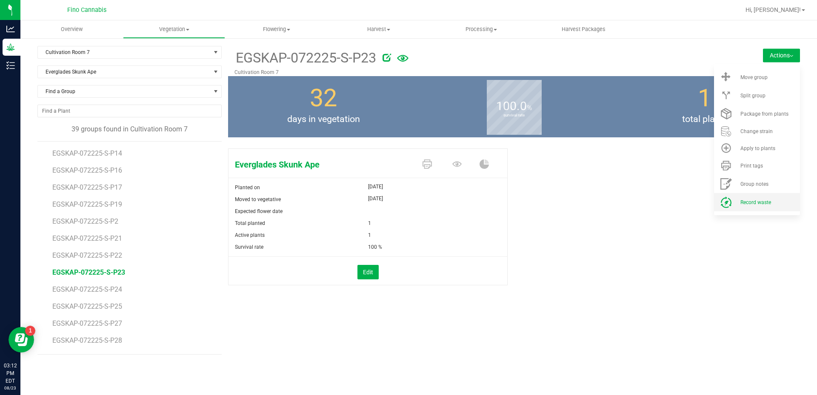
click at [762, 196] on li "Record waste" at bounding box center [757, 202] width 86 height 18
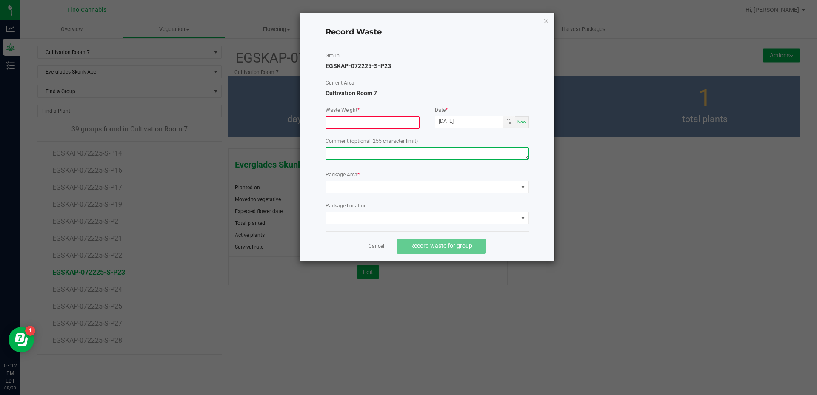
drag, startPoint x: 382, startPoint y: 123, endPoint x: 363, endPoint y: 148, distance: 31.3
click at [363, 148] on textarea at bounding box center [426, 153] width 203 height 13
click at [353, 113] on label "Waste Weight *" at bounding box center [372, 110] width 94 height 8
click at [355, 123] on input at bounding box center [372, 123] width 93 height 12
type input "29.0900 g"
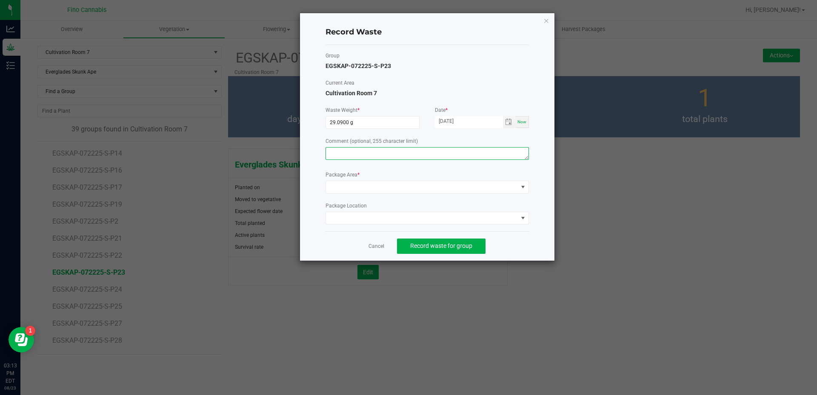
paste textarea "Pruning Waste"
type textarea "Pruning Waste"
click at [369, 186] on span at bounding box center [422, 187] width 192 height 12
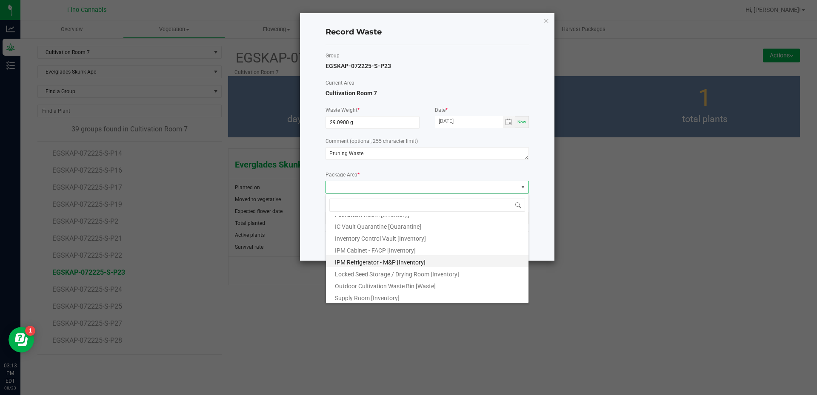
scroll to position [46, 0]
click at [373, 278] on li "Outdoor Cultivation Waste Bin [Waste]" at bounding box center [427, 283] width 202 height 12
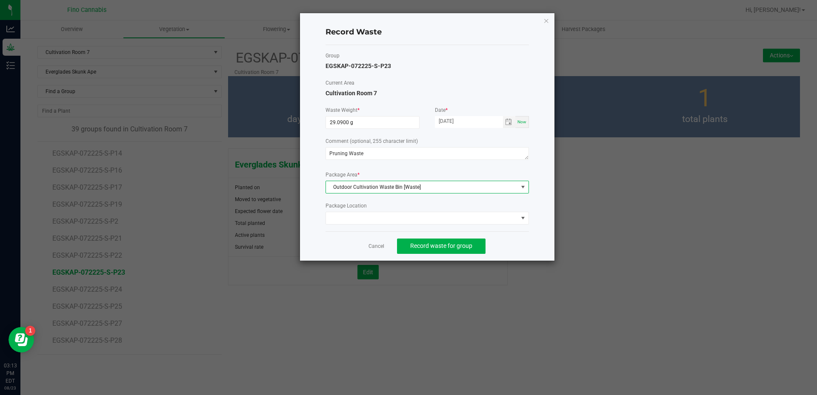
click at [512, 243] on div "Cancel Record waste for group" at bounding box center [426, 245] width 203 height 29
click at [451, 244] on span "Record waste for group" at bounding box center [441, 245] width 62 height 7
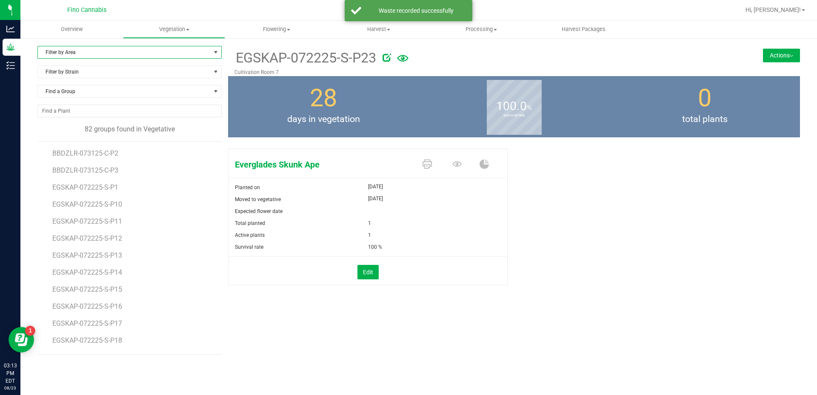
click at [98, 53] on span "Filter by Area" at bounding box center [124, 52] width 173 height 12
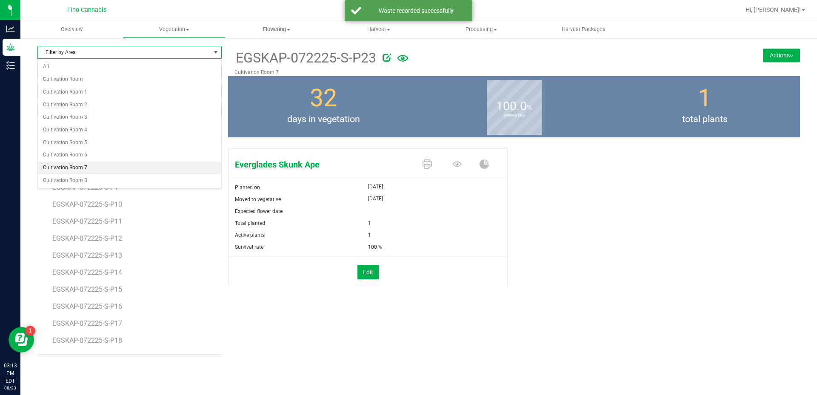
click at [57, 163] on li "Cultivation Room 7" at bounding box center [129, 168] width 183 height 13
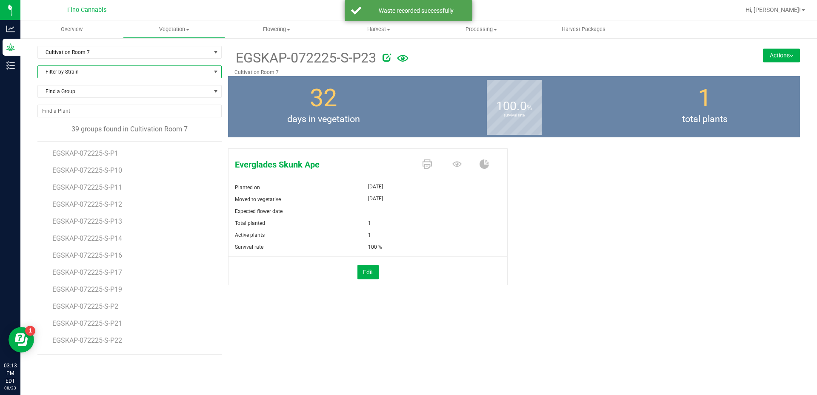
click at [86, 74] on span "Filter by Strain" at bounding box center [124, 72] width 173 height 12
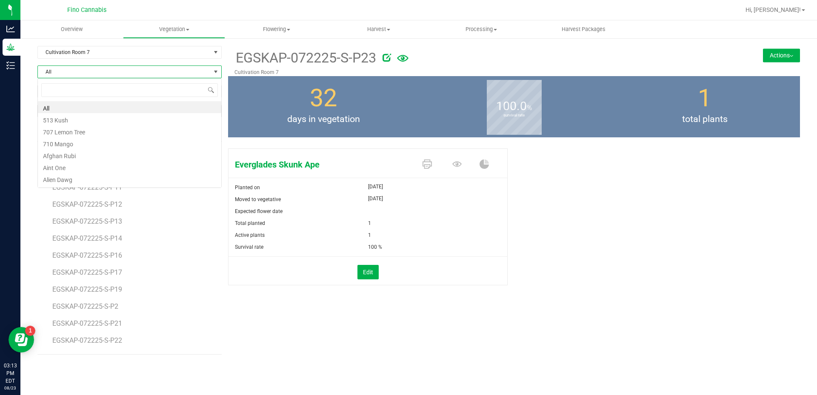
scroll to position [13, 184]
type input "ever"
click at [85, 105] on li "Everglades Skunk Ape" at bounding box center [129, 107] width 183 height 12
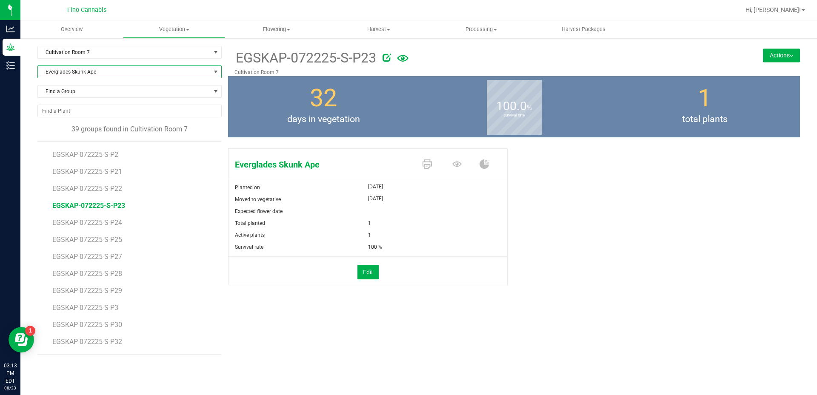
scroll to position [170, 0]
click at [111, 205] on span "EGSKAP-072225-S-P24" at bounding box center [88, 204] width 73 height 8
click at [779, 56] on button "Actions" at bounding box center [781, 55] width 37 height 14
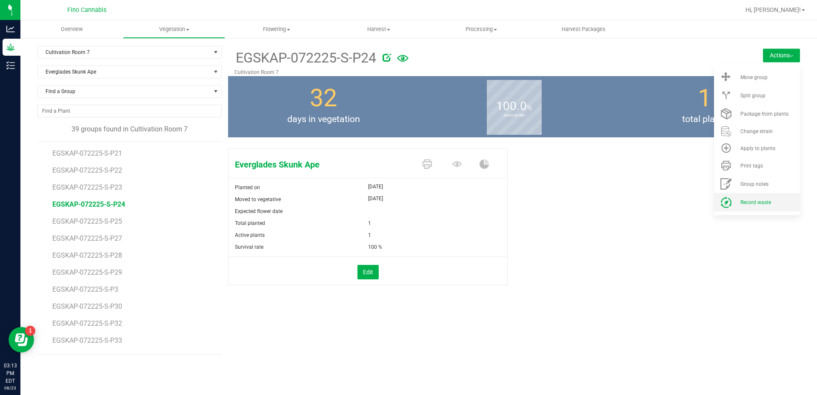
click at [764, 202] on span "Record waste" at bounding box center [755, 202] width 31 height 6
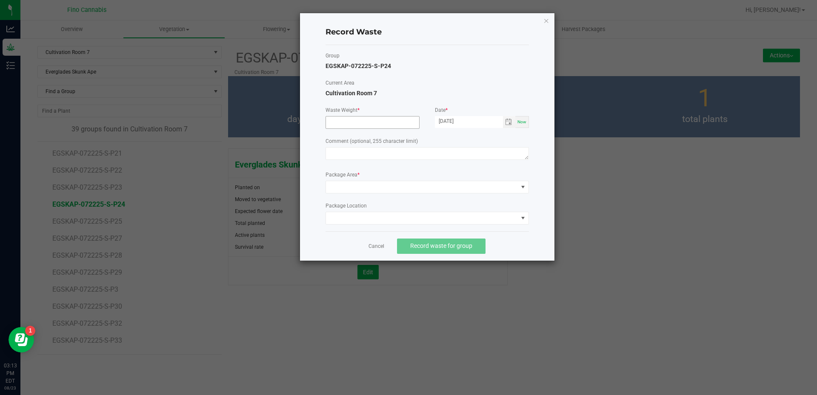
click at [350, 121] on input at bounding box center [372, 123] width 93 height 12
type input "29.0900 g"
paste textarea "Pruning Waste"
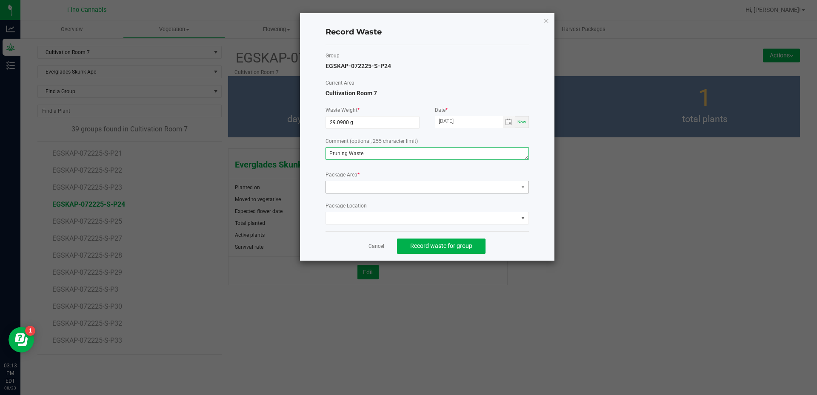
type textarea "Pruning Waste"
click at [362, 188] on span at bounding box center [422, 187] width 192 height 12
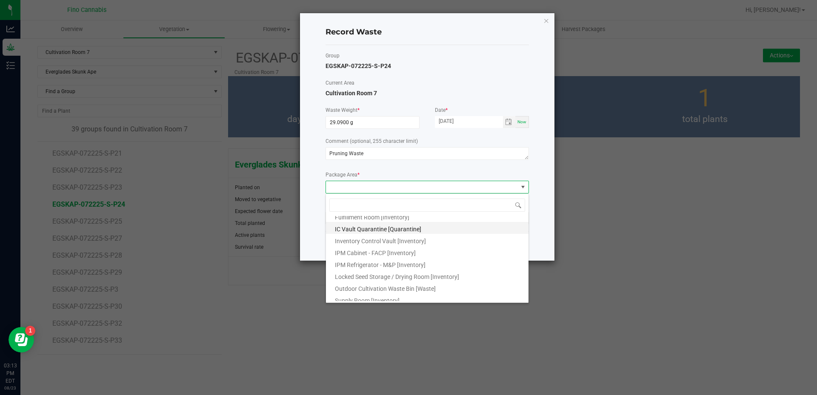
scroll to position [46, 0]
click at [369, 280] on li "Outdoor Cultivation Waste Bin [Waste]" at bounding box center [427, 283] width 202 height 12
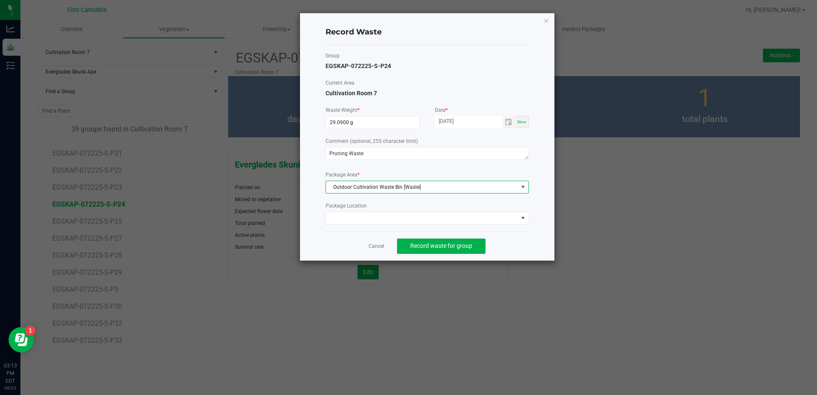
click at [532, 247] on div "Record Waste Group EGSKAP-072225-S-P24 Current Area Cultivation Room 7 Waste We…" at bounding box center [427, 137] width 254 height 248
click at [458, 247] on span "Record waste for group" at bounding box center [441, 245] width 62 height 7
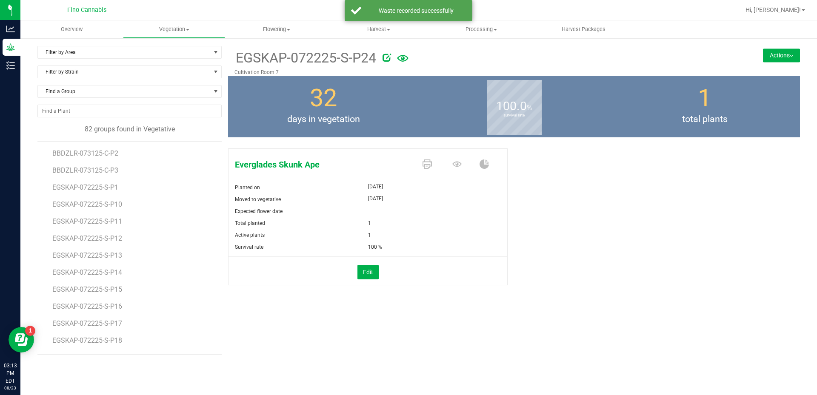
click at [790, 49] on button "Actions" at bounding box center [781, 55] width 37 height 14
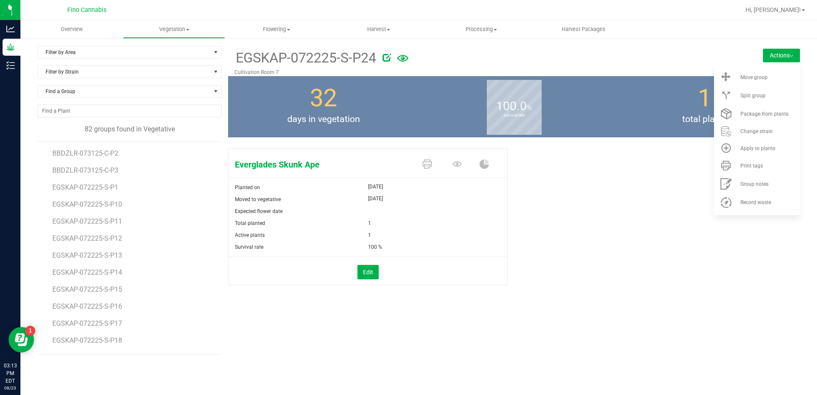
click at [737, 47] on div "EGSKAP-072225-S-P24 Cultivation Room 7 Actions Move group Split group" at bounding box center [514, 61] width 572 height 30
click at [63, 54] on span "Filter by Area" at bounding box center [124, 52] width 173 height 12
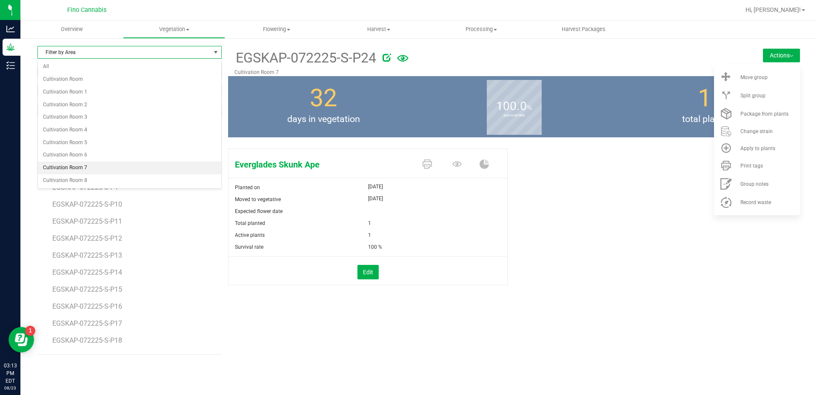
click at [79, 164] on li "Cultivation Room 7" at bounding box center [129, 168] width 183 height 13
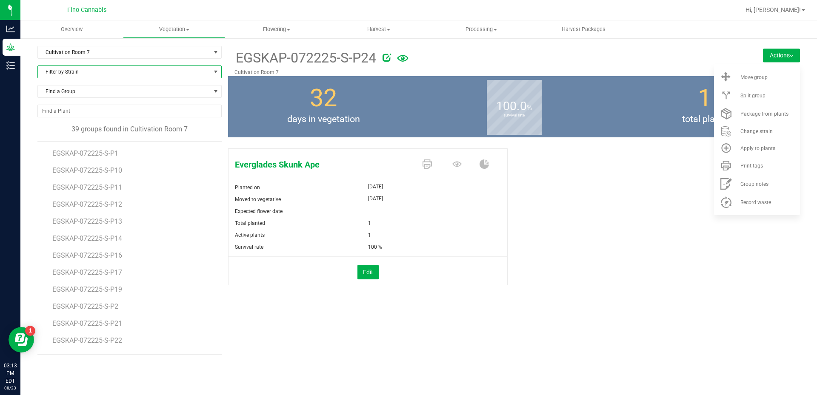
click at [75, 71] on span "Filter by Strain" at bounding box center [124, 72] width 173 height 12
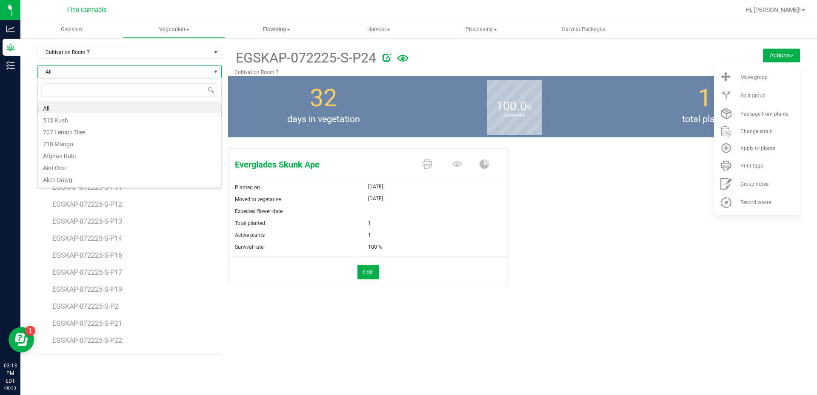
scroll to position [13, 184]
type input "ever"
click at [80, 108] on li "Everglades Skunk Ape" at bounding box center [129, 107] width 183 height 12
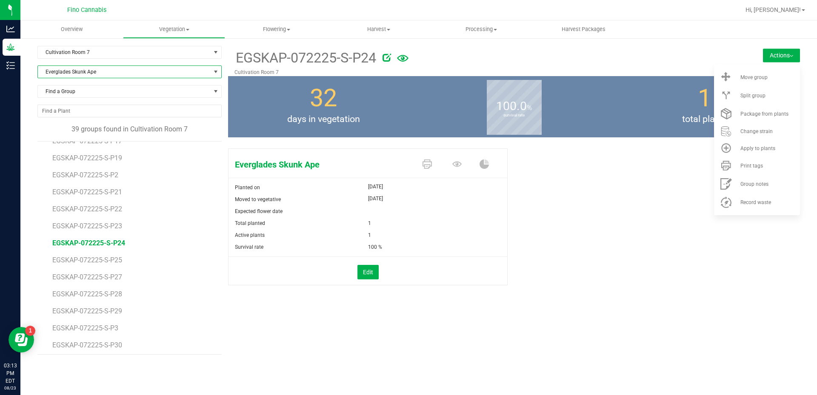
scroll to position [170, 0]
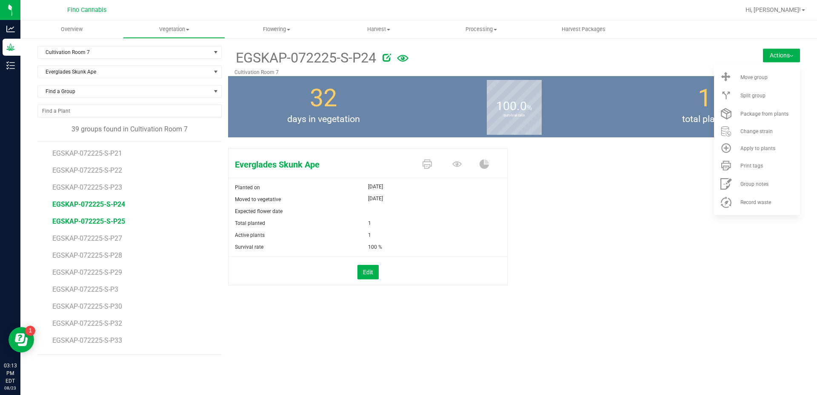
click at [113, 225] on span "EGSKAP-072225-S-P25" at bounding box center [88, 221] width 73 height 8
click at [690, 219] on div "Everglades Skunk Ape Planted on [DATE] Moved to vegetative [DATE] Expected flow…" at bounding box center [514, 226] width 572 height 162
click at [774, 53] on button "Actions" at bounding box center [781, 55] width 37 height 14
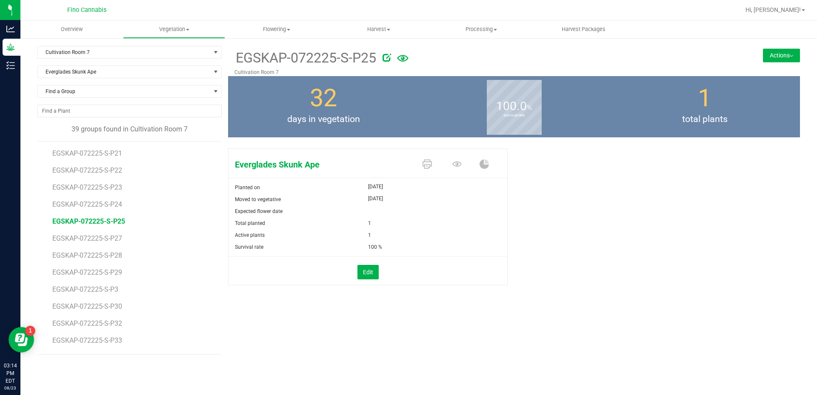
click at [780, 53] on button "Actions" at bounding box center [781, 55] width 37 height 14
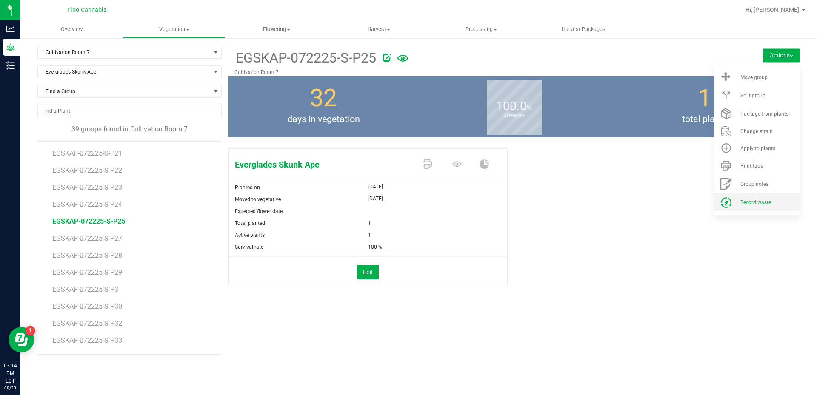
click at [756, 207] on li "Record waste" at bounding box center [757, 202] width 86 height 18
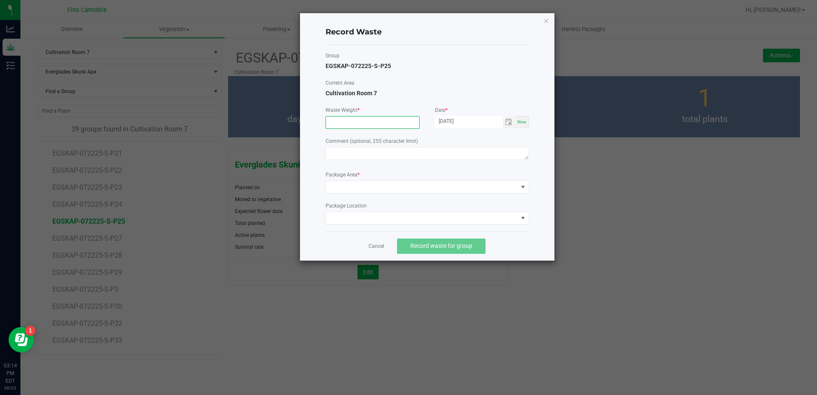
click at [365, 122] on input at bounding box center [372, 123] width 93 height 12
type input "29.0900 g"
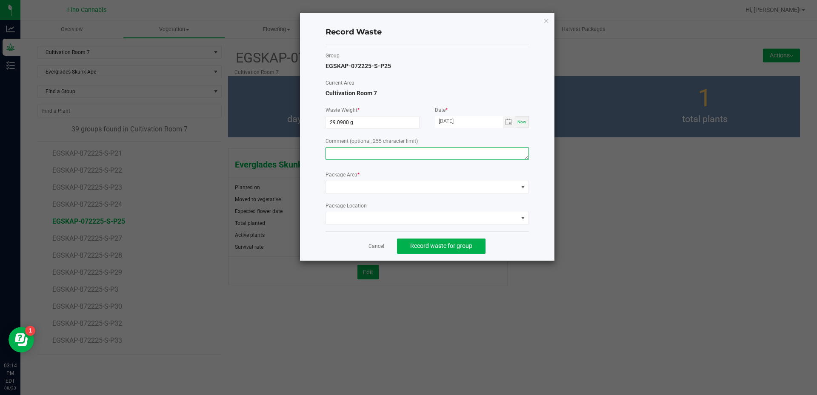
paste textarea "Pruning Waste"
type textarea "Pruning Waste"
drag, startPoint x: 368, startPoint y: 187, endPoint x: 372, endPoint y: 204, distance: 17.0
click at [370, 194] on form "Waste Weight * 29.0900 g Date * [DATE] Now Comment (optional, 255 character lim…" at bounding box center [426, 165] width 203 height 118
click at [384, 179] on div "Package Area *" at bounding box center [426, 182] width 203 height 23
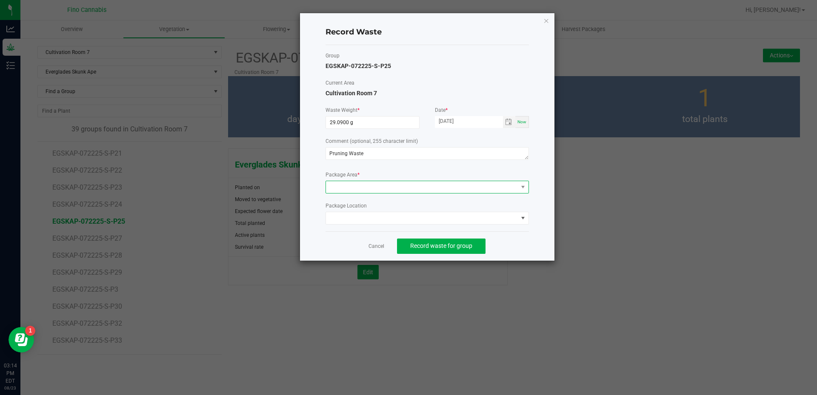
click at [384, 183] on span at bounding box center [422, 187] width 192 height 12
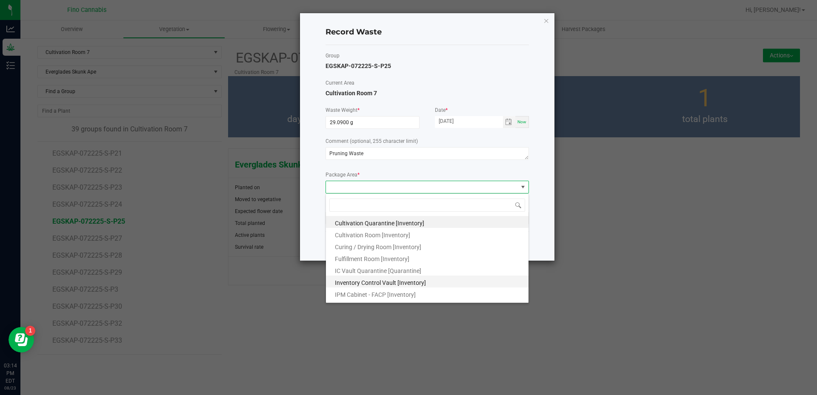
scroll to position [46, 0]
click at [377, 282] on span "Outdoor Cultivation Waste Bin [Waste]" at bounding box center [385, 284] width 101 height 7
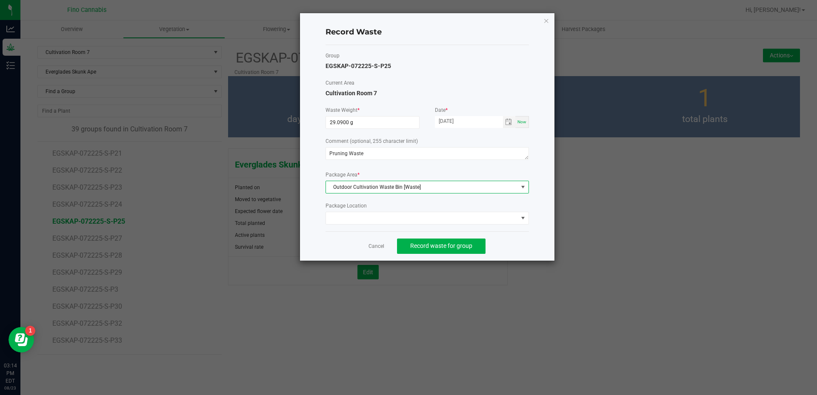
click at [501, 231] on div "Group EGSKAP-072225-S-P25 Current Area Cultivation Room 7 Waste Weight * 29.090…" at bounding box center [426, 138] width 203 height 186
click at [459, 253] on button "Record waste for group" at bounding box center [441, 246] width 88 height 15
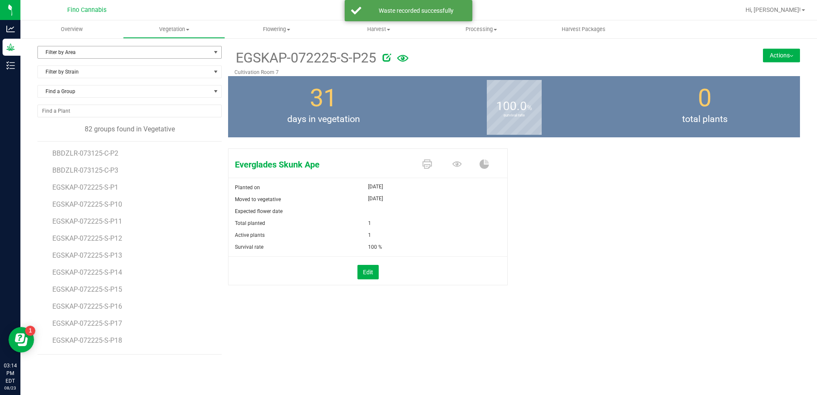
click at [76, 48] on span "Filter by Area" at bounding box center [124, 52] width 173 height 12
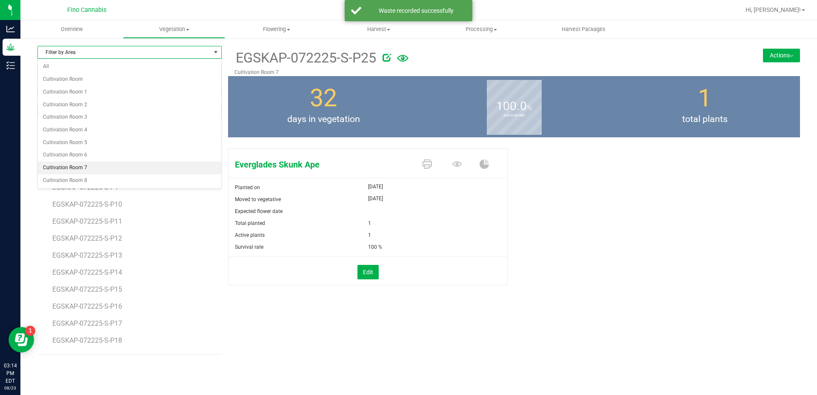
click at [75, 162] on li "Cultivation Room 7" at bounding box center [129, 168] width 183 height 13
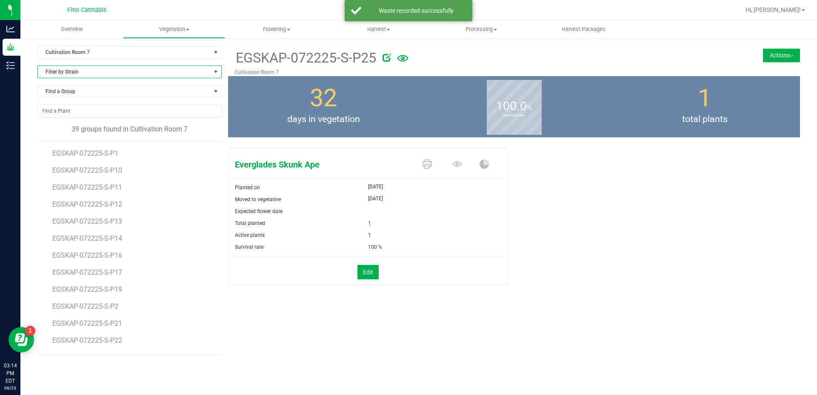
click at [75, 74] on span "Filter by Strain" at bounding box center [124, 72] width 173 height 12
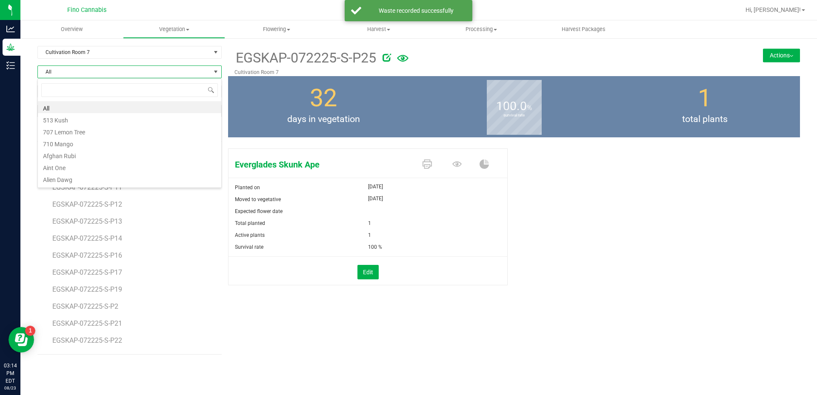
scroll to position [13, 184]
type input "ever"
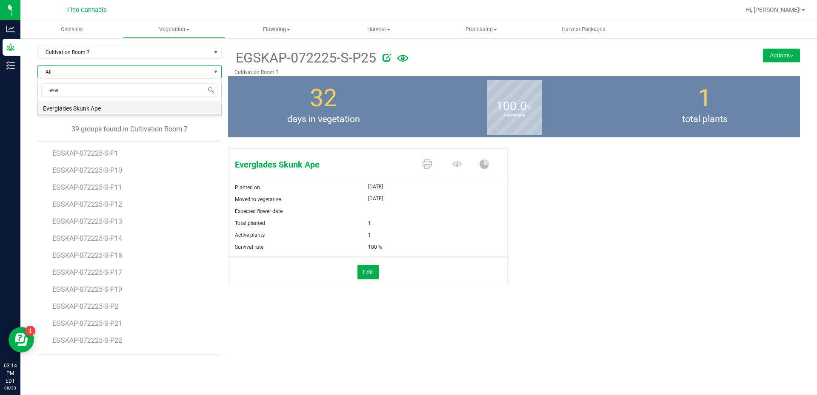
click at [75, 109] on li "Everglades Skunk Ape" at bounding box center [129, 107] width 183 height 12
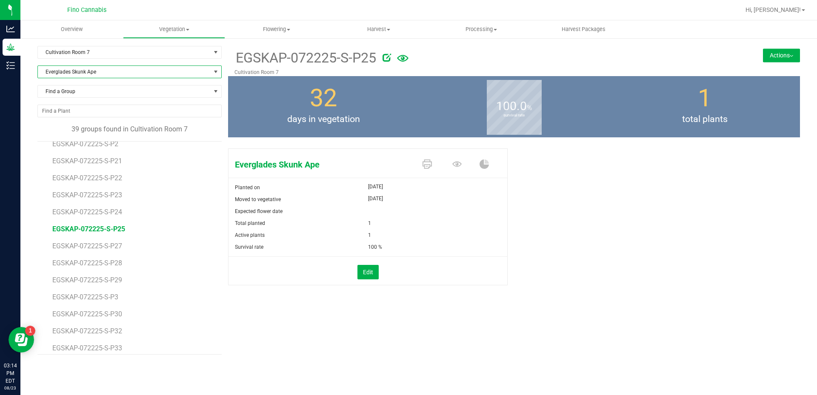
scroll to position [170, 0]
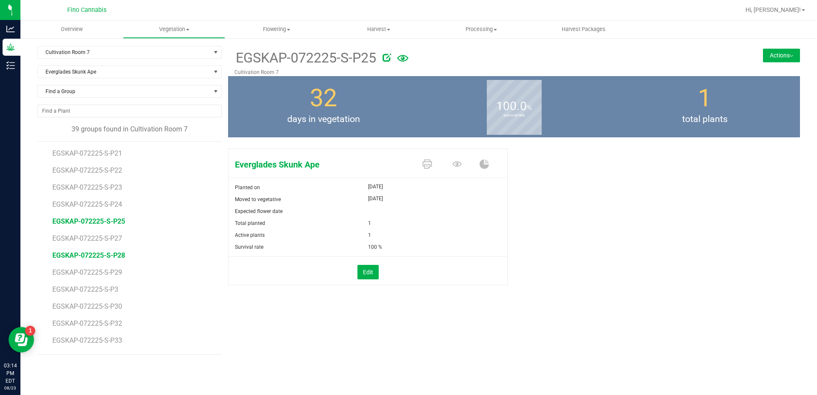
click at [113, 257] on span "EGSKAP-072225-S-P28" at bounding box center [88, 255] width 73 height 8
click at [773, 53] on button "Actions" at bounding box center [781, 55] width 37 height 14
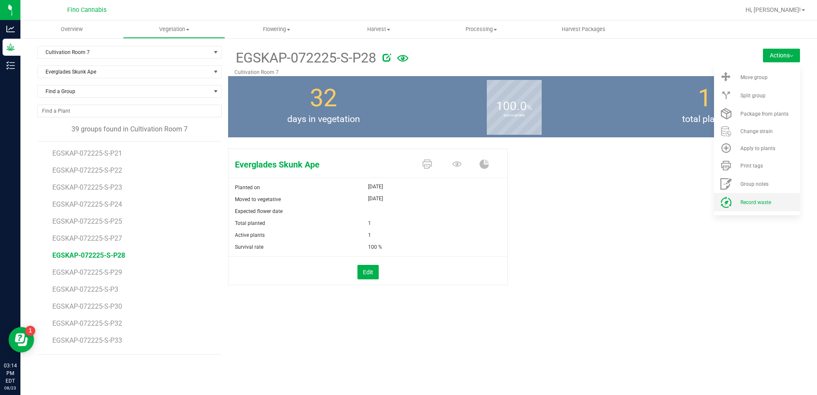
click at [761, 202] on span "Record waste" at bounding box center [755, 202] width 31 height 6
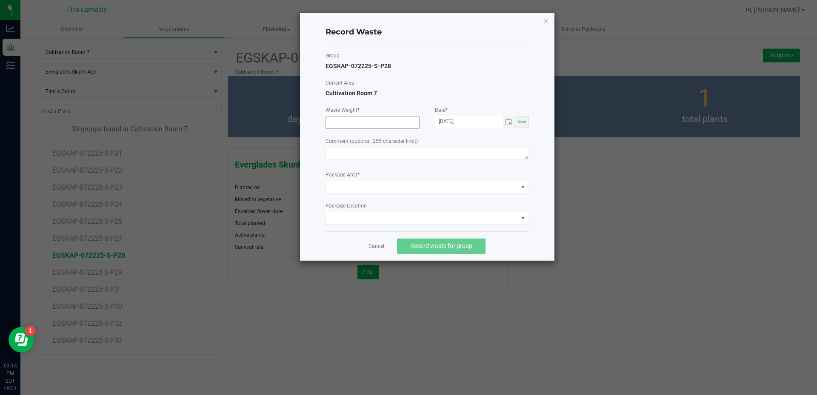
click at [395, 125] on input at bounding box center [372, 123] width 93 height 12
type input "29.0900 g"
paste textarea "Pruning Waste"
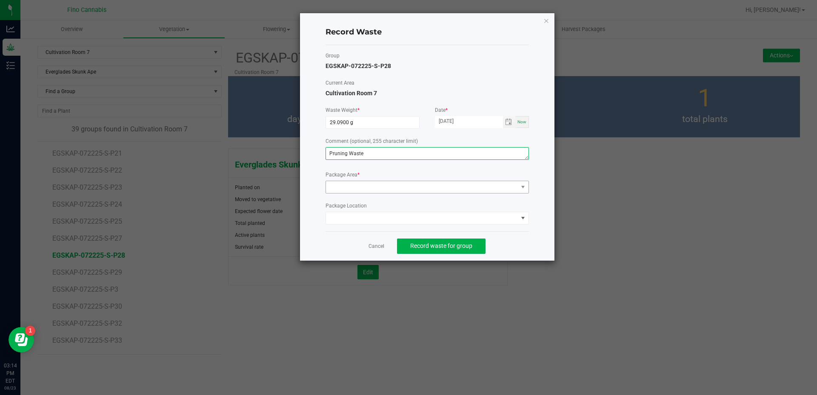
type textarea "Pruning Waste"
click at [375, 187] on span at bounding box center [422, 187] width 192 height 12
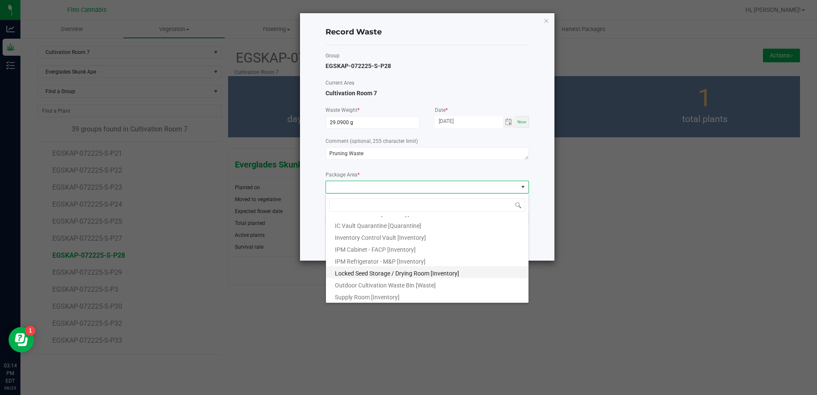
scroll to position [46, 0]
click at [397, 282] on span "Outdoor Cultivation Waste Bin [Waste]" at bounding box center [385, 284] width 101 height 7
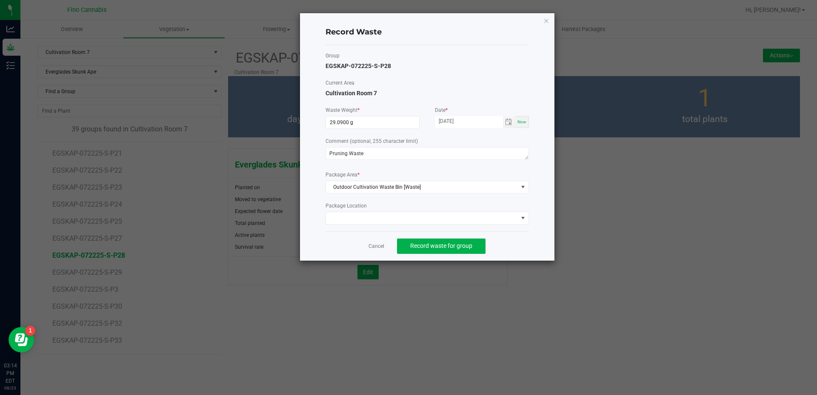
click at [524, 240] on div "Cancel Record waste for group" at bounding box center [426, 245] width 203 height 29
click at [469, 244] on span "Record waste for group" at bounding box center [441, 245] width 62 height 7
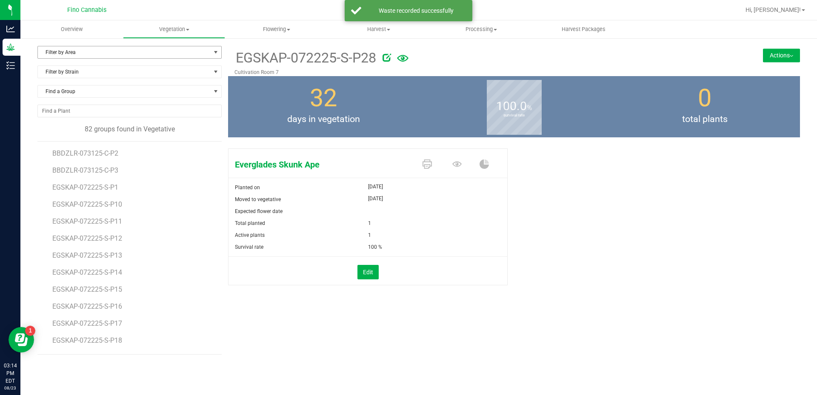
click at [62, 55] on span "Filter by Area" at bounding box center [124, 52] width 173 height 12
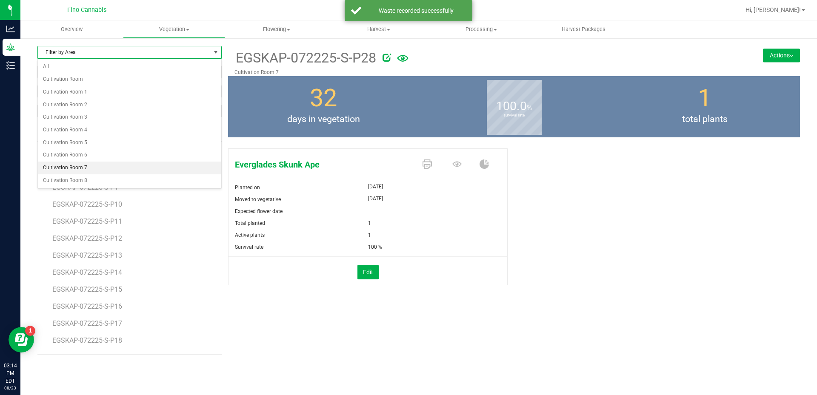
click at [88, 168] on li "Cultivation Room 7" at bounding box center [129, 168] width 183 height 13
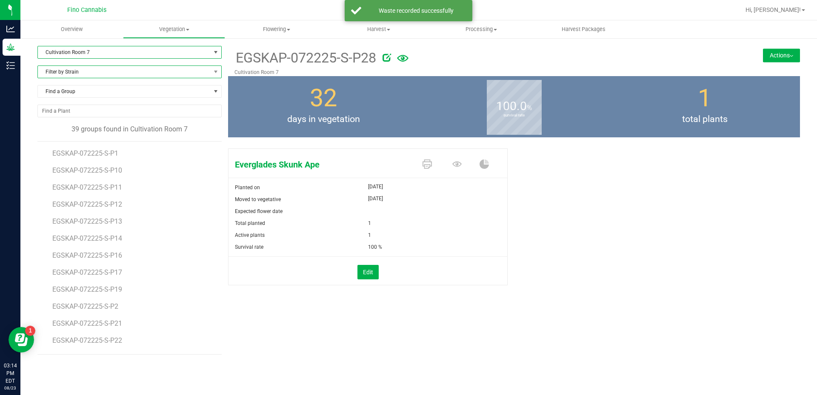
click at [78, 70] on span "Filter by Strain" at bounding box center [124, 72] width 173 height 12
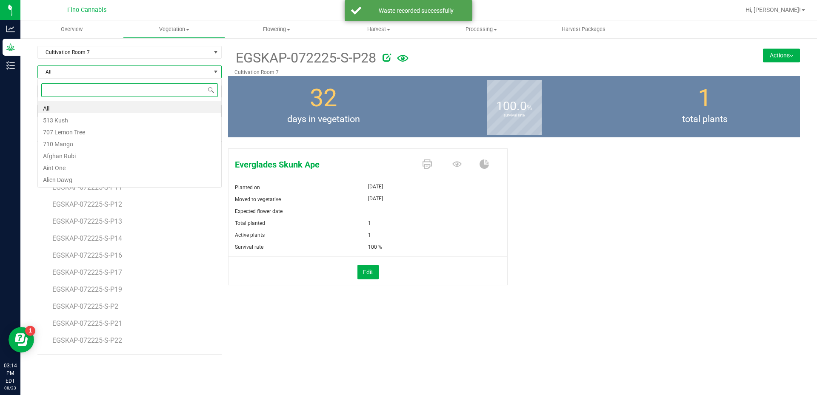
scroll to position [13, 184]
type input "ever"
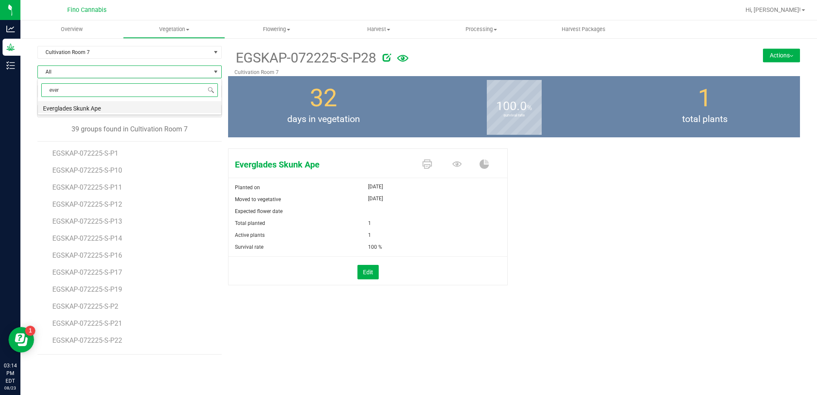
click at [77, 108] on li "Everglades Skunk Ape" at bounding box center [129, 107] width 183 height 12
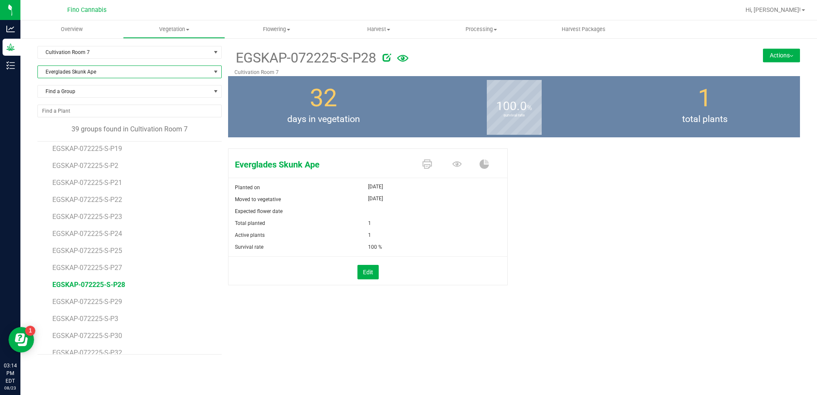
scroll to position [170, 0]
click at [112, 272] on span "EGSKAP-072225-S-P29" at bounding box center [88, 272] width 73 height 8
click at [772, 56] on button "Actions" at bounding box center [781, 55] width 37 height 14
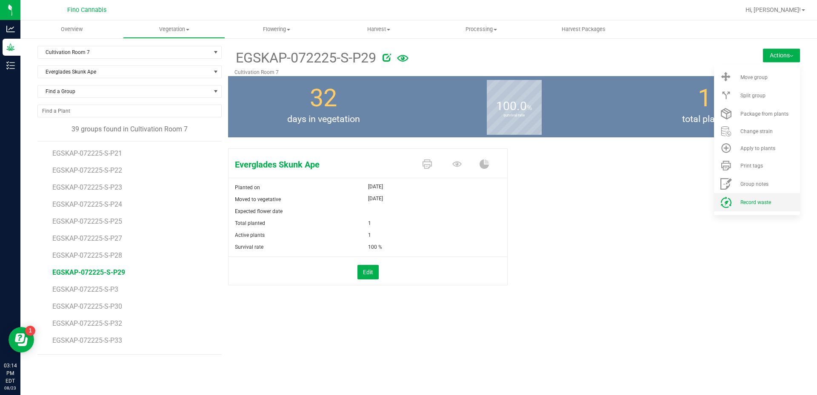
click at [754, 196] on li "Record waste" at bounding box center [757, 202] width 86 height 18
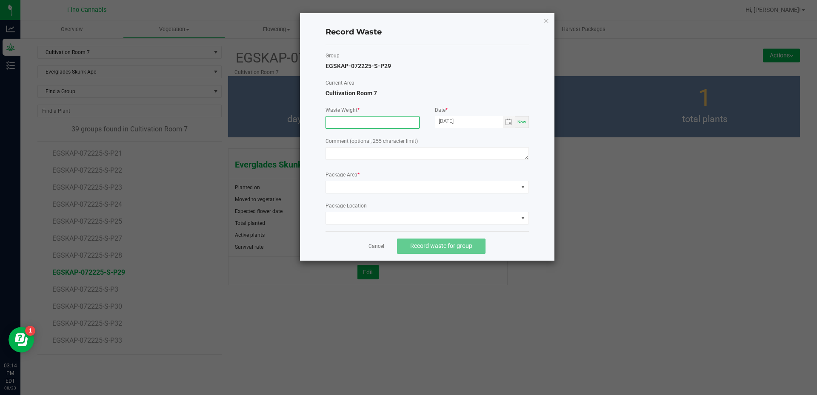
click at [382, 118] on input at bounding box center [372, 123] width 93 height 12
type input "29.0900 g"
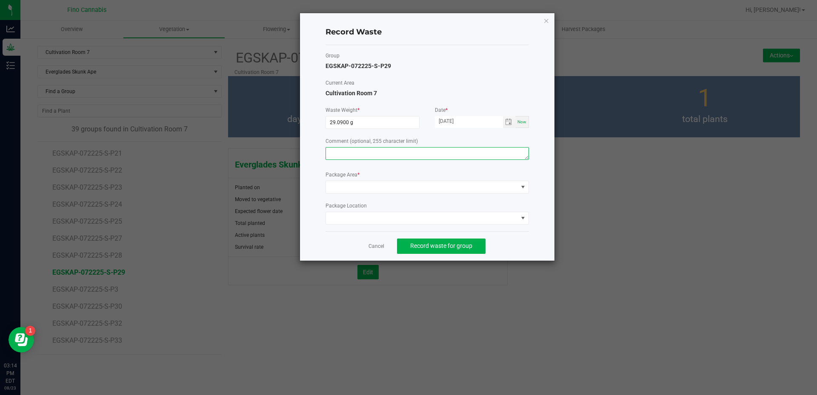
paste textarea "Pruning Waste"
type textarea "Pruning Waste"
click at [362, 186] on span at bounding box center [422, 187] width 192 height 12
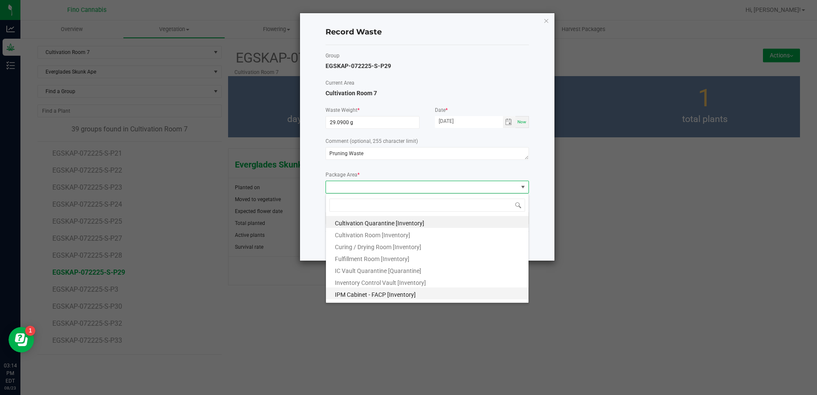
scroll to position [46, 0]
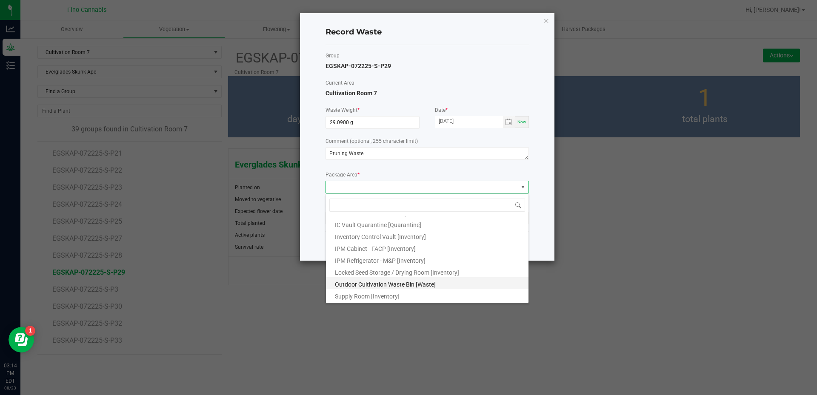
click at [373, 285] on span "Outdoor Cultivation Waste Bin [Waste]" at bounding box center [385, 284] width 101 height 7
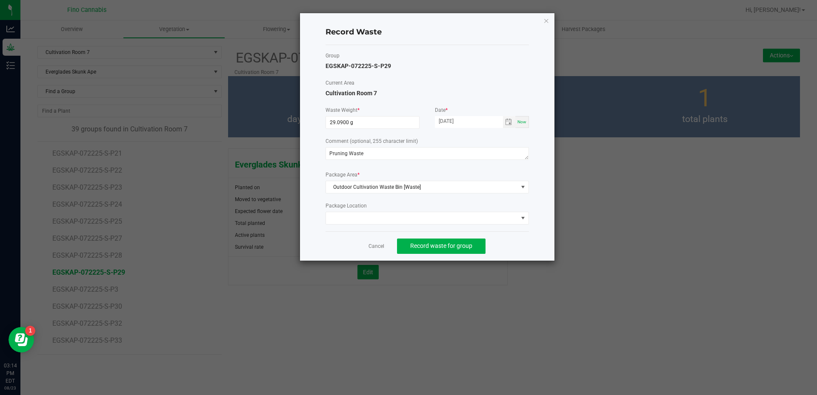
click at [501, 239] on div "Cancel Record waste for group" at bounding box center [426, 245] width 203 height 29
click at [465, 244] on span "Record waste for group" at bounding box center [441, 245] width 62 height 7
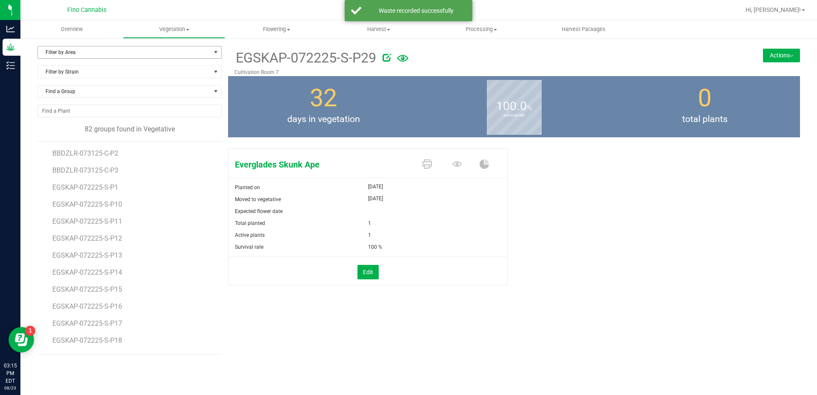
click at [94, 53] on span "Filter by Area" at bounding box center [124, 52] width 173 height 12
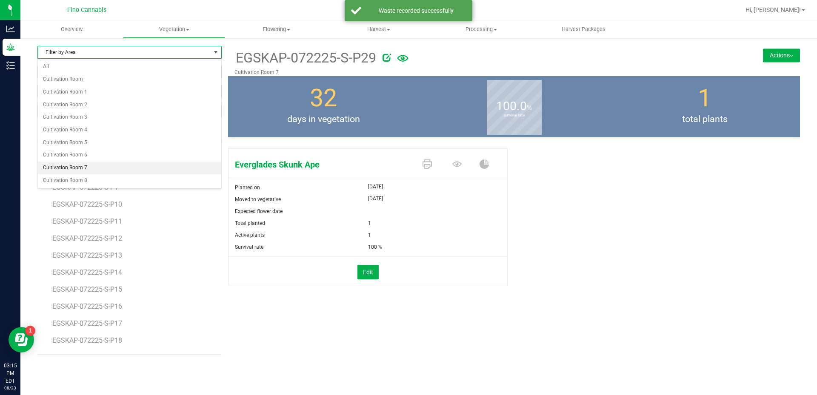
click at [78, 162] on ul "All Cultivation Room Cultivation Room 1 Cultivation Room 2 Cultivation Room 3 C…" at bounding box center [129, 123] width 183 height 126
click at [78, 162] on li "Cultivation Room 7" at bounding box center [129, 168] width 183 height 13
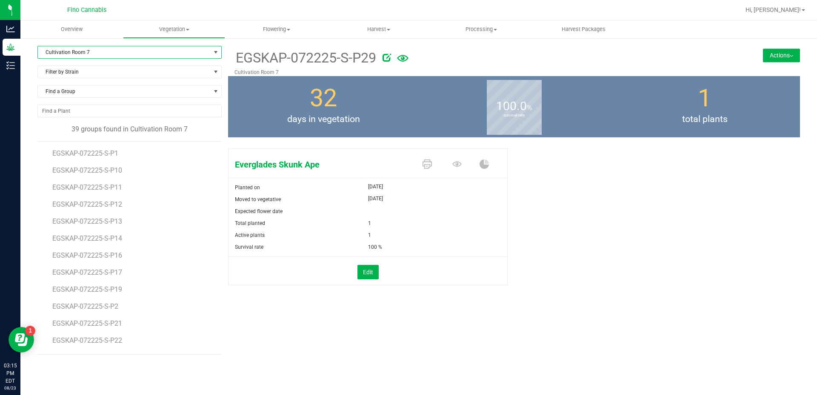
click at [84, 65] on div "Cultivation Room 7 Filter by Area All Cultivation Room Cultivation Room 1 Culti…" at bounding box center [129, 56] width 184 height 20
click at [77, 75] on span "Filter by Strain" at bounding box center [124, 72] width 173 height 12
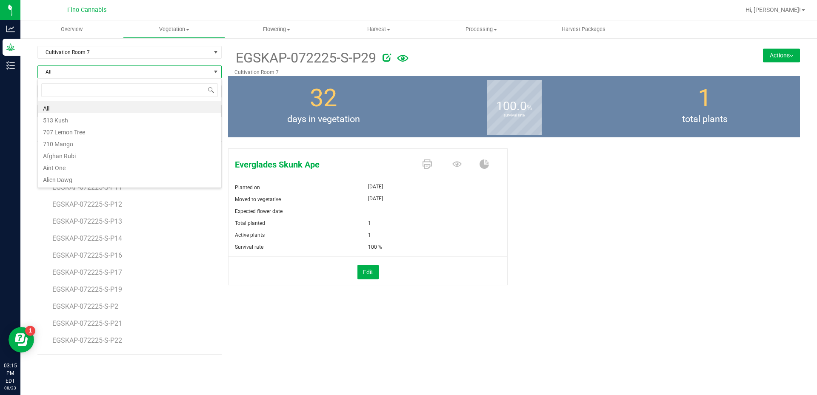
scroll to position [13, 184]
type input "ever"
click at [80, 109] on li "Everglades Skunk Ape" at bounding box center [129, 107] width 183 height 12
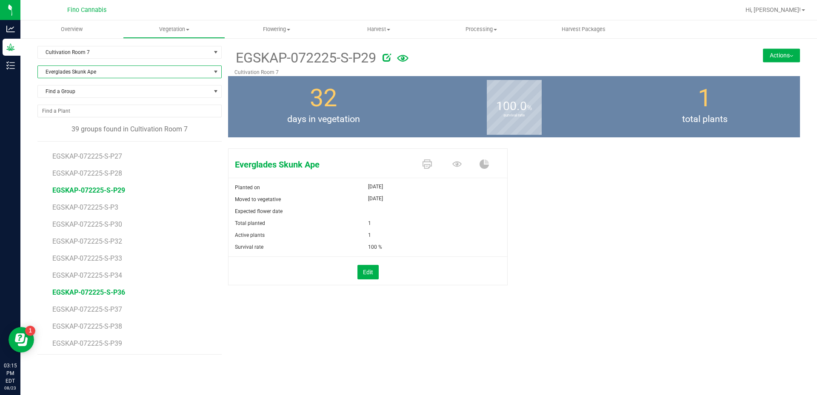
scroll to position [255, 0]
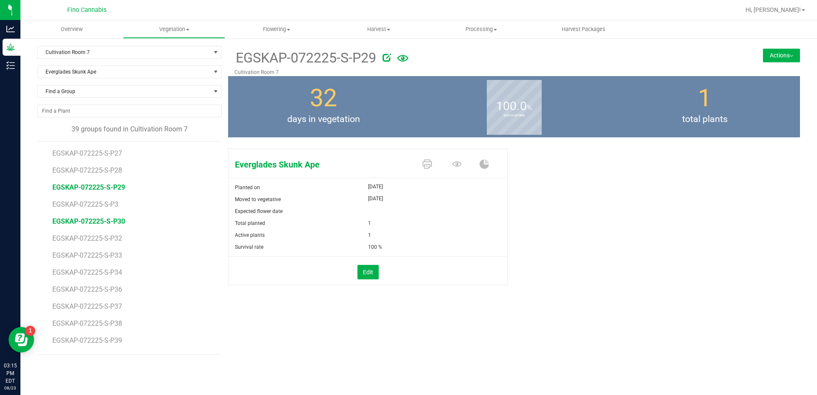
click at [106, 222] on span "EGSKAP-072225-S-P30" at bounding box center [88, 221] width 73 height 8
click at [788, 56] on button "Actions" at bounding box center [781, 55] width 37 height 14
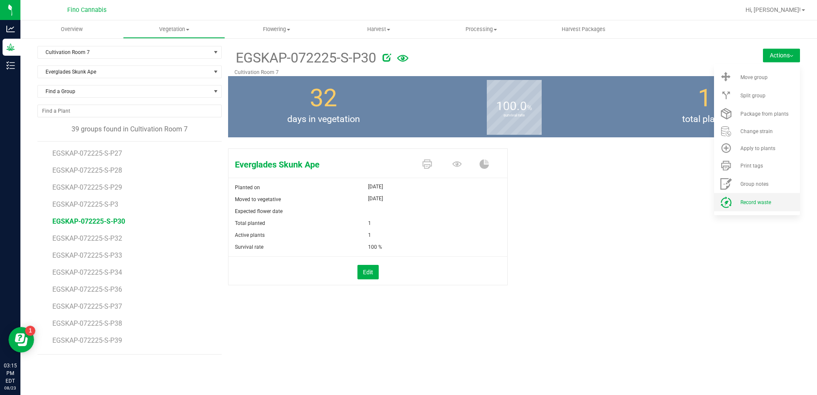
click at [766, 198] on li "Record waste" at bounding box center [757, 202] width 86 height 18
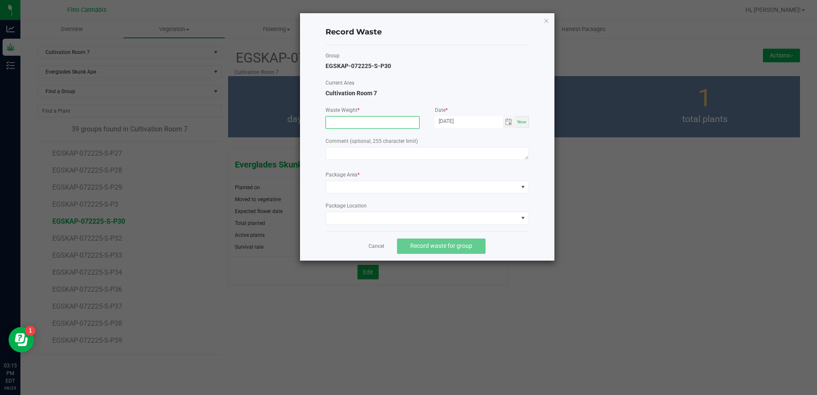
click at [361, 117] on input at bounding box center [372, 123] width 93 height 12
type input "29.0900 g"
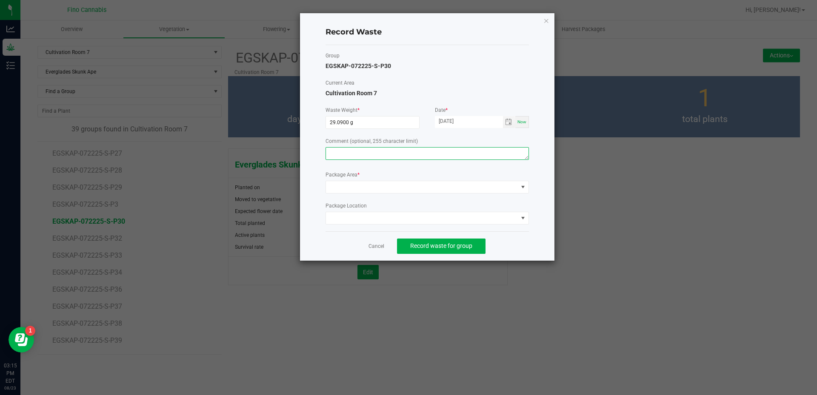
paste textarea "Pruning Waste"
type textarea "Pruning Waste"
click at [365, 191] on span at bounding box center [422, 187] width 192 height 12
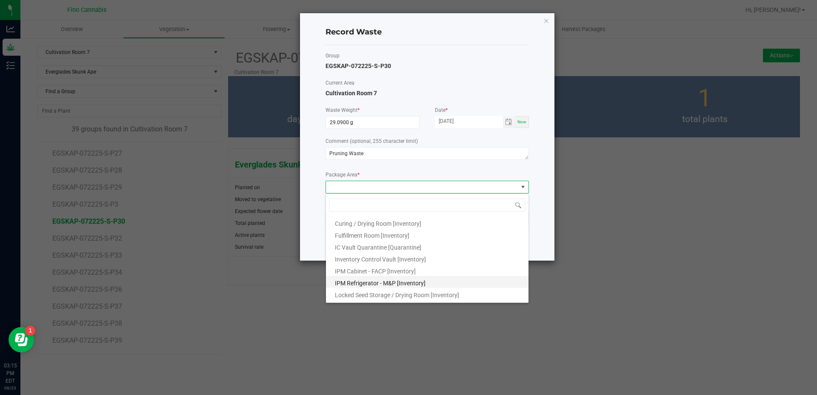
scroll to position [46, 0]
click at [367, 285] on span "Outdoor Cultivation Waste Bin [Waste]" at bounding box center [385, 284] width 101 height 7
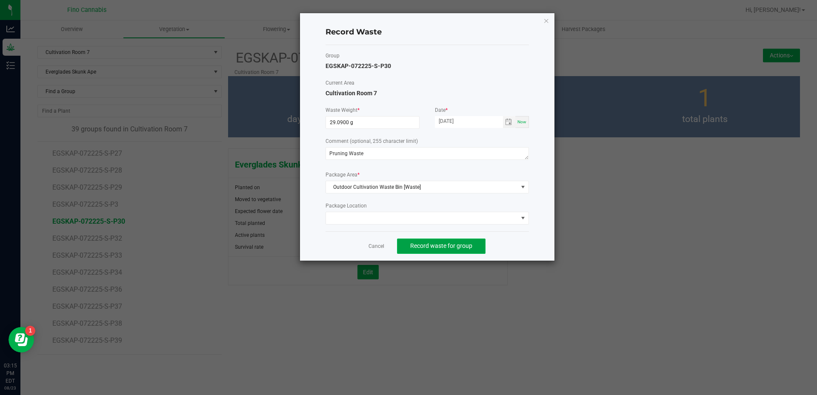
click at [456, 245] on span "Record waste for group" at bounding box center [441, 245] width 62 height 7
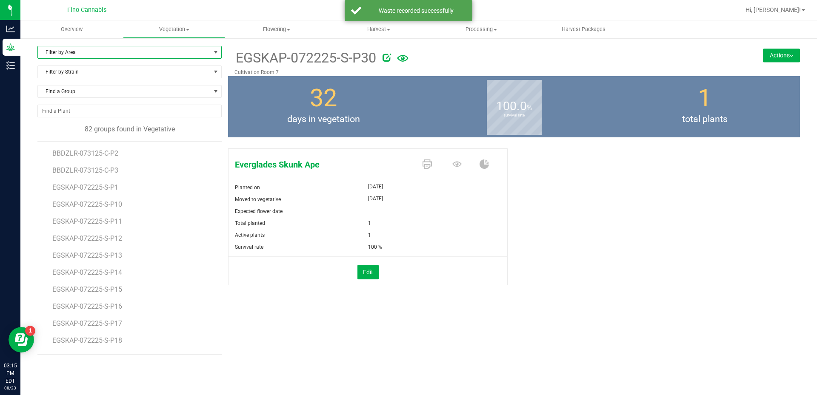
click at [122, 55] on span "Filter by Area" at bounding box center [124, 52] width 173 height 12
click at [91, 165] on li "Cultivation Room 7" at bounding box center [129, 168] width 183 height 13
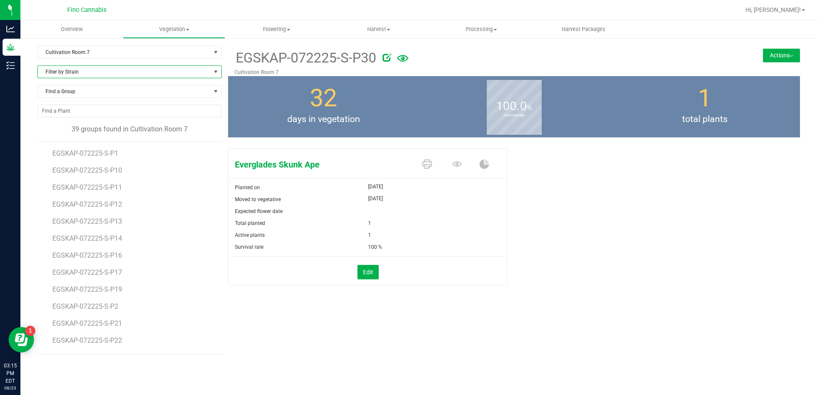
click at [90, 73] on span "Filter by Strain" at bounding box center [124, 72] width 173 height 12
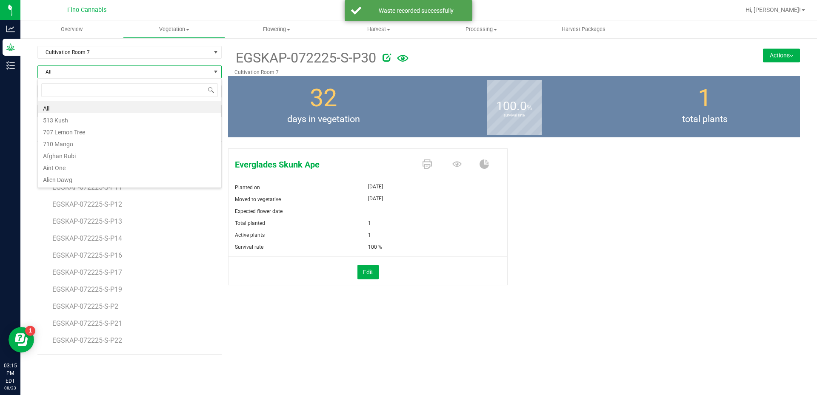
scroll to position [13, 184]
type input "ever"
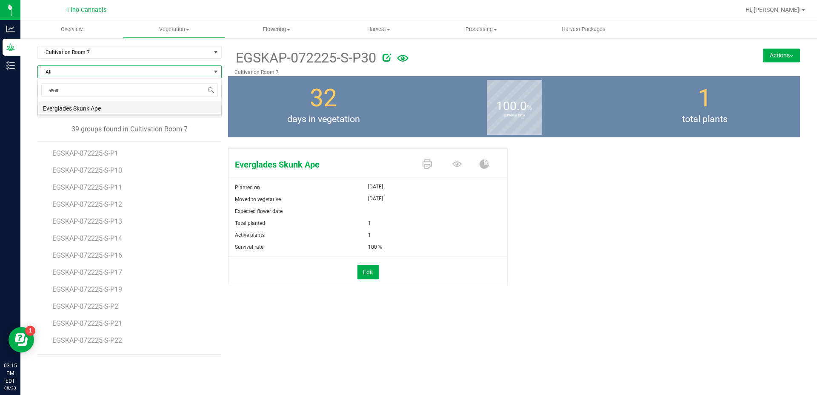
click at [91, 106] on li "Everglades Skunk Ape" at bounding box center [129, 107] width 183 height 12
click at [93, 320] on span "EGSKAP-072225-S-P32" at bounding box center [88, 323] width 73 height 8
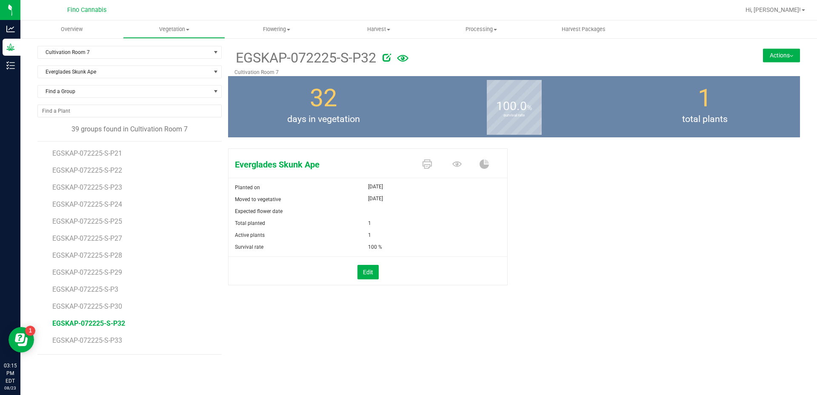
click at [794, 56] on button "Actions" at bounding box center [781, 55] width 37 height 14
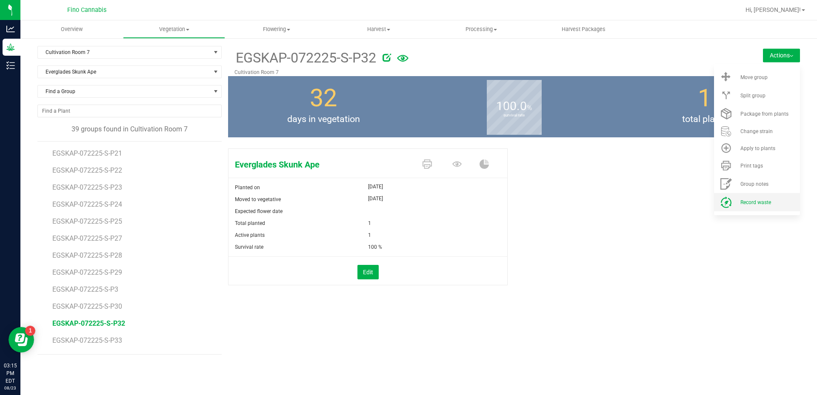
click at [774, 203] on div "Record waste" at bounding box center [769, 202] width 58 height 6
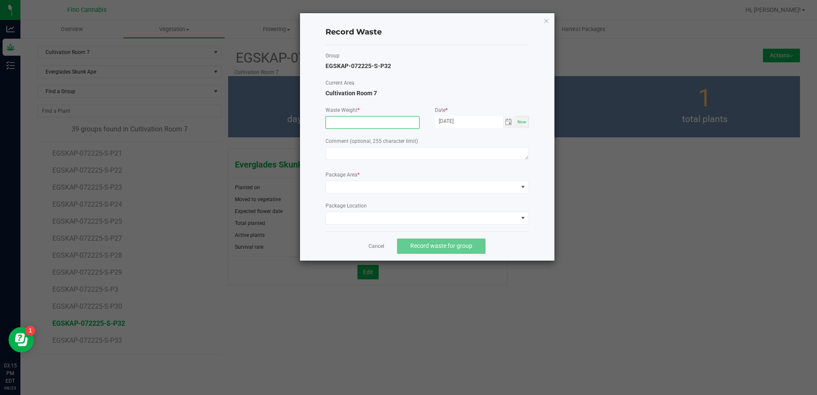
click at [379, 125] on input at bounding box center [372, 123] width 93 height 12
type input "29.0900 g"
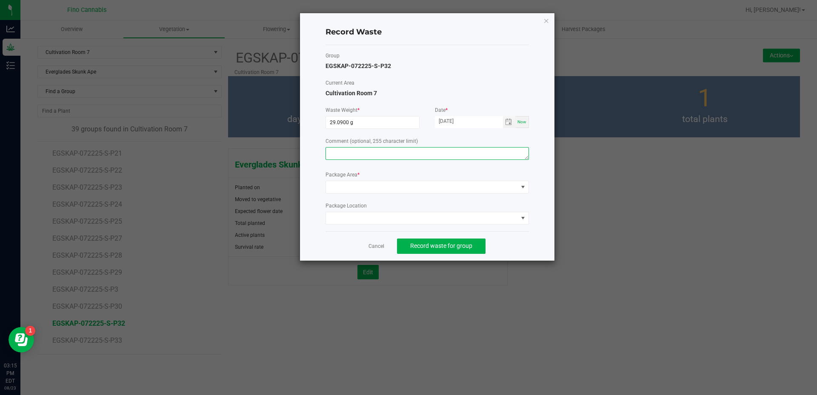
paste textarea "Pruning Waste"
type textarea "Pruning Waste"
click at [385, 192] on span at bounding box center [422, 187] width 192 height 12
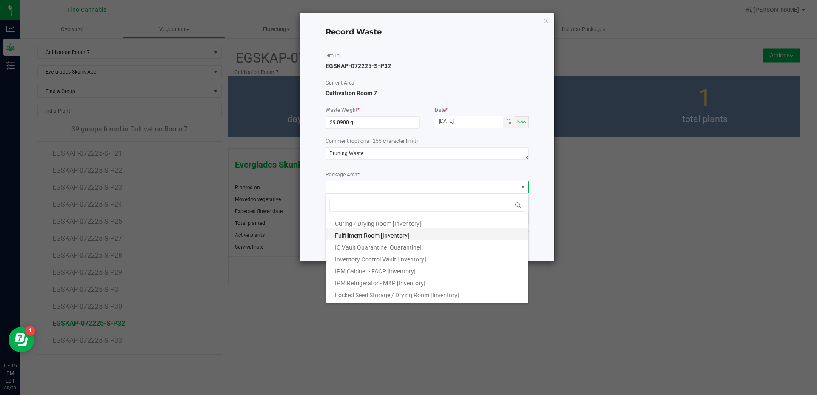
scroll to position [46, 0]
click at [432, 279] on li "Outdoor Cultivation Waste Bin [Waste]" at bounding box center [427, 283] width 202 height 12
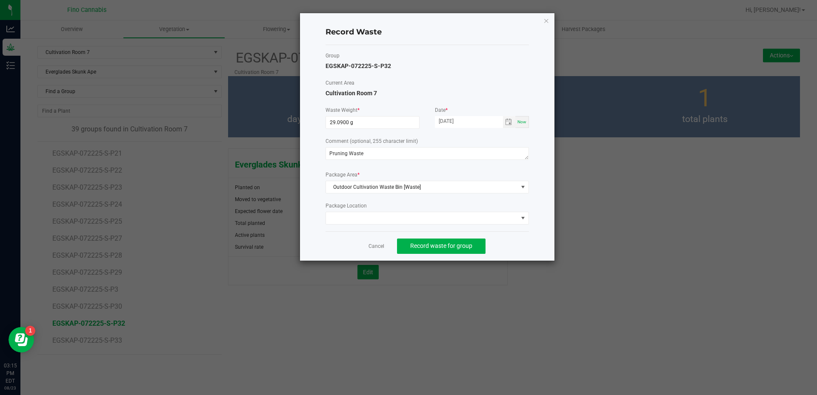
drag, startPoint x: 538, startPoint y: 245, endPoint x: 504, endPoint y: 239, distance: 34.5
click at [537, 245] on div "Record Waste Group EGSKAP-072225-S-P32 Current Area Cultivation Room 7 Waste We…" at bounding box center [427, 137] width 254 height 248
click at [464, 247] on span "Record waste for group" at bounding box center [441, 245] width 62 height 7
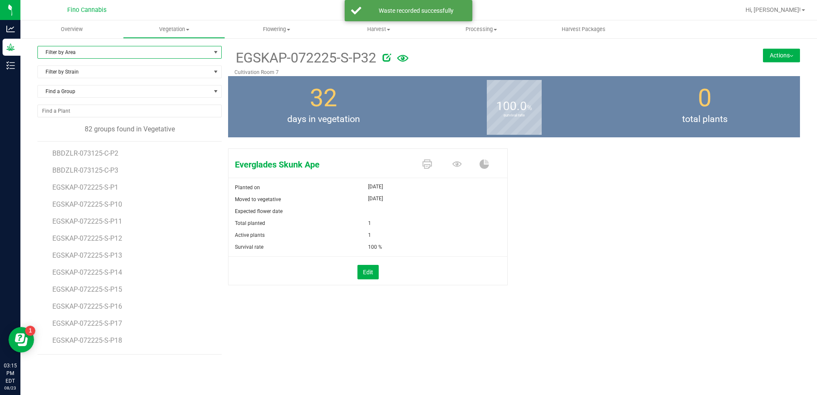
click at [91, 46] on span "Filter by Area" at bounding box center [124, 52] width 173 height 12
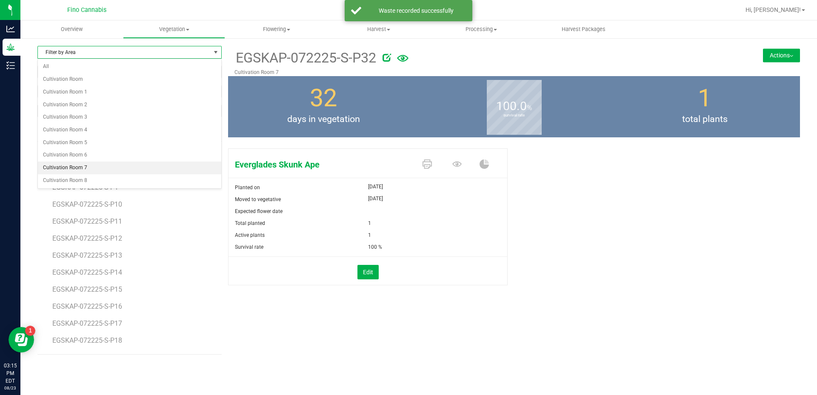
drag, startPoint x: 67, startPoint y: 161, endPoint x: 68, endPoint y: 167, distance: 5.7
click at [68, 167] on ul "All Cultivation Room Cultivation Room 1 Cultivation Room 2 Cultivation Room 3 C…" at bounding box center [129, 123] width 183 height 126
click at [68, 167] on li "Cultivation Room 7" at bounding box center [129, 168] width 183 height 13
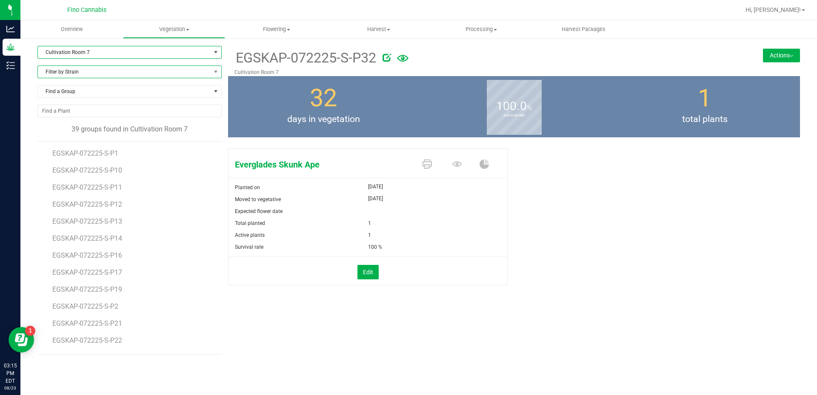
click at [64, 68] on span "Filter by Strain" at bounding box center [124, 72] width 173 height 12
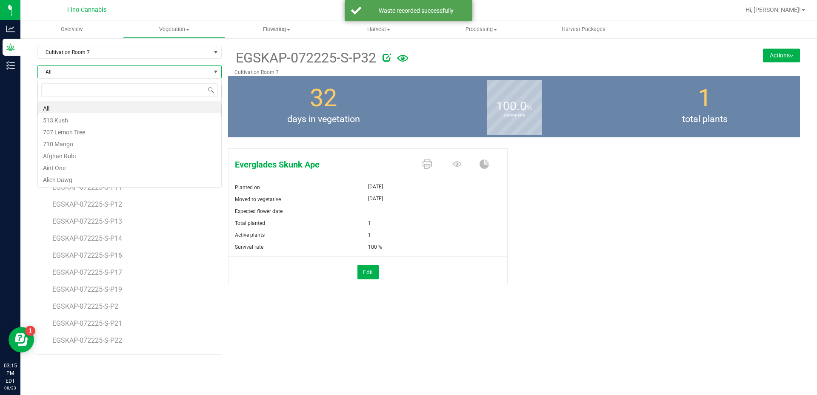
scroll to position [13, 184]
type input "ever"
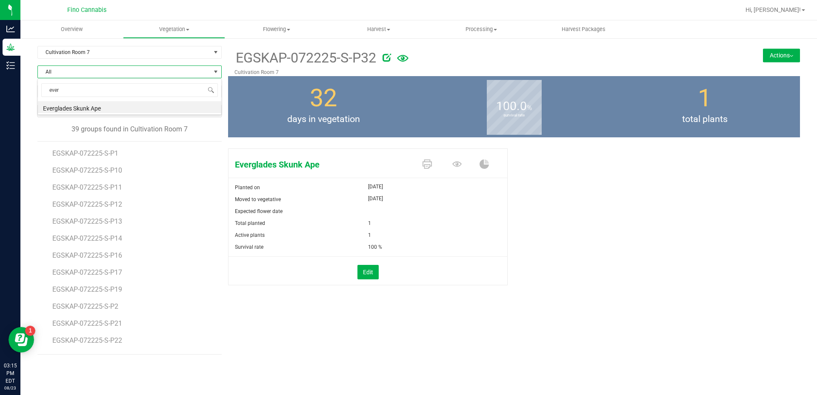
click at [61, 105] on li "Everglades Skunk Ape" at bounding box center [129, 107] width 183 height 12
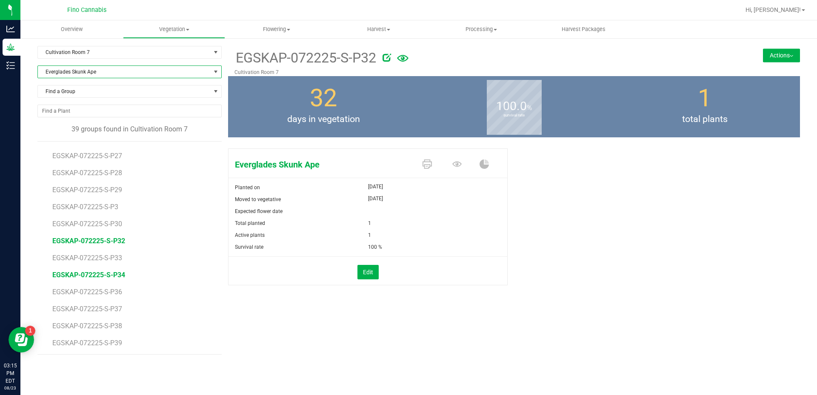
scroll to position [255, 0]
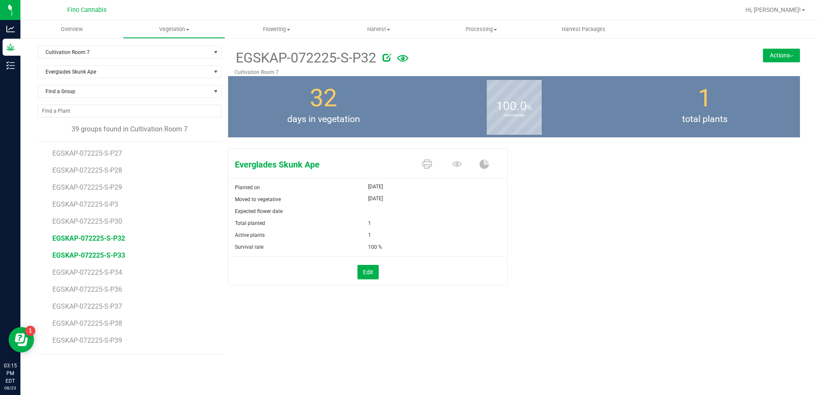
click at [110, 253] on span "EGSKAP-072225-S-P33" at bounding box center [88, 255] width 73 height 8
click at [769, 59] on button "Actions" at bounding box center [781, 55] width 37 height 14
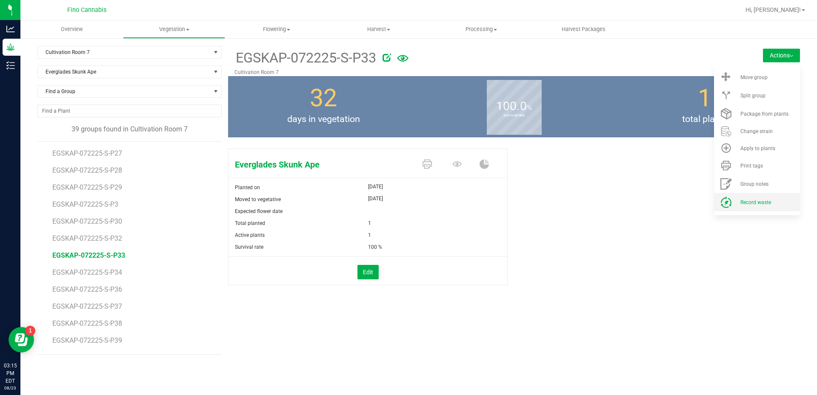
click at [754, 199] on span "Record waste" at bounding box center [755, 202] width 31 height 6
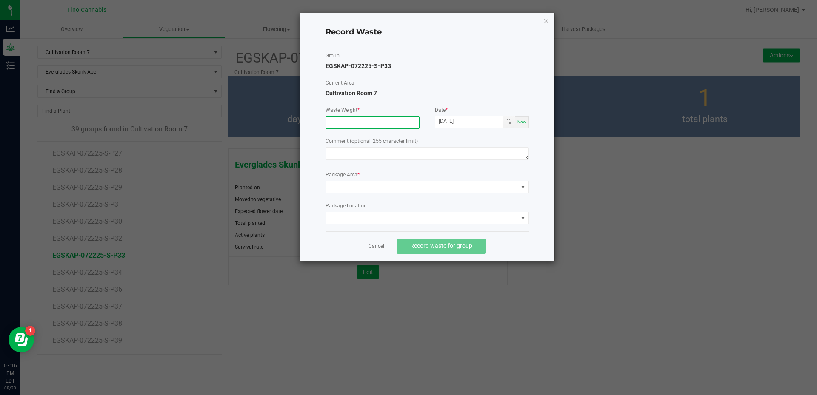
click at [350, 122] on input at bounding box center [372, 123] width 93 height 12
type input "29.0900 g"
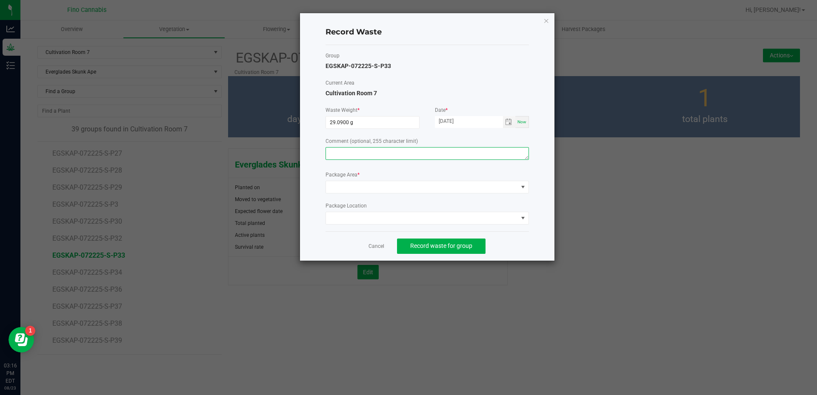
paste textarea "Pruning Waste"
type textarea "Pruning Waste"
click at [350, 189] on span at bounding box center [422, 187] width 192 height 12
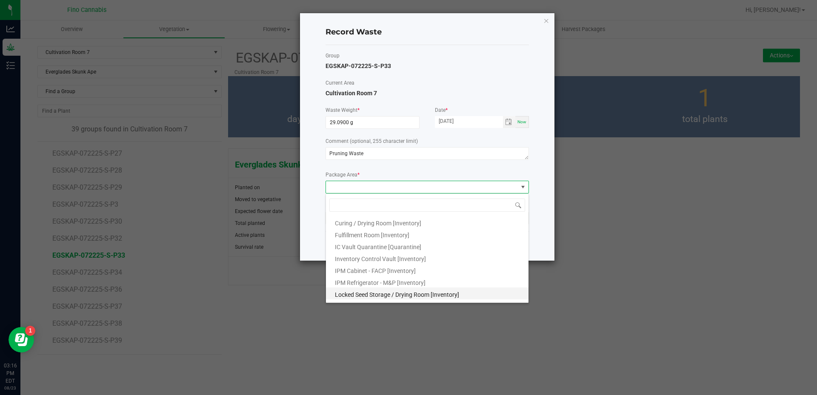
scroll to position [46, 0]
click at [356, 280] on li "Outdoor Cultivation Waste Bin [Waste]" at bounding box center [427, 283] width 202 height 12
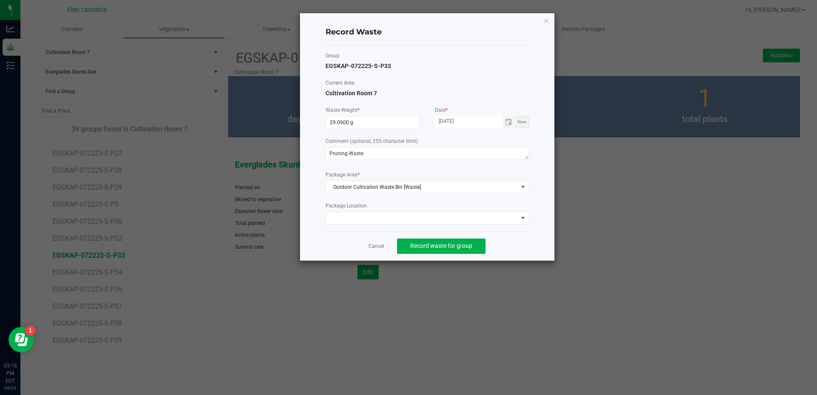
click at [508, 226] on div "Group EGSKAP-072225-S-P33 Current Area Cultivation Room 7 Waste Weight * 29.090…" at bounding box center [426, 138] width 203 height 186
click at [472, 248] on button "Record waste for group" at bounding box center [441, 246] width 88 height 15
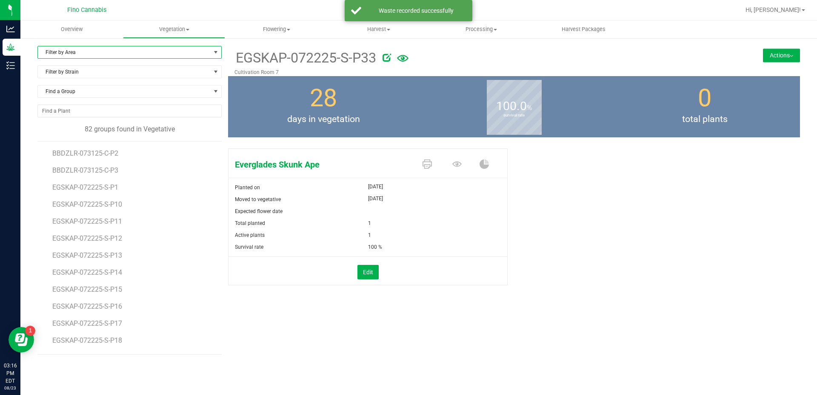
click at [109, 53] on span "Filter by Area" at bounding box center [124, 52] width 173 height 12
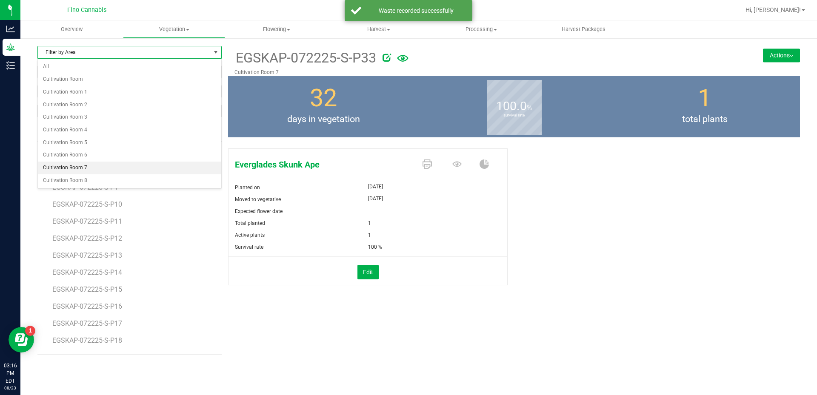
click at [91, 166] on li "Cultivation Room 7" at bounding box center [129, 168] width 183 height 13
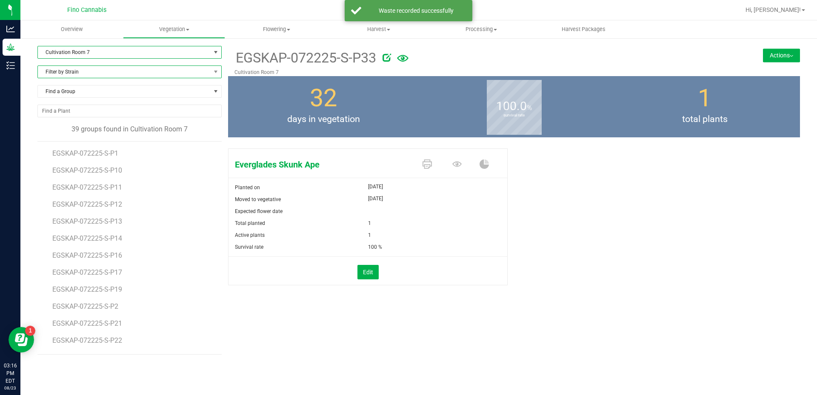
click at [79, 72] on span "Filter by Strain" at bounding box center [124, 72] width 173 height 12
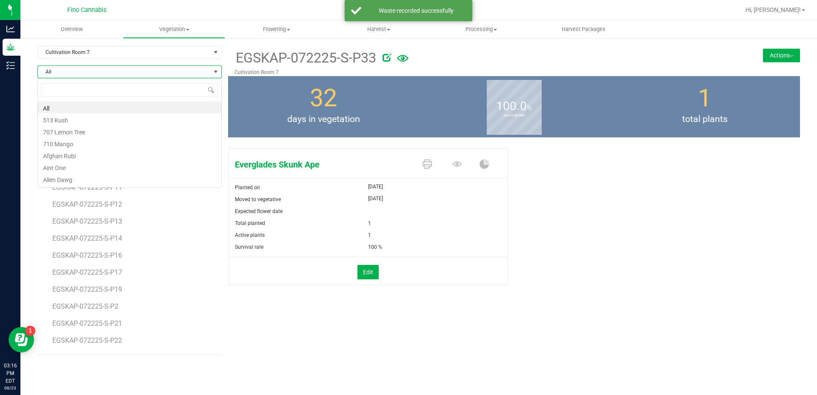
scroll to position [13, 184]
type input "ever"
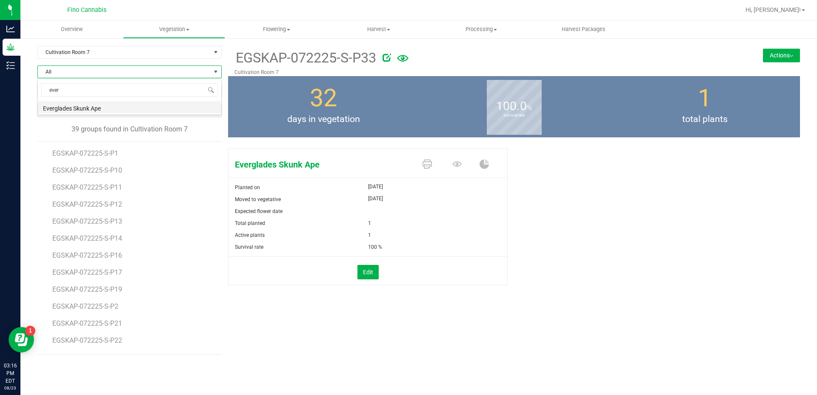
click at [77, 105] on li "Everglades Skunk Ape" at bounding box center [129, 107] width 183 height 12
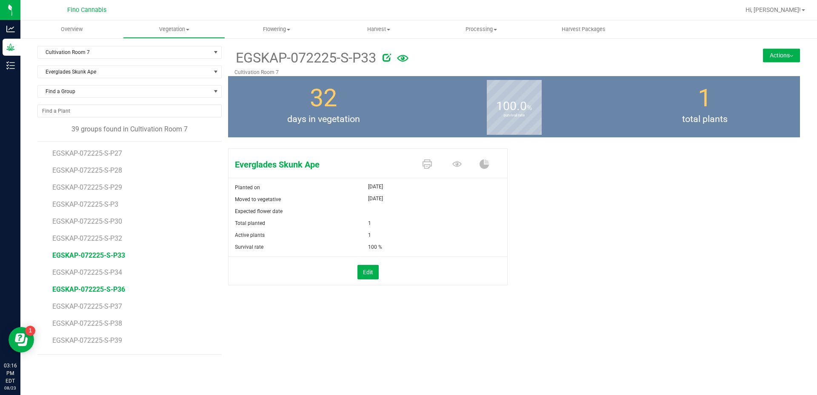
click at [95, 285] on span "EGSKAP-072225-S-P36" at bounding box center [88, 289] width 73 height 8
click at [769, 57] on button "Actions" at bounding box center [781, 55] width 37 height 14
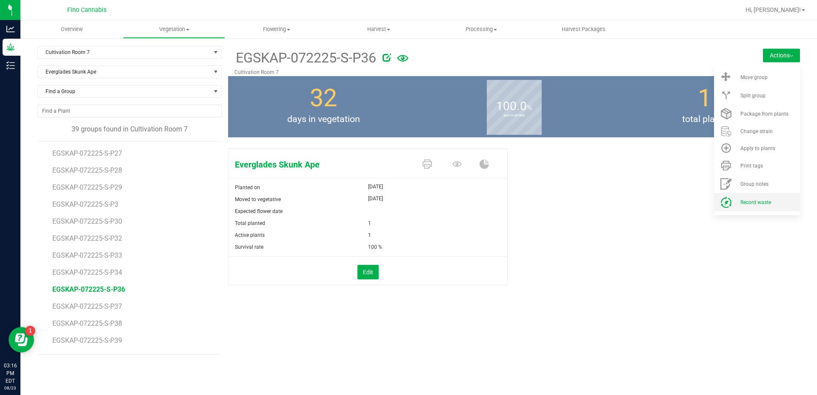
click at [738, 205] on li "Record waste" at bounding box center [757, 202] width 86 height 18
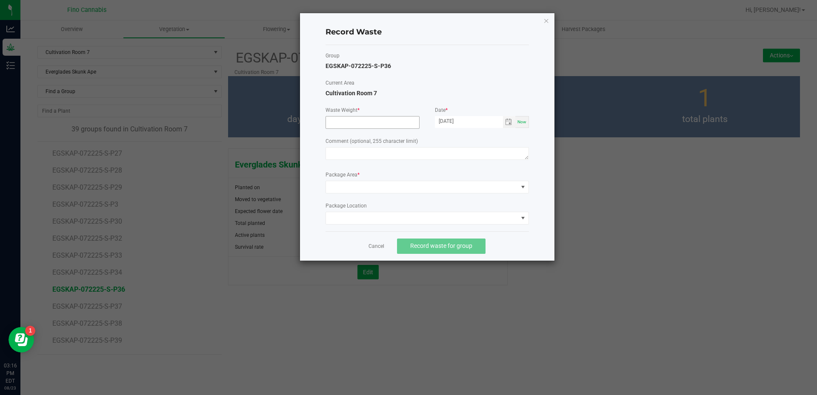
click at [347, 123] on input at bounding box center [372, 123] width 93 height 12
type input "29.0900 g"
paste textarea "Pruning Waste"
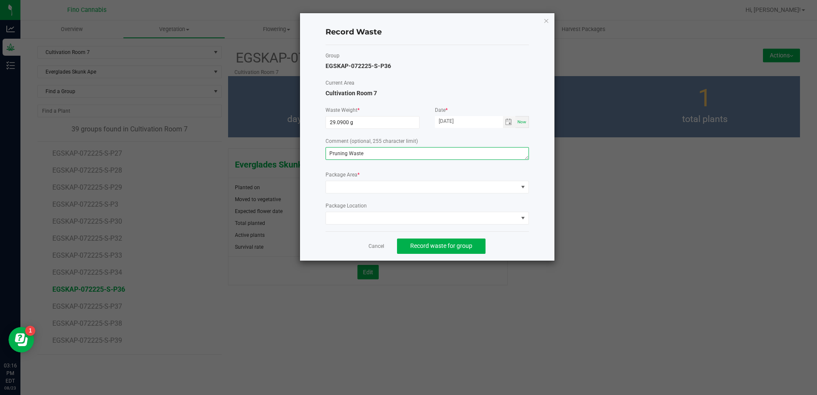
type textarea "Pruning Waste"
drag, startPoint x: 344, startPoint y: 180, endPoint x: 347, endPoint y: 187, distance: 7.3
click at [344, 180] on div "Package Area *" at bounding box center [426, 182] width 203 height 23
click at [347, 187] on span at bounding box center [422, 187] width 192 height 12
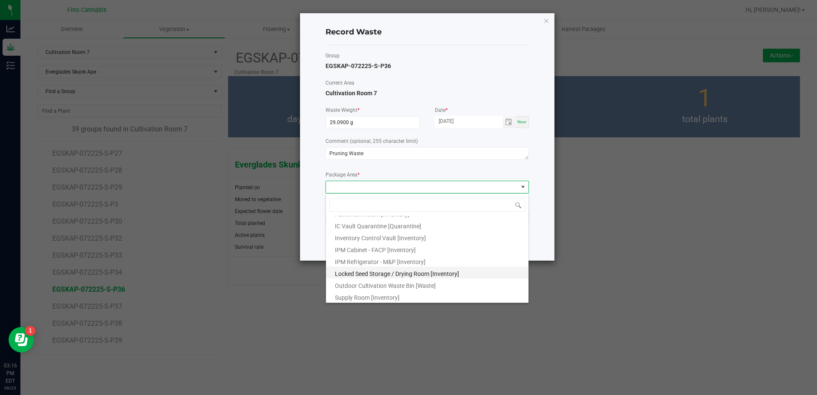
scroll to position [46, 0]
click at [362, 285] on span "Outdoor Cultivation Waste Bin [Waste]" at bounding box center [385, 284] width 101 height 7
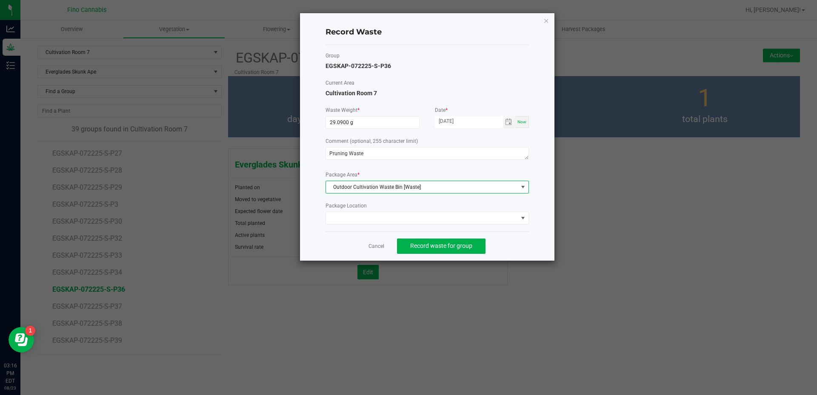
click at [507, 239] on div "Cancel Record waste for group" at bounding box center [426, 245] width 203 height 29
click at [463, 247] on span "Record waste for group" at bounding box center [441, 245] width 62 height 7
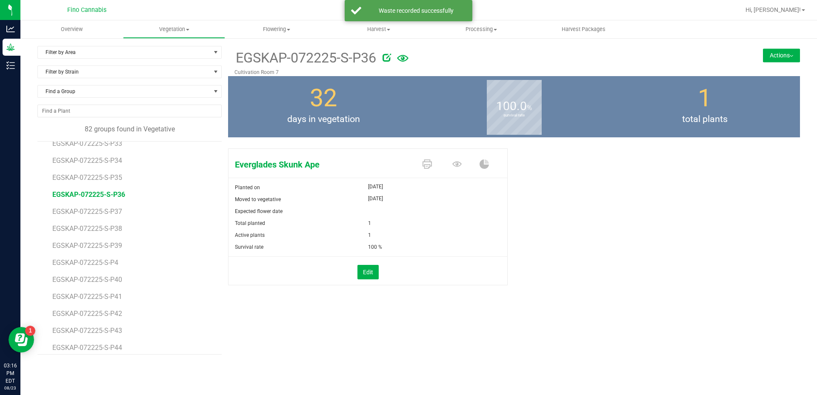
scroll to position [510, 0]
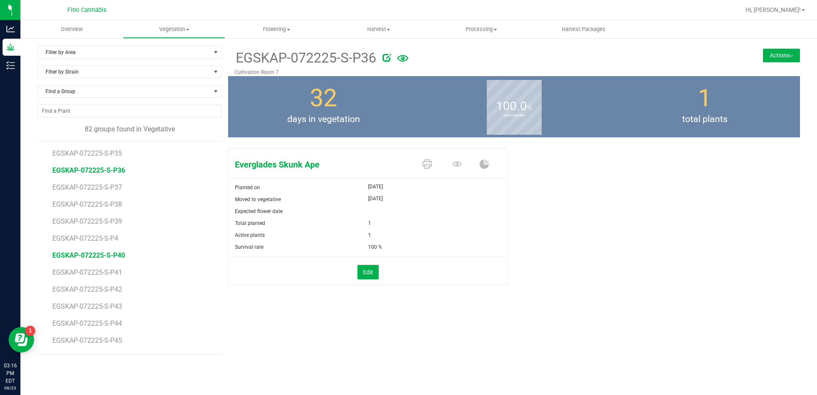
click at [114, 256] on span "EGSKAP-072225-S-P40" at bounding box center [88, 255] width 73 height 8
click at [774, 57] on button "Actions" at bounding box center [781, 55] width 37 height 14
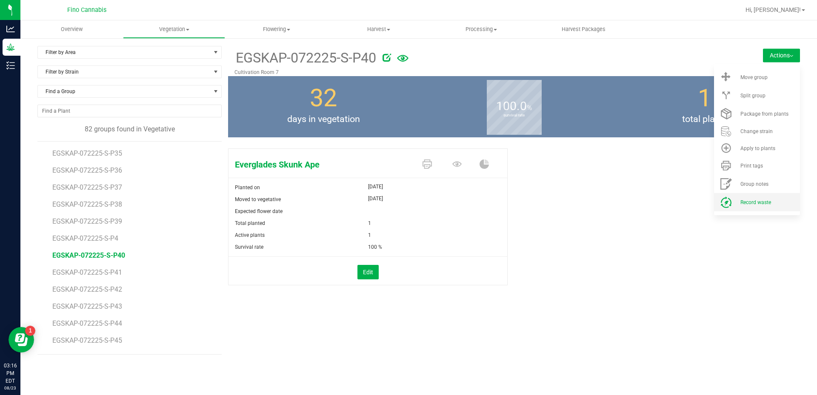
click at [767, 201] on span "Record waste" at bounding box center [755, 202] width 31 height 6
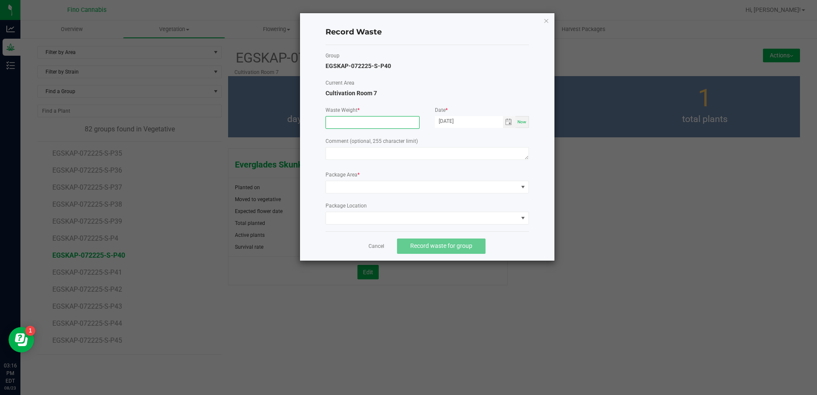
click at [371, 121] on input at bounding box center [372, 123] width 93 height 12
type input "29.0900 g"
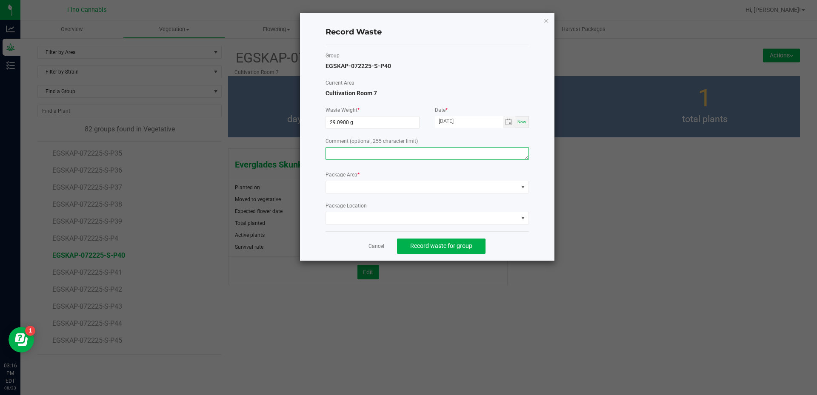
paste textarea "Pruning Waste"
type textarea "Pruning Waste"
click at [390, 193] on span at bounding box center [422, 187] width 192 height 12
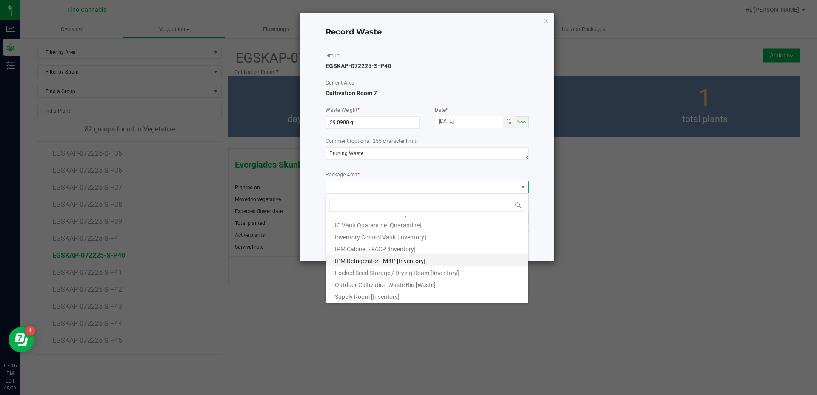
scroll to position [46, 0]
click at [414, 281] on span "Outdoor Cultivation Waste Bin [Waste]" at bounding box center [385, 284] width 101 height 7
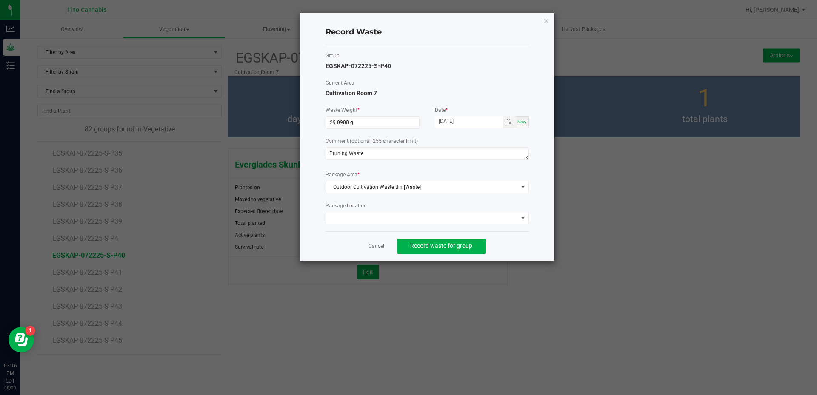
click at [532, 243] on div "Record Waste Group EGSKAP-072225-S-P40 Current Area Cultivation Room 7 Waste We…" at bounding box center [427, 137] width 254 height 248
click at [463, 245] on span "Record waste for group" at bounding box center [441, 245] width 62 height 7
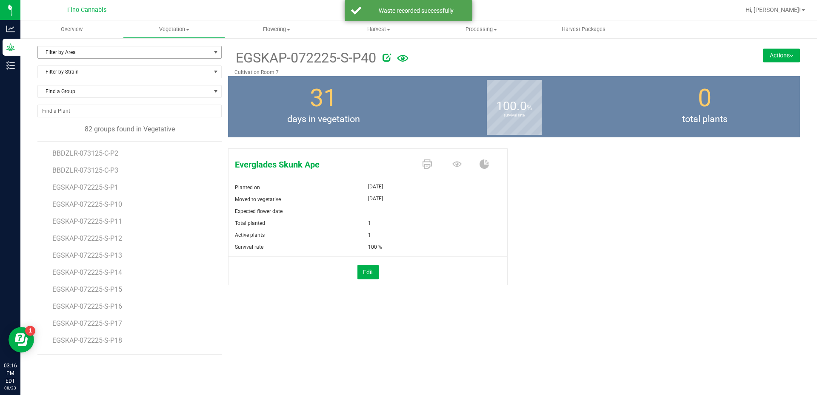
click at [60, 50] on span "Filter by Area" at bounding box center [124, 52] width 173 height 12
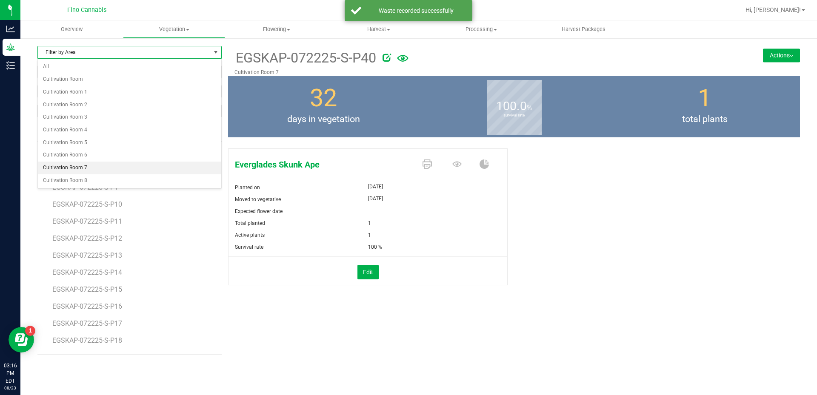
click at [67, 166] on li "Cultivation Room 7" at bounding box center [129, 168] width 183 height 13
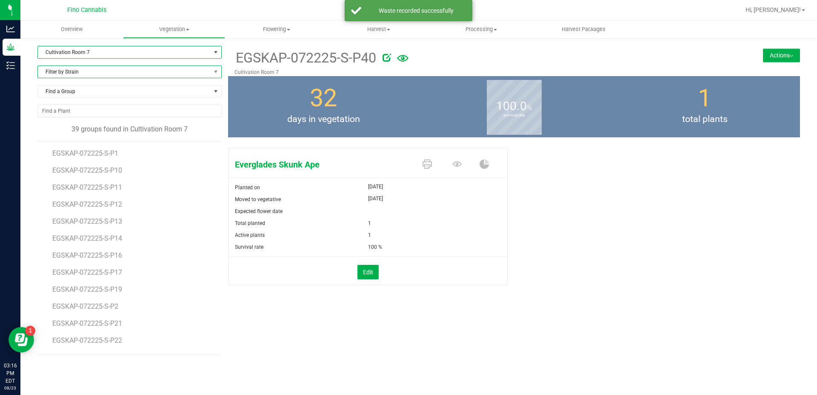
click at [74, 69] on span "Filter by Strain" at bounding box center [124, 72] width 173 height 12
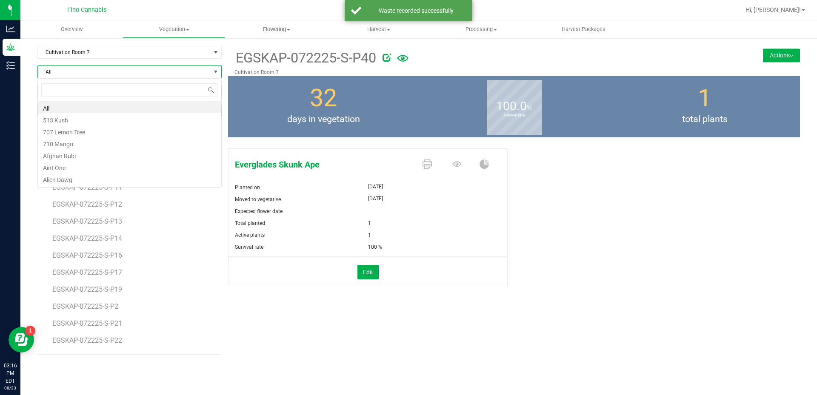
scroll to position [13, 184]
type input "ever"
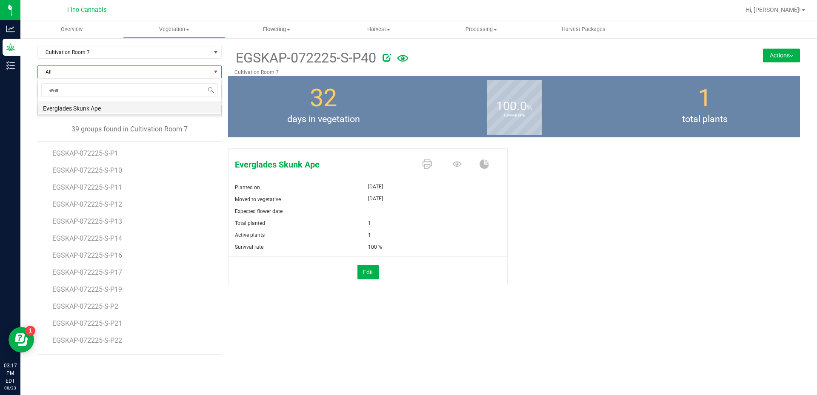
click at [70, 110] on li "Everglades Skunk Ape" at bounding box center [129, 107] width 183 height 12
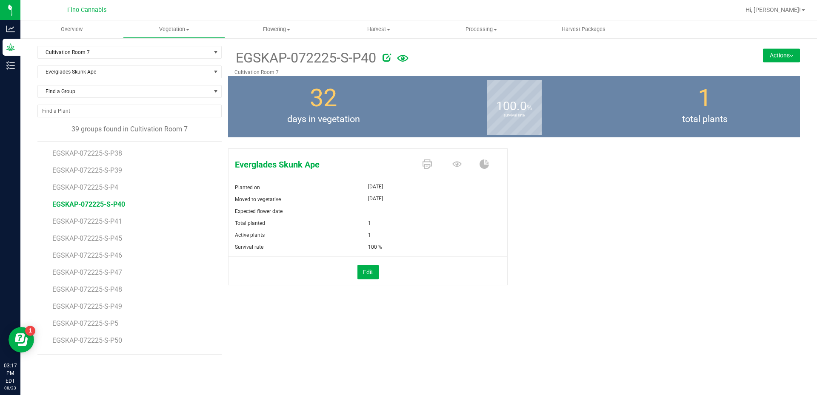
click at [105, 251] on li "EGSKAP-072225-S-P46" at bounding box center [133, 252] width 163 height 17
click at [105, 254] on span "EGSKAP-072225-S-P46" at bounding box center [88, 255] width 73 height 8
click at [773, 53] on button "Actions" at bounding box center [781, 55] width 37 height 14
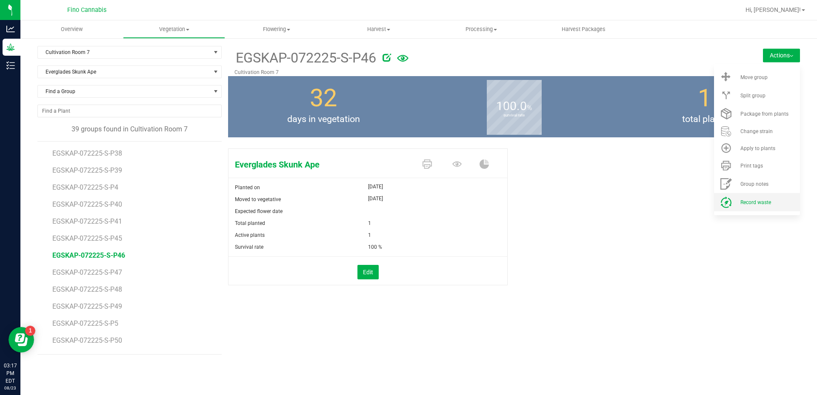
click at [760, 207] on li "Record waste" at bounding box center [757, 202] width 86 height 18
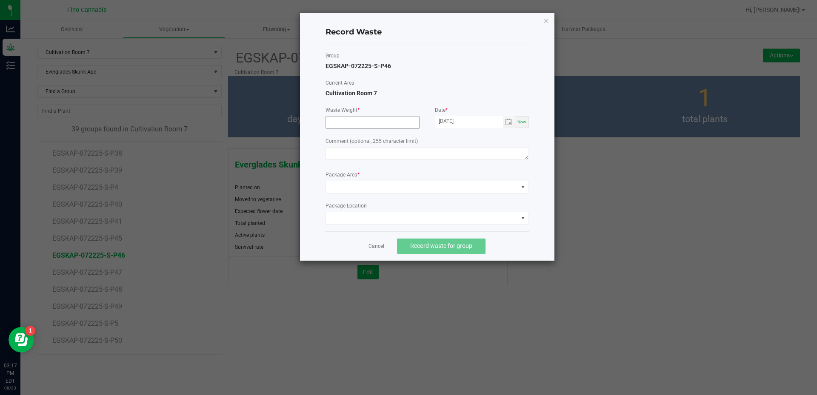
click at [364, 121] on input at bounding box center [372, 123] width 93 height 12
type input "29.0900 g"
paste textarea "Pruning Waste"
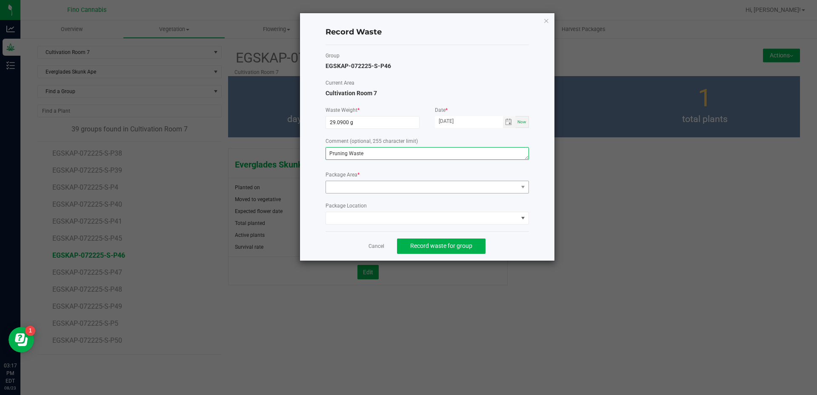
type textarea "Pruning Waste"
click at [367, 191] on span at bounding box center [422, 187] width 192 height 12
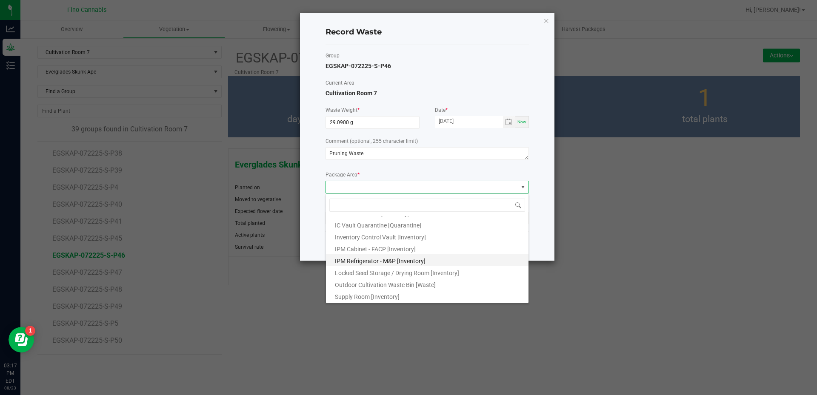
scroll to position [46, 0]
click at [367, 280] on li "Outdoor Cultivation Waste Bin [Waste]" at bounding box center [427, 283] width 202 height 12
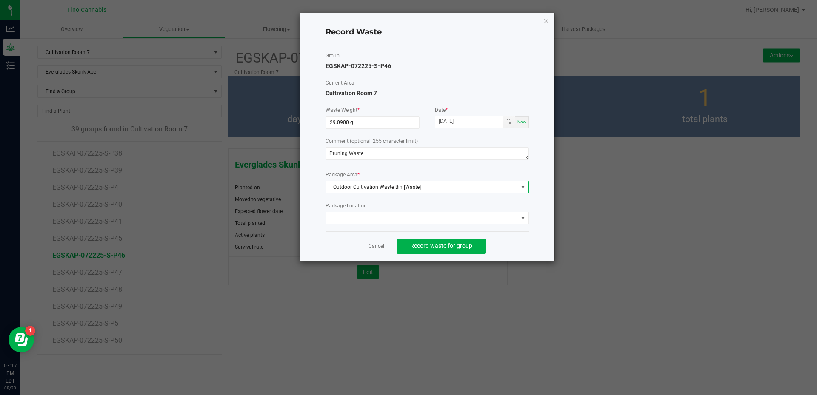
click at [518, 248] on div "Cancel Record waste for group" at bounding box center [426, 245] width 203 height 29
click at [455, 243] on span "Record waste for group" at bounding box center [441, 245] width 62 height 7
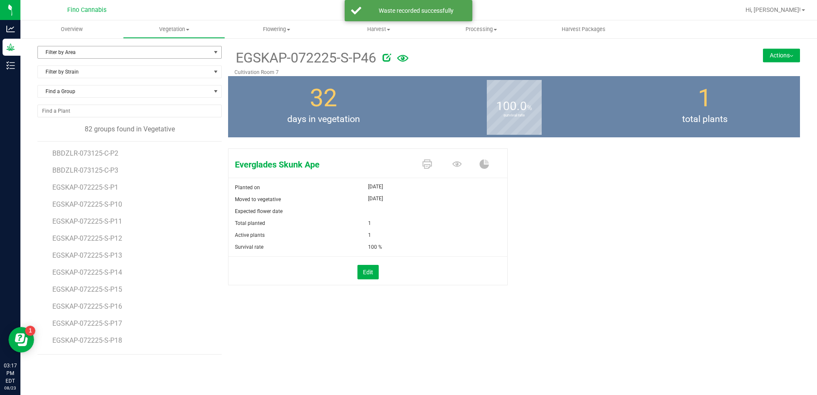
click at [122, 57] on span "Filter by Area" at bounding box center [124, 52] width 173 height 12
click at [76, 168] on li "Cultivation Room 7" at bounding box center [129, 168] width 183 height 13
click at [74, 70] on span "Filter by Strain" at bounding box center [124, 72] width 173 height 12
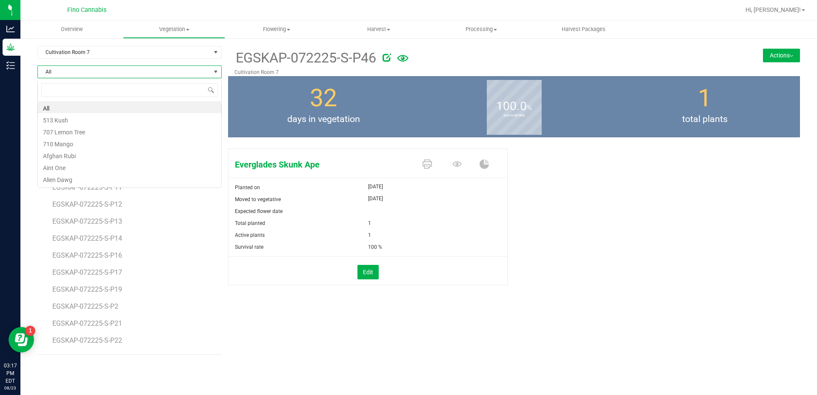
scroll to position [13, 184]
type input "ever"
click at [75, 108] on li "Everglades Skunk Ape" at bounding box center [129, 107] width 183 height 12
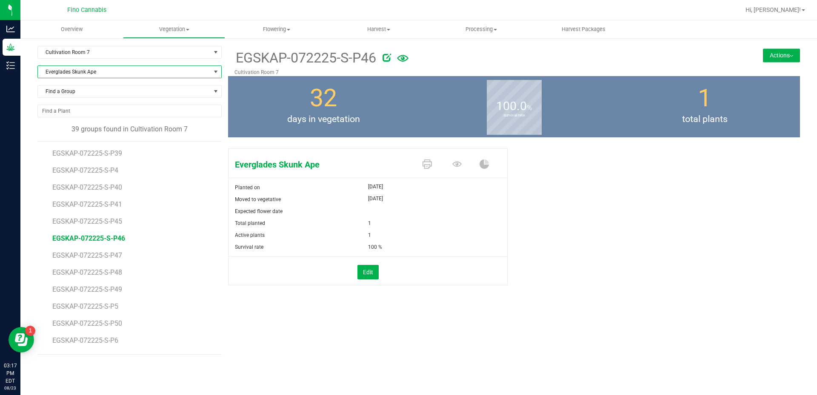
scroll to position [458, 0]
click at [115, 238] on span "EGSKAP-072225-S-P47" at bounding box center [88, 240] width 73 height 8
click at [779, 59] on button "Actions" at bounding box center [781, 55] width 37 height 14
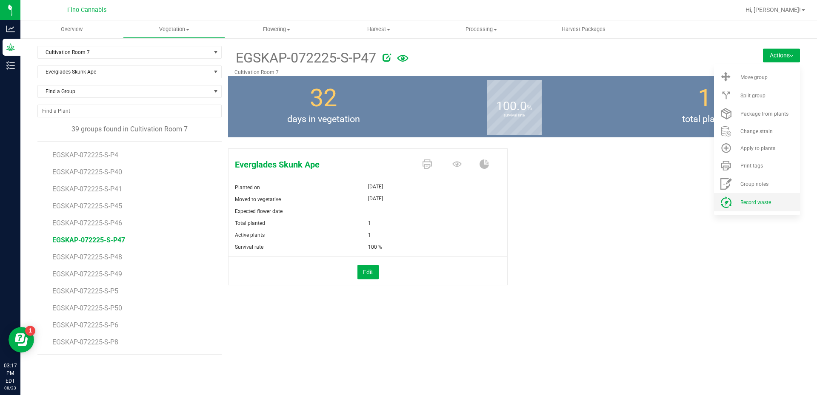
click at [747, 201] on span "Record waste" at bounding box center [755, 202] width 31 height 6
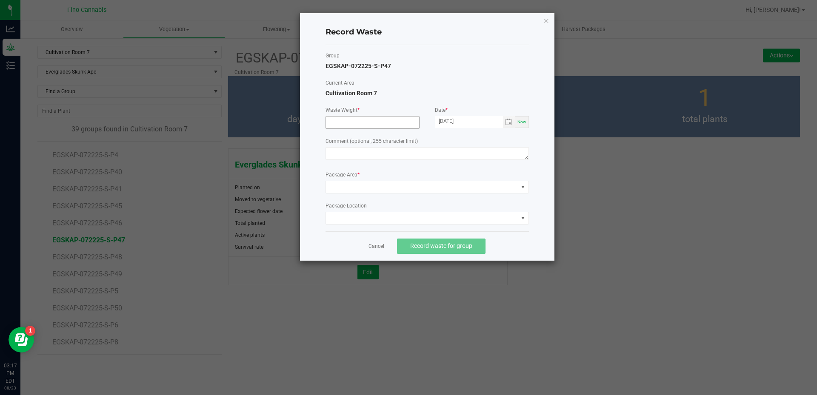
click at [334, 123] on input at bounding box center [372, 123] width 93 height 12
type input "29.0900 g"
paste textarea "Pruning Waste"
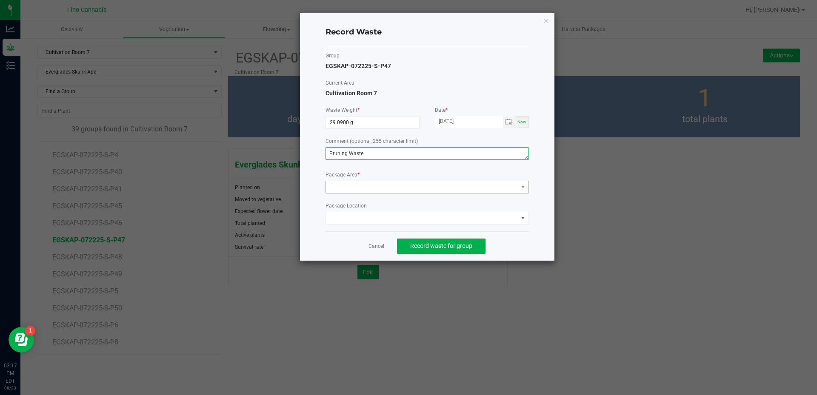
type textarea "Pruning Waste"
click at [359, 184] on span at bounding box center [422, 187] width 192 height 12
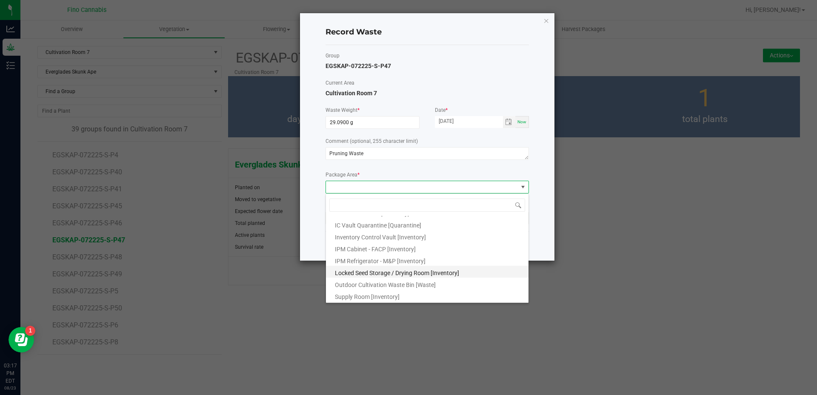
scroll to position [46, 0]
click at [380, 279] on li "Outdoor Cultivation Waste Bin [Waste]" at bounding box center [427, 283] width 202 height 12
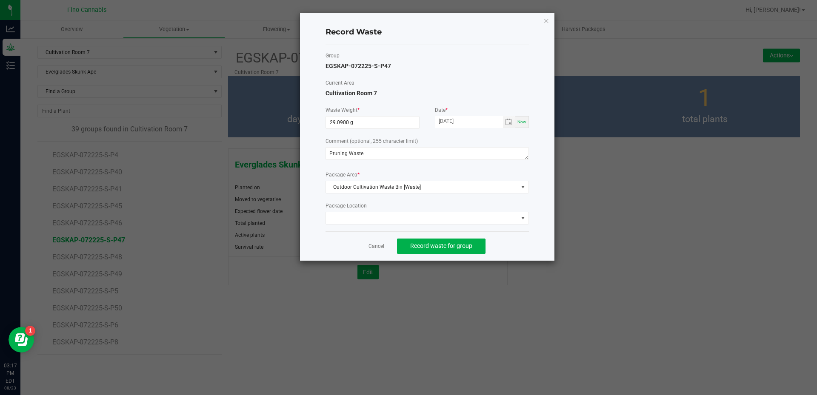
click at [540, 244] on div "Record Waste Group EGSKAP-072225-S-P47 Current Area Cultivation Room 7 Waste We…" at bounding box center [427, 137] width 254 height 248
click at [437, 244] on span "Record waste for group" at bounding box center [441, 245] width 62 height 7
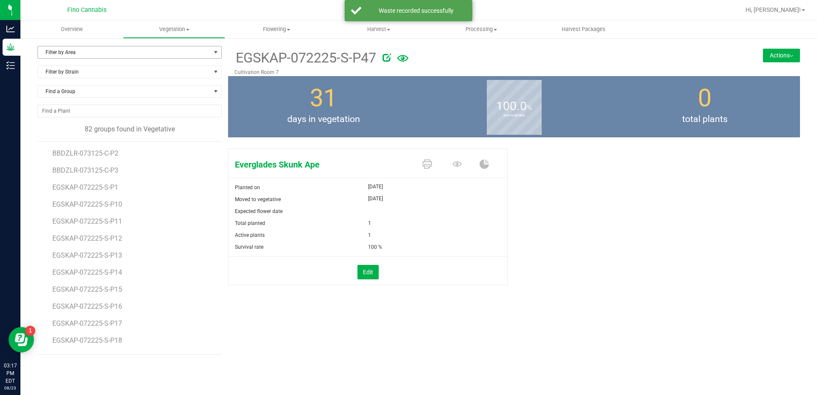
click at [78, 52] on span "Filter by Area" at bounding box center [124, 52] width 173 height 12
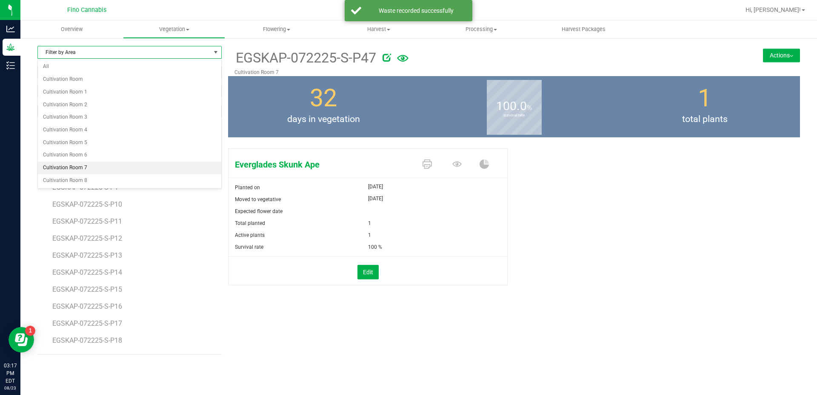
click at [69, 166] on li "Cultivation Room 7" at bounding box center [129, 168] width 183 height 13
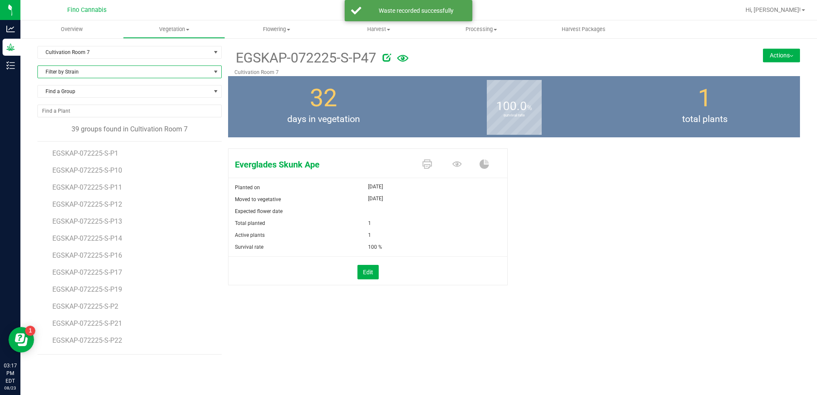
click at [83, 71] on span "Filter by Strain" at bounding box center [124, 72] width 173 height 12
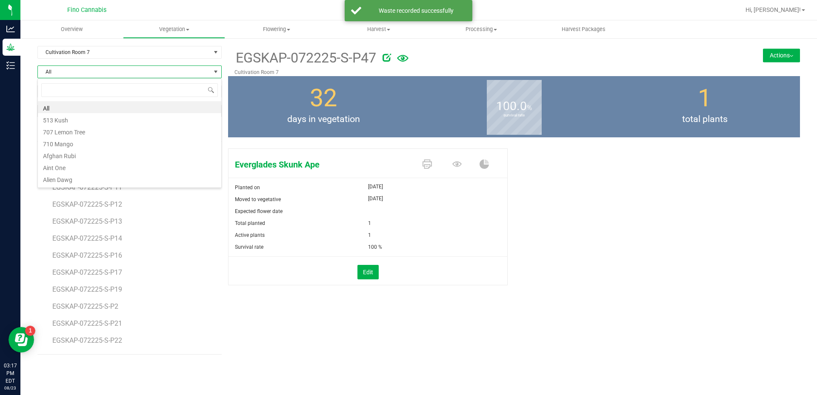
scroll to position [13, 184]
type input "ever"
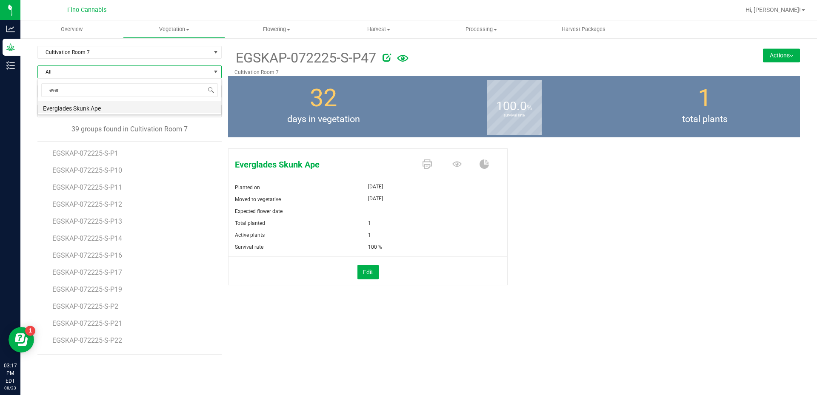
click at [77, 110] on li "Everglades Skunk Ape" at bounding box center [129, 107] width 183 height 12
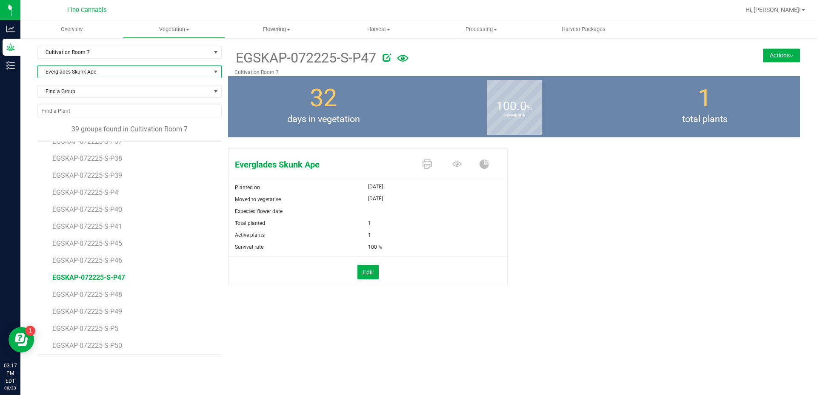
scroll to position [458, 0]
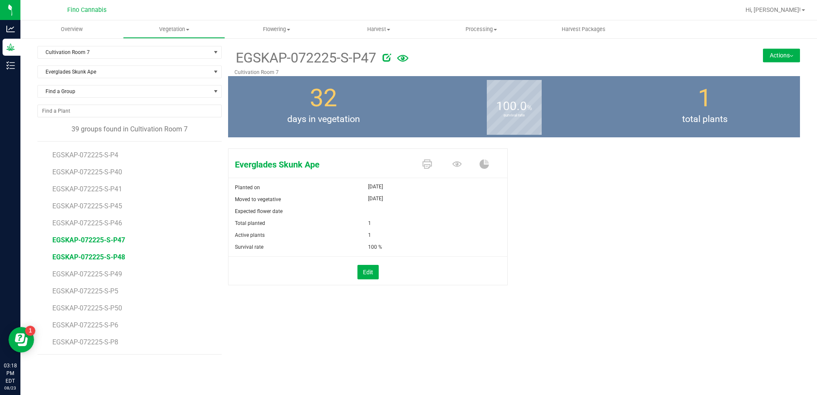
click at [103, 254] on span "EGSKAP-072225-S-P48" at bounding box center [88, 257] width 73 height 8
click at [791, 53] on button "Actions" at bounding box center [781, 55] width 37 height 14
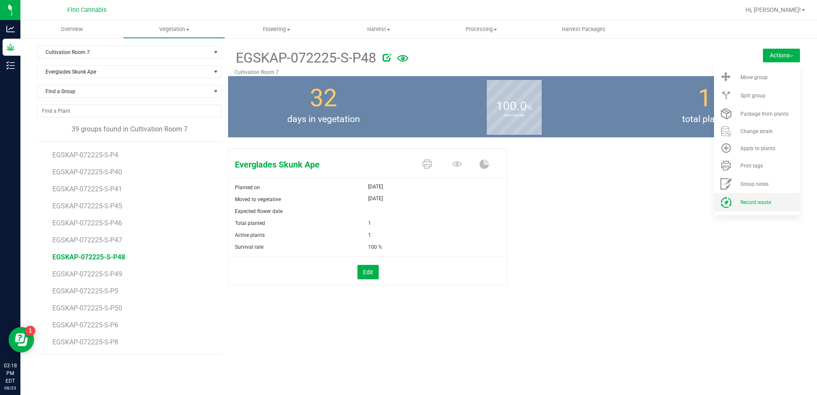
click at [757, 199] on span "Record waste" at bounding box center [755, 202] width 31 height 6
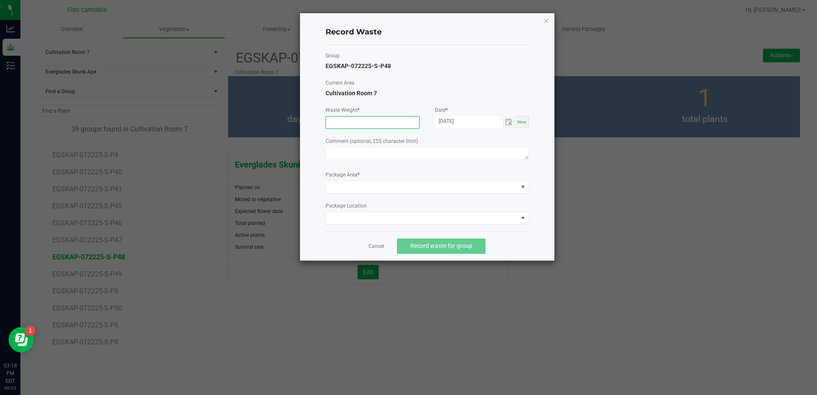
click at [379, 122] on input at bounding box center [372, 123] width 93 height 12
type input "29.0900 g"
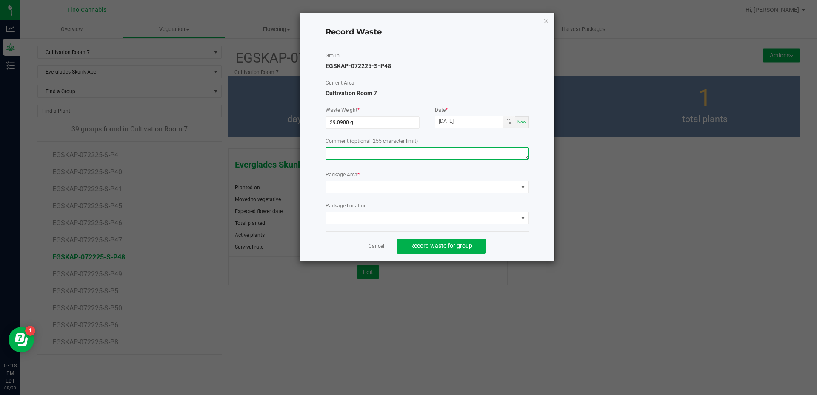
paste textarea "Pruning Waste"
type textarea "Pruning Waste"
click at [361, 181] on span at bounding box center [422, 187] width 192 height 12
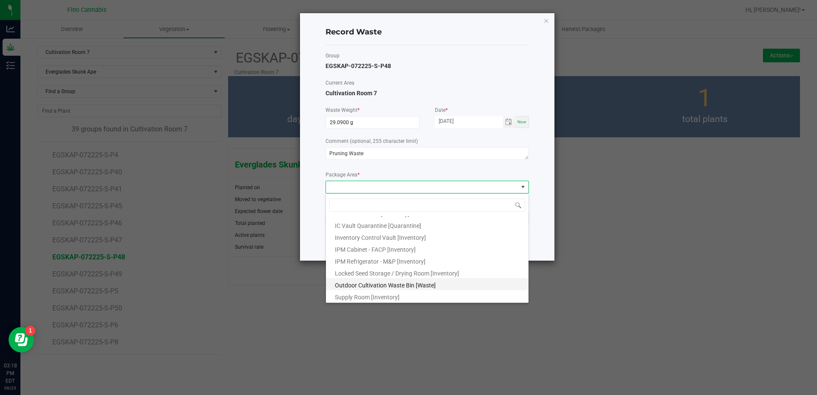
scroll to position [46, 0]
click at [394, 286] on span "Outdoor Cultivation Waste Bin [Waste]" at bounding box center [385, 284] width 101 height 7
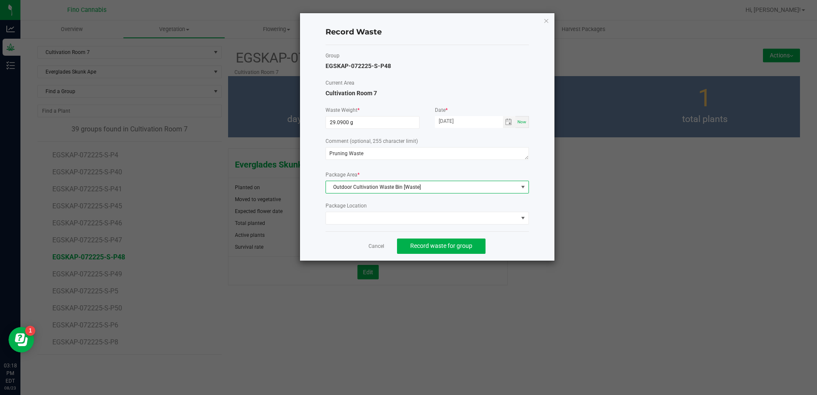
click at [521, 243] on div "Cancel Record waste for group" at bounding box center [426, 245] width 203 height 29
click at [449, 240] on button "Record waste for group" at bounding box center [441, 246] width 88 height 15
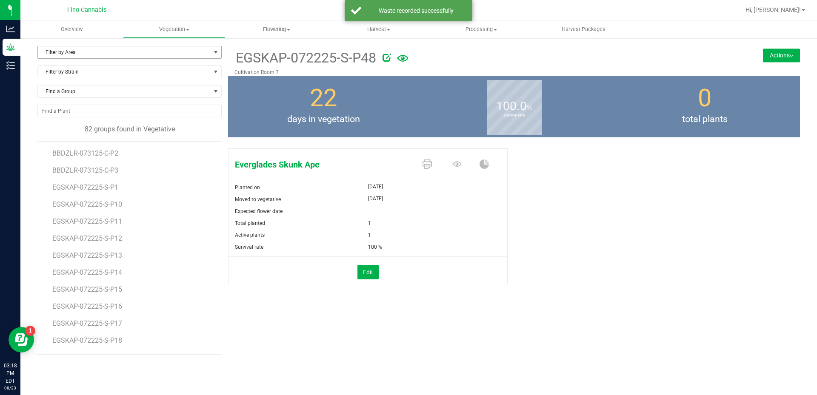
click at [111, 53] on span "Filter by Area" at bounding box center [124, 52] width 173 height 12
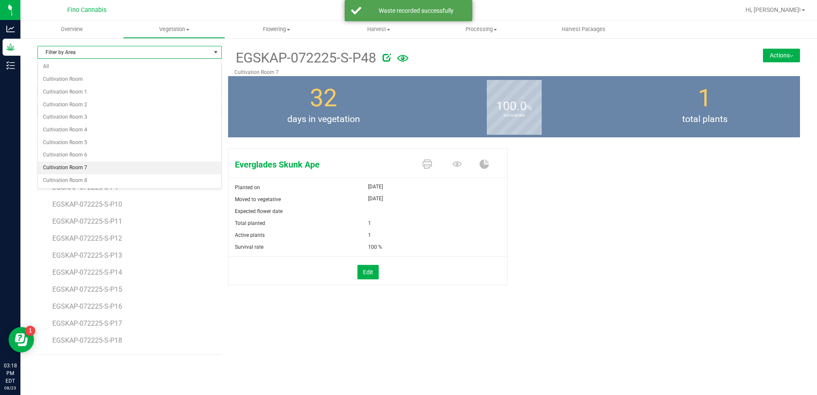
click at [84, 163] on li "Cultivation Room 7" at bounding box center [129, 168] width 183 height 13
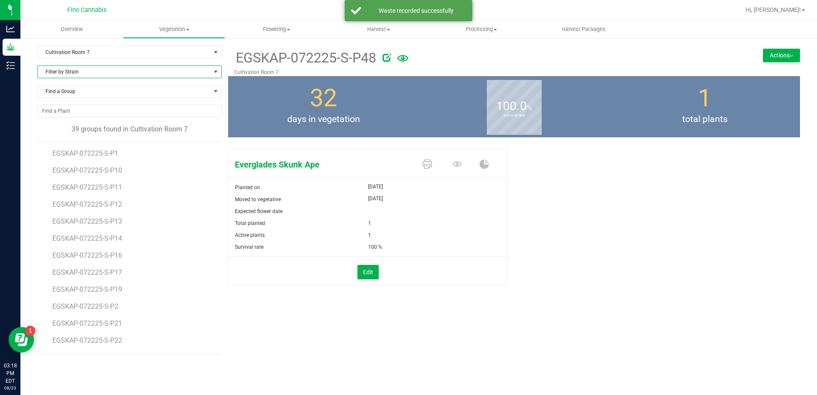
click at [71, 70] on span "Filter by Strain" at bounding box center [124, 72] width 173 height 12
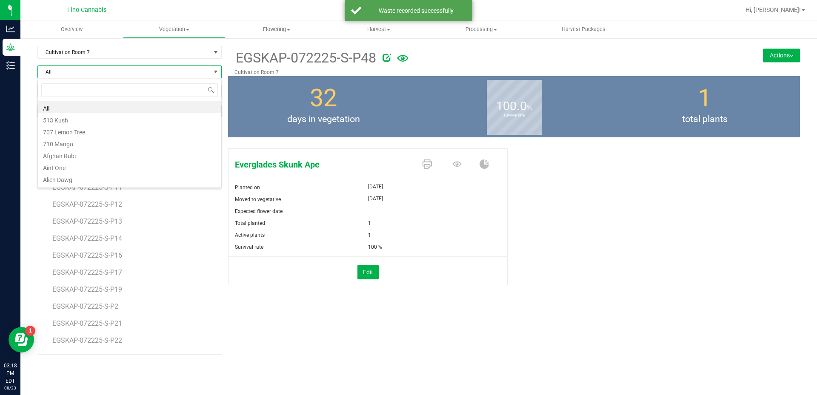
scroll to position [13, 184]
type input "ever"
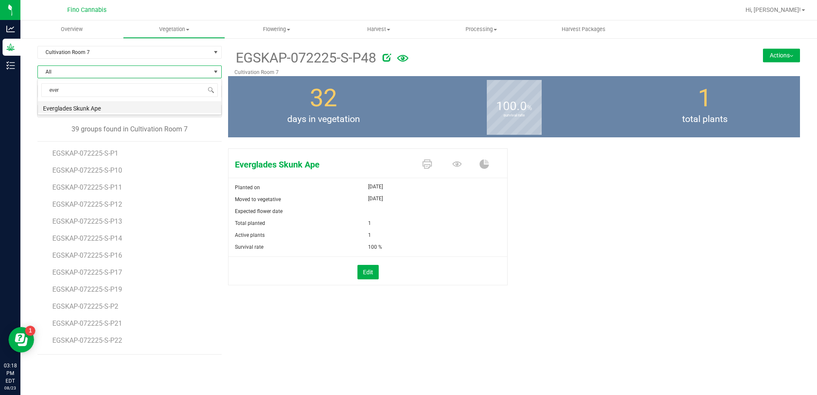
click at [77, 106] on li "Everglades Skunk Ape" at bounding box center [129, 107] width 183 height 12
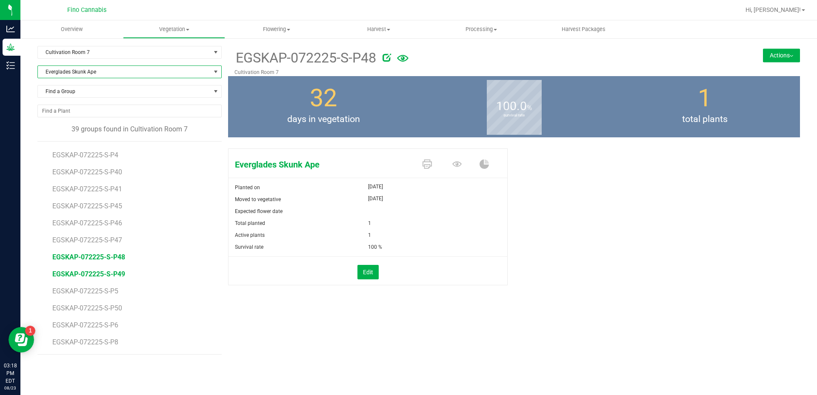
click at [112, 271] on span "EGSKAP-072225-S-P49" at bounding box center [88, 274] width 73 height 8
click at [779, 56] on button "Actions" at bounding box center [781, 55] width 37 height 14
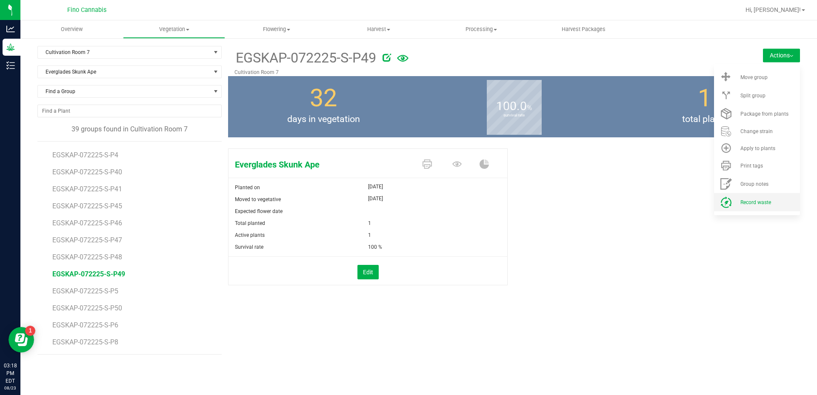
click at [761, 199] on li "Record waste" at bounding box center [757, 202] width 86 height 18
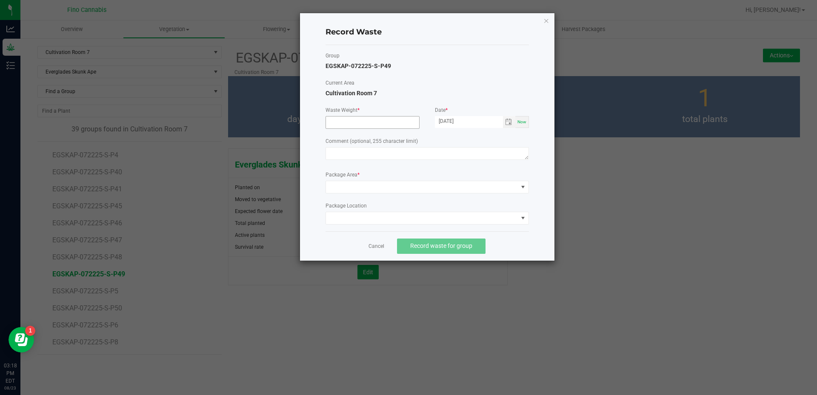
click at [370, 126] on input at bounding box center [372, 123] width 93 height 12
type input "29.0900 g"
paste textarea "Pruning Waste"
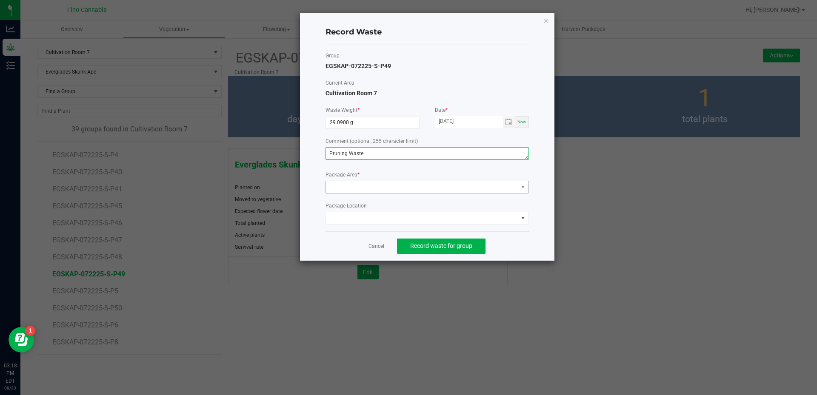
type textarea "Pruning Waste"
click at [389, 191] on span at bounding box center [422, 187] width 192 height 12
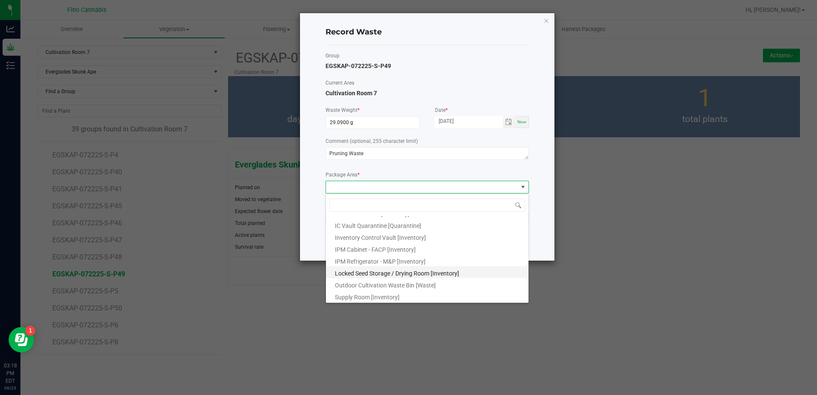
scroll to position [46, 0]
click at [381, 284] on span "Outdoor Cultivation Waste Bin [Waste]" at bounding box center [385, 284] width 101 height 7
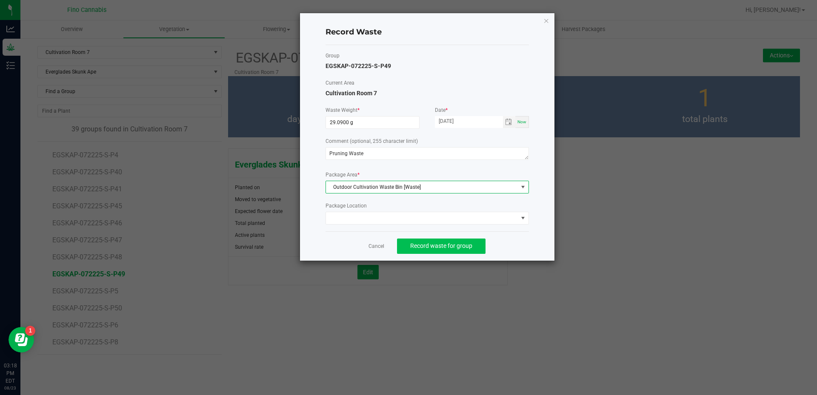
drag, startPoint x: 527, startPoint y: 251, endPoint x: 464, endPoint y: 249, distance: 63.8
click at [527, 250] on div "Cancel Record waste for group" at bounding box center [426, 245] width 203 height 29
click at [450, 251] on button "Record waste for group" at bounding box center [441, 246] width 88 height 15
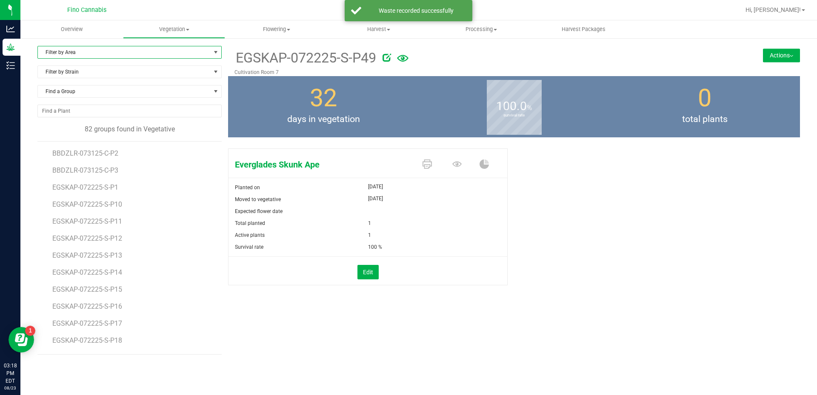
click at [101, 53] on span "Filter by Area" at bounding box center [124, 52] width 173 height 12
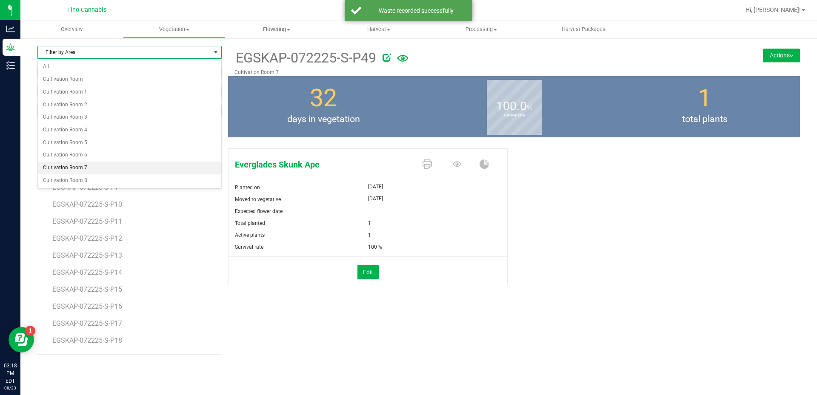
click at [72, 167] on li "Cultivation Room 7" at bounding box center [129, 168] width 183 height 13
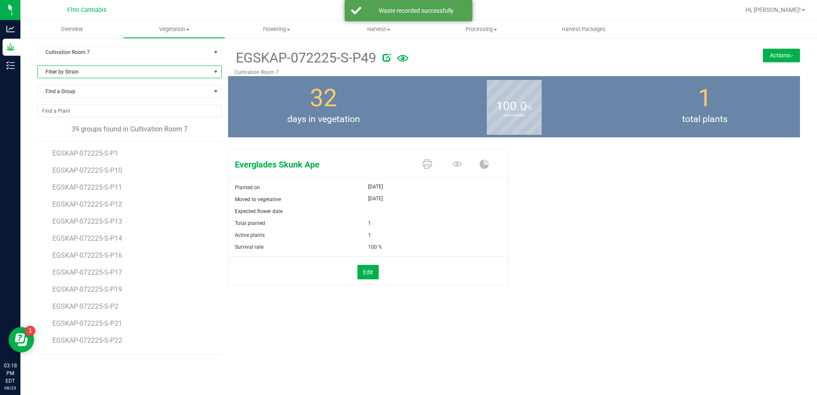
click at [91, 76] on span "Filter by Strain" at bounding box center [124, 72] width 173 height 12
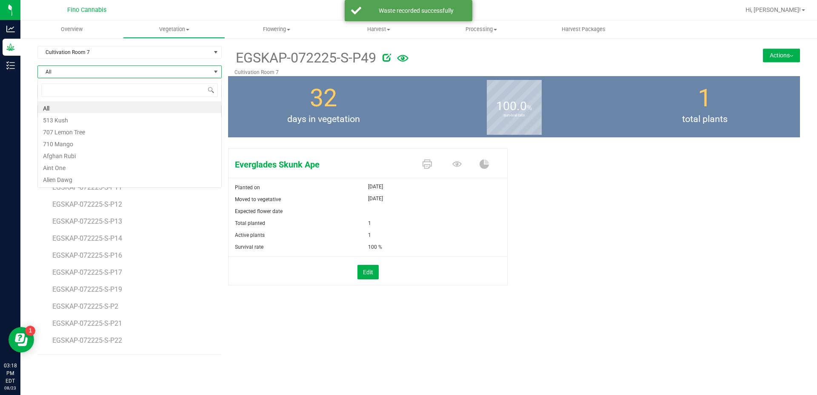
scroll to position [13, 184]
type input "ever"
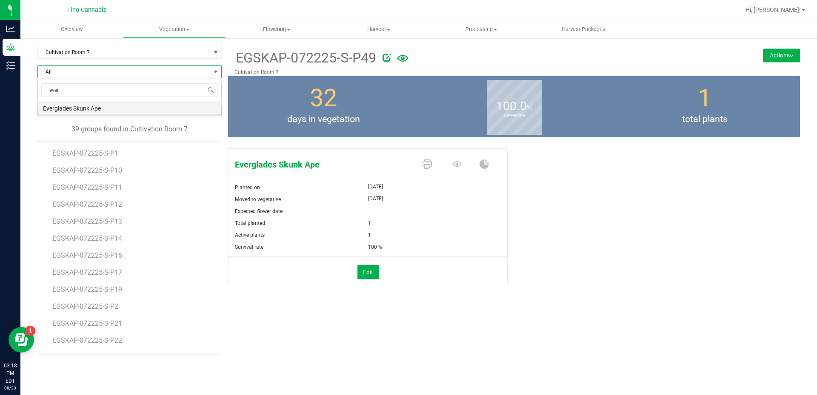
click at [75, 106] on li "Everglades Skunk Ape" at bounding box center [129, 107] width 183 height 12
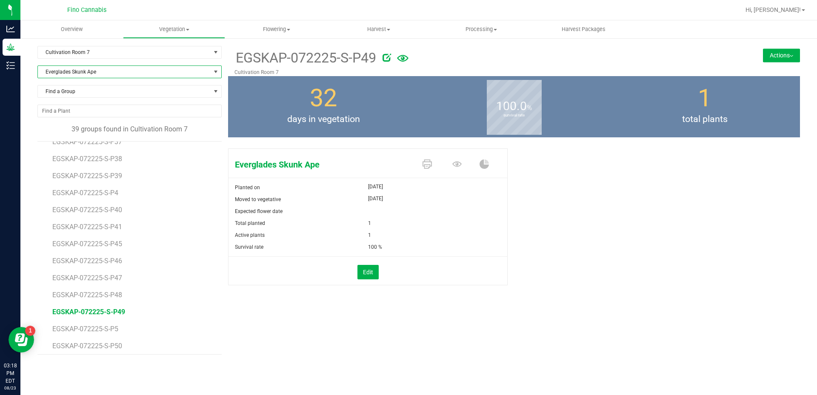
scroll to position [458, 0]
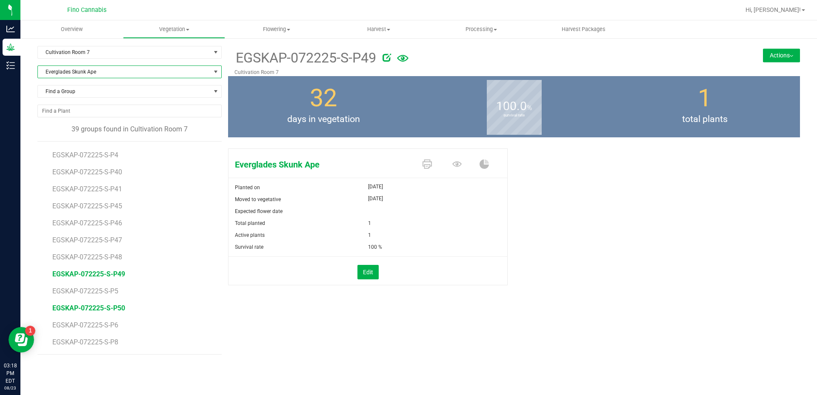
click at [105, 312] on span "EGSKAP-072225-S-P50" at bounding box center [88, 308] width 73 height 8
click at [790, 53] on button "Actions" at bounding box center [781, 55] width 37 height 14
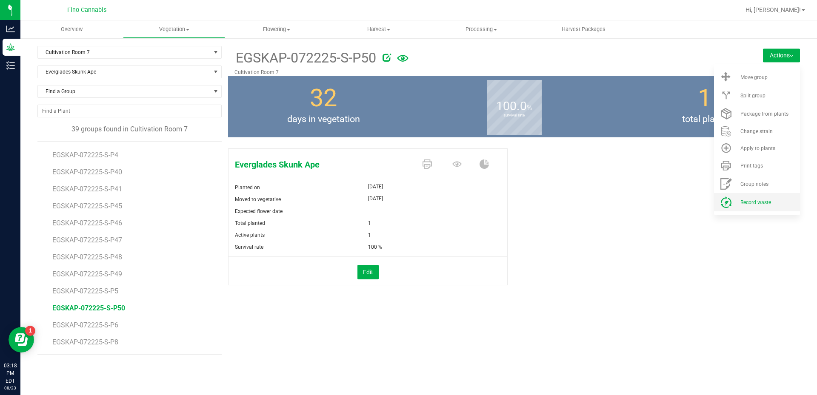
click at [758, 202] on span "Record waste" at bounding box center [755, 202] width 31 height 6
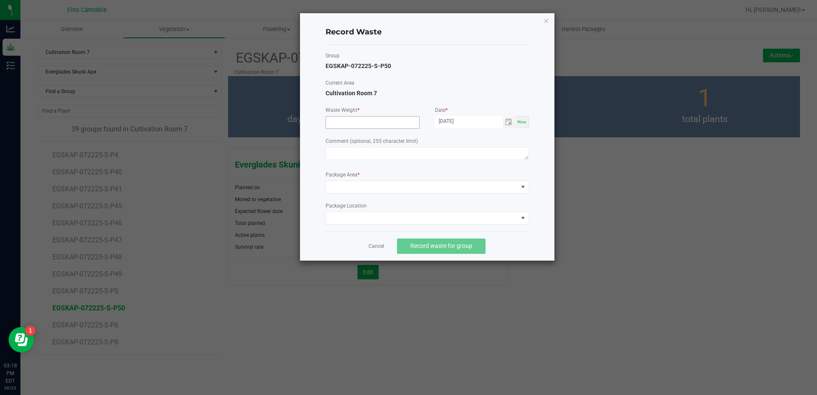
click at [366, 117] on input at bounding box center [372, 123] width 93 height 12
type input "29.0900 g"
paste textarea "Pruning Waste"
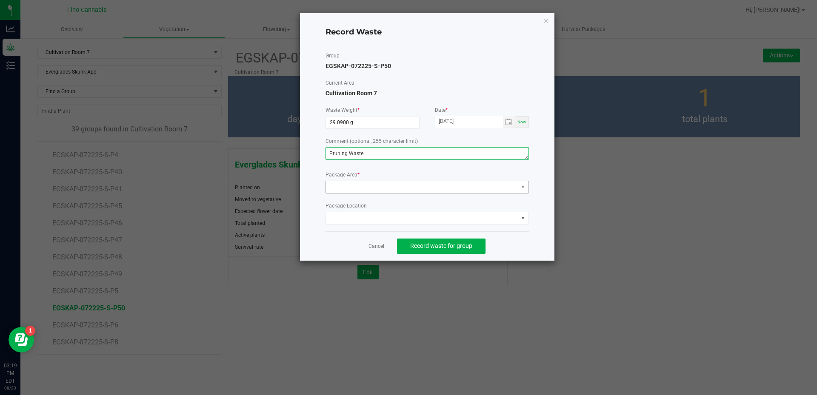
type textarea "Pruning Waste"
drag, startPoint x: 361, startPoint y: 181, endPoint x: 360, endPoint y: 190, distance: 8.6
click at [361, 182] on span at bounding box center [422, 187] width 192 height 12
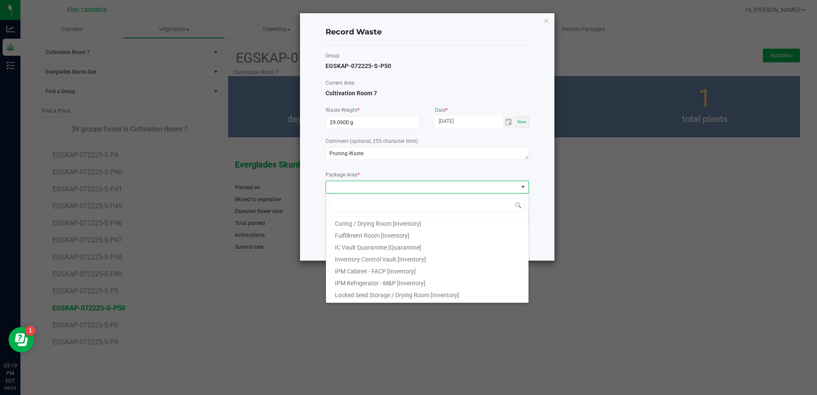
scroll to position [46, 0]
click at [373, 282] on span "Outdoor Cultivation Waste Bin [Waste]" at bounding box center [385, 284] width 101 height 7
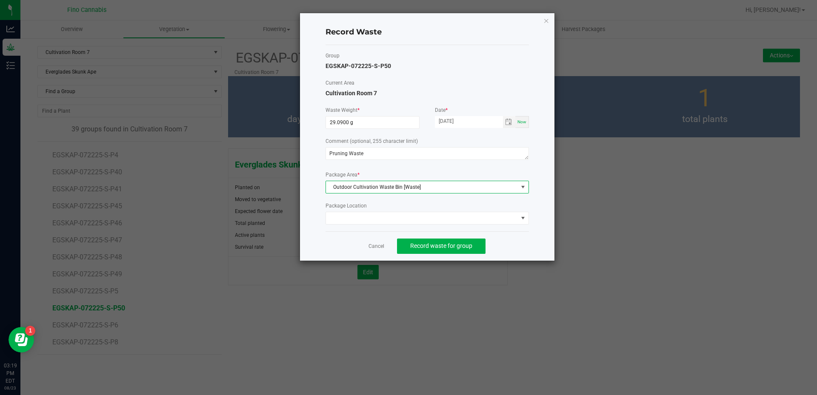
click at [518, 239] on div "Cancel Record waste for group" at bounding box center [426, 245] width 203 height 29
click at [455, 246] on span "Record waste for group" at bounding box center [441, 245] width 62 height 7
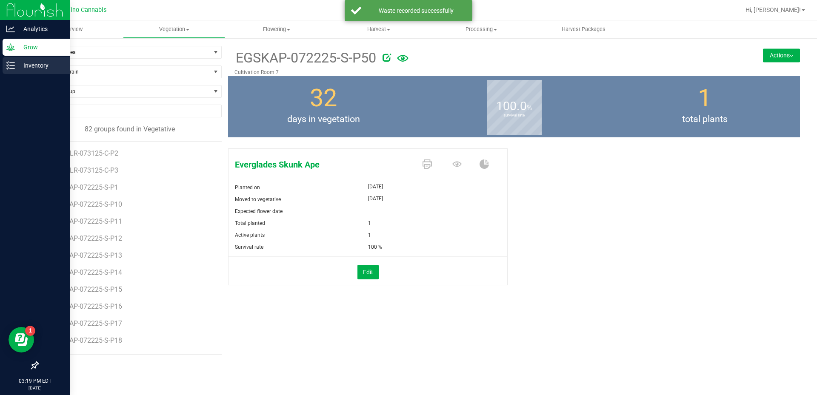
click at [28, 65] on p "Inventory" at bounding box center [40, 65] width 51 height 10
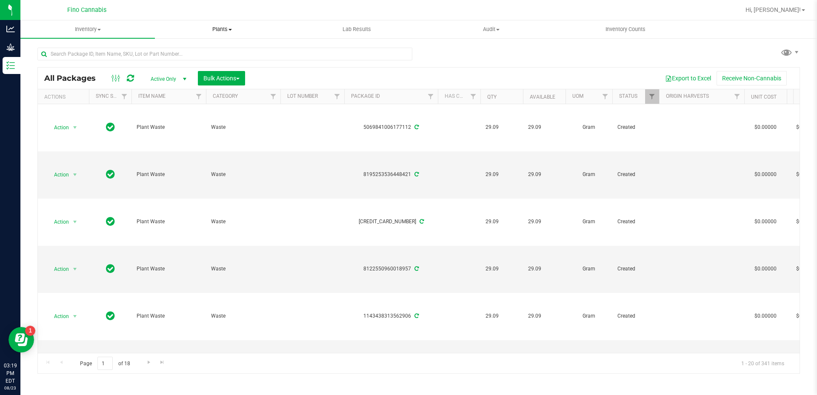
click at [219, 29] on span "Plants" at bounding box center [222, 30] width 134 height 8
click at [207, 59] on li "Waste log" at bounding box center [222, 62] width 134 height 10
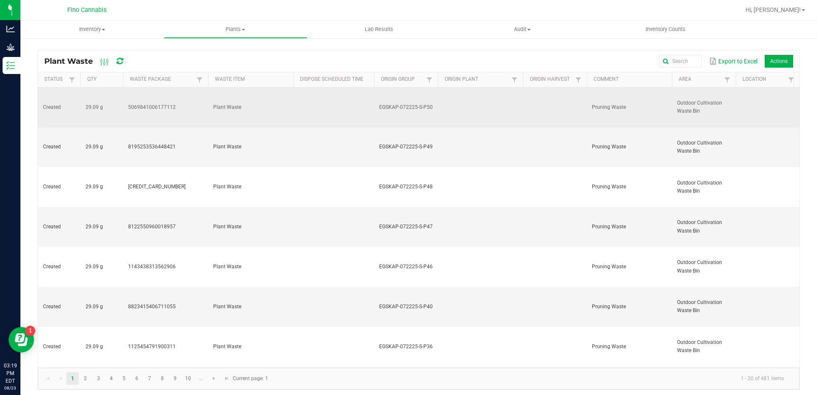
click at [302, 102] on td at bounding box center [333, 108] width 81 height 40
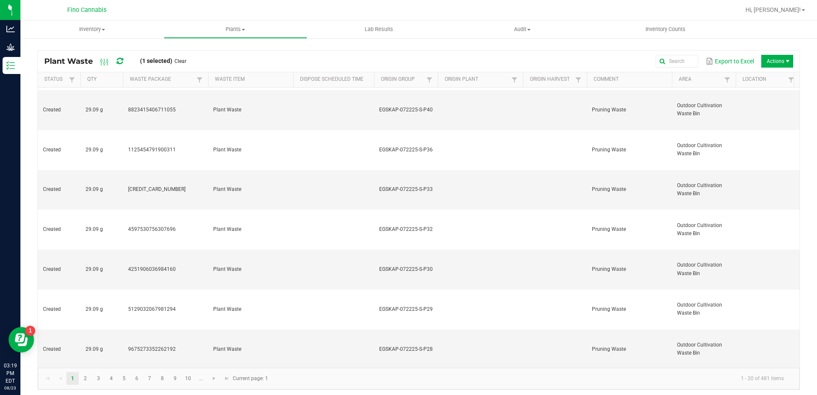
scroll to position [3, 0]
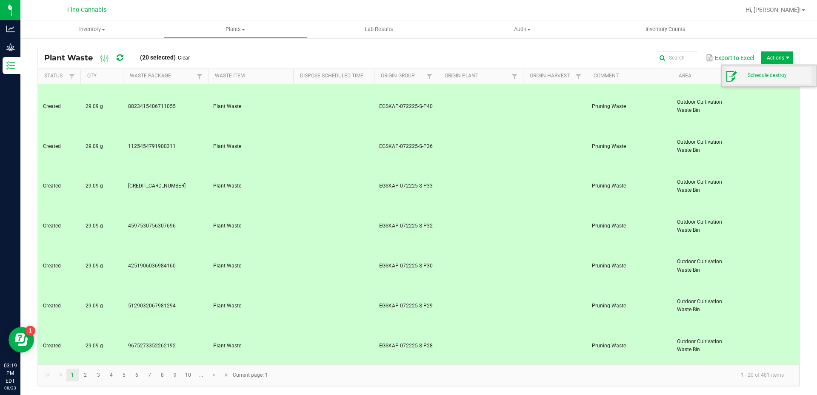
click at [763, 73] on span "Schedule destroy" at bounding box center [779, 75] width 64 height 7
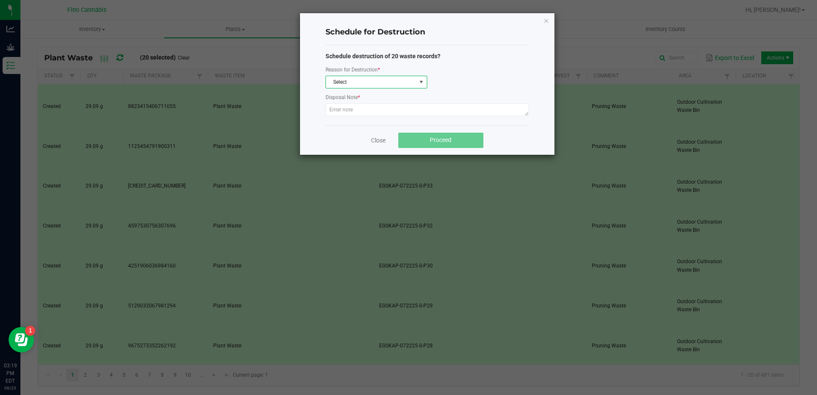
click at [350, 84] on span "Select" at bounding box center [371, 82] width 90 height 12
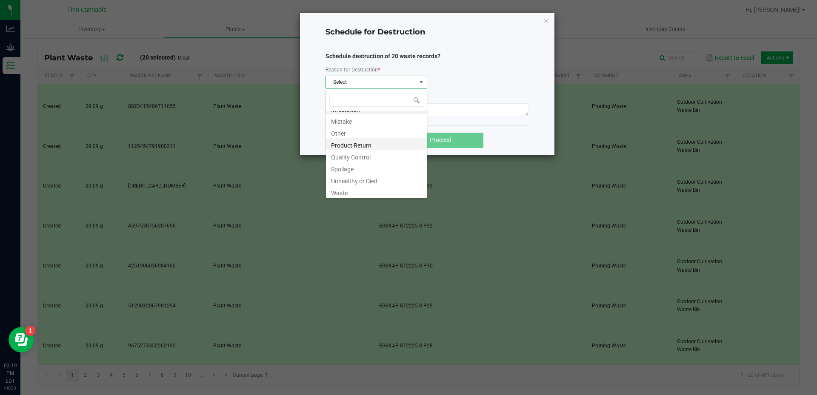
scroll to position [10, 0]
click at [355, 192] on li "Waste" at bounding box center [376, 190] width 101 height 12
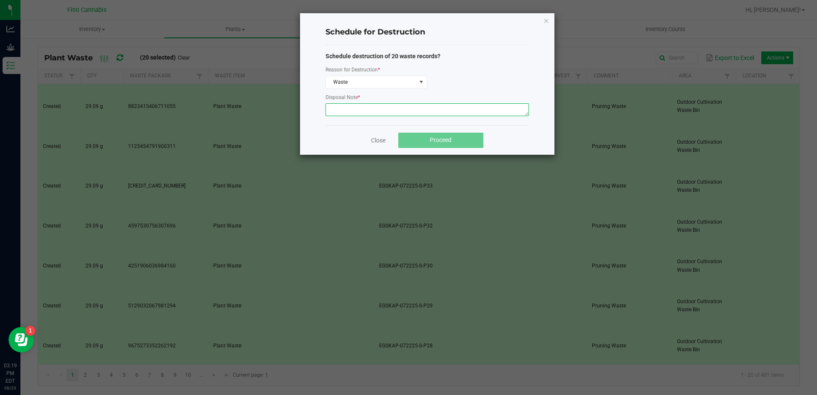
paste textarea "Pruning Waste"
type textarea "Pruning Waste"
click at [506, 135] on div "Close Proceed" at bounding box center [426, 139] width 203 height 29
click at [441, 134] on button "Proceed" at bounding box center [440, 140] width 85 height 15
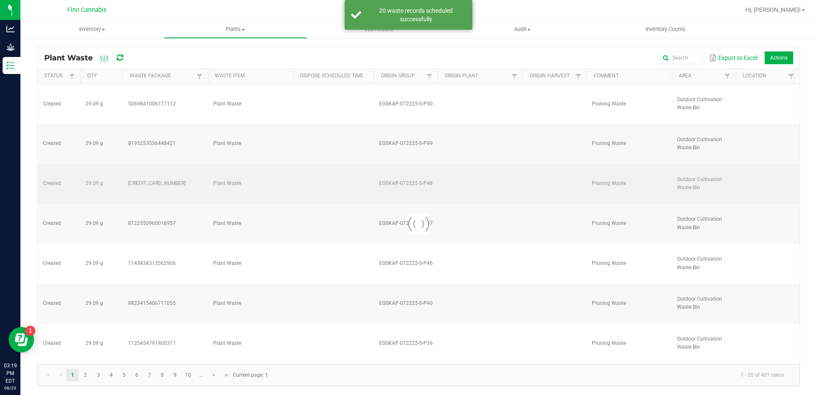
scroll to position [0, 0]
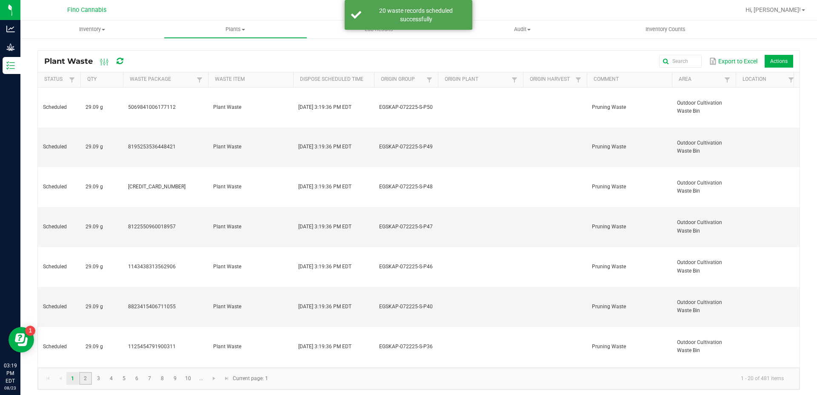
click at [87, 376] on link "2" at bounding box center [85, 378] width 12 height 13
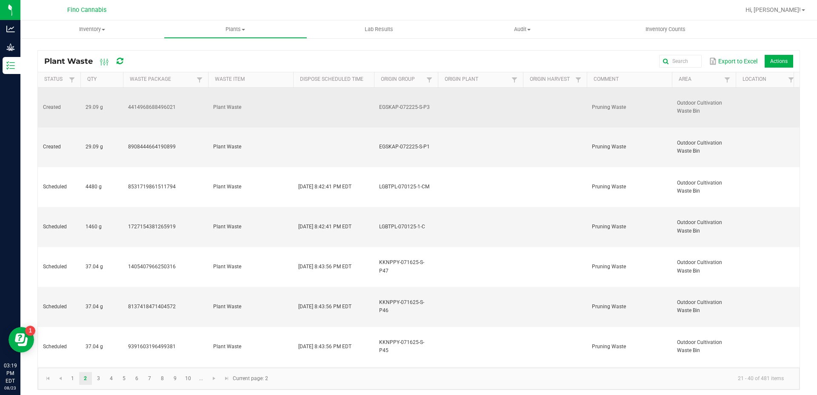
click at [518, 96] on td at bounding box center [480, 108] width 85 height 40
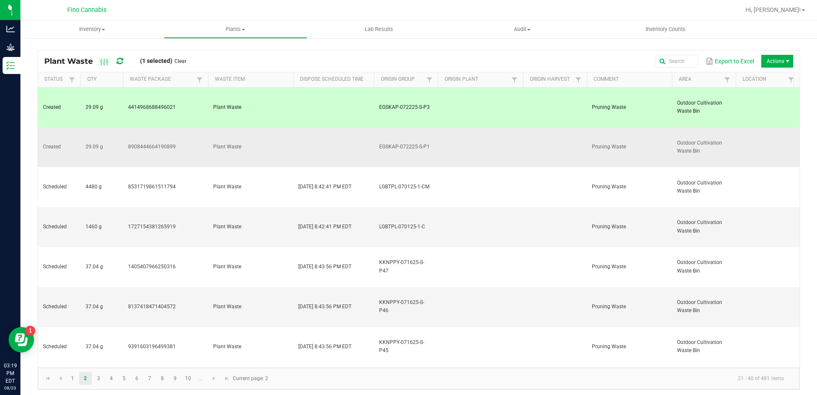
click at [518, 128] on td at bounding box center [480, 148] width 85 height 40
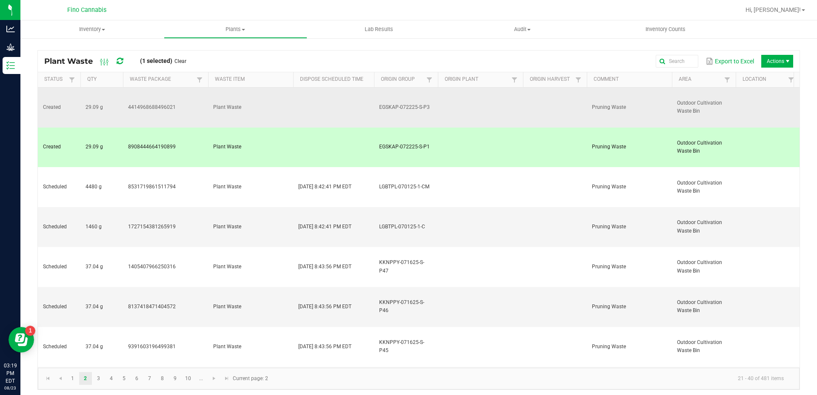
click at [500, 97] on td at bounding box center [480, 108] width 85 height 40
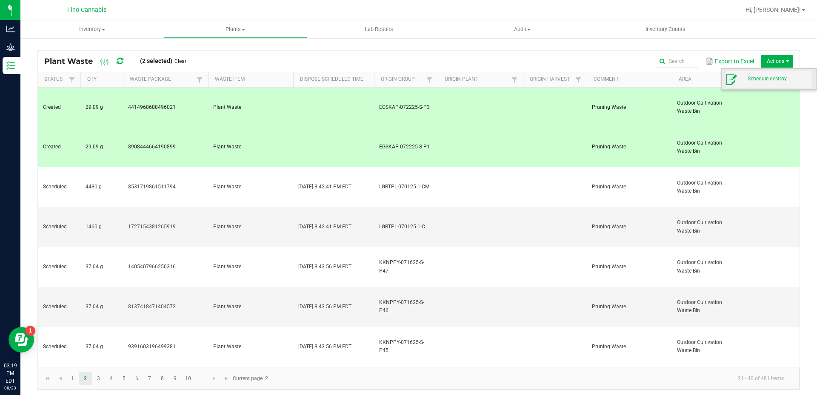
click at [763, 75] on span "Schedule destroy" at bounding box center [779, 78] width 64 height 7
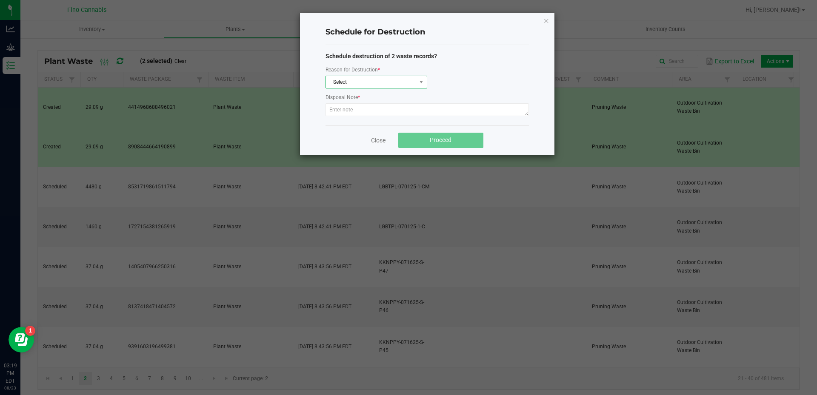
click at [345, 84] on span "Select" at bounding box center [371, 82] width 90 height 12
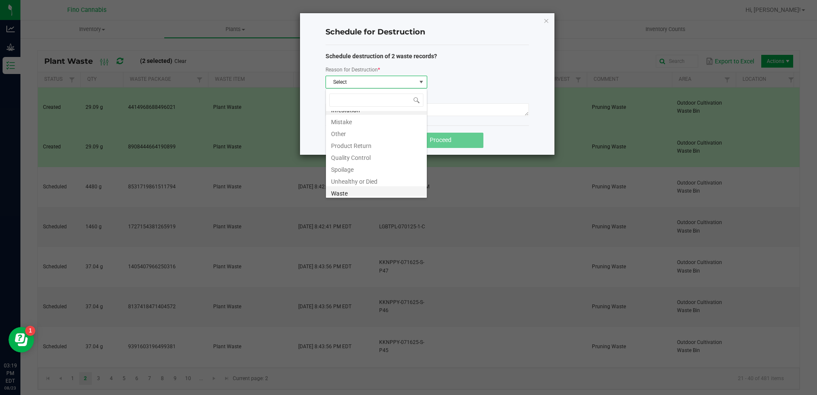
scroll to position [10, 0]
click at [356, 192] on li "Waste" at bounding box center [376, 190] width 101 height 12
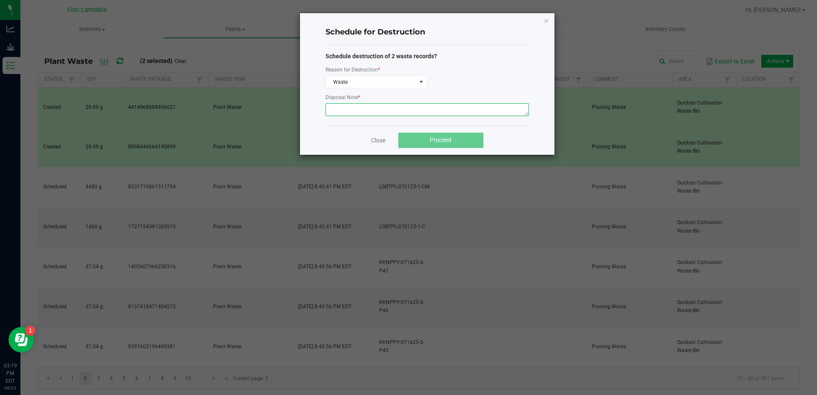
paste textarea "Pruning Waste"
type textarea "Pruning Waste"
click at [495, 131] on div "Close Proceed" at bounding box center [426, 139] width 203 height 29
click at [460, 140] on button "Proceed" at bounding box center [440, 140] width 85 height 15
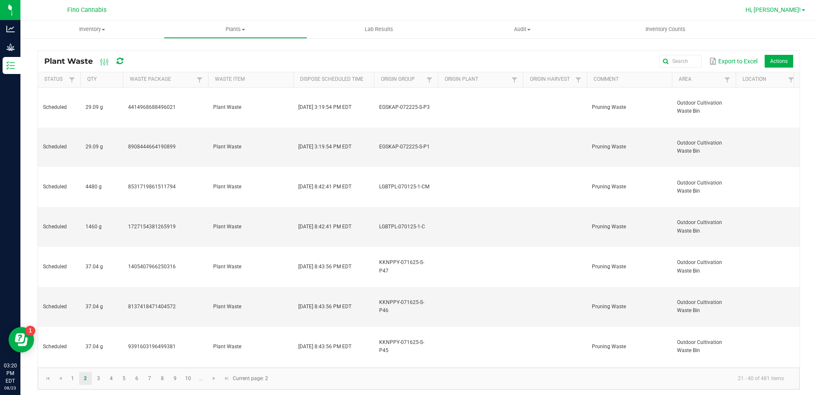
click at [796, 9] on span "Hi, [PERSON_NAME]!" at bounding box center [772, 9] width 55 height 7
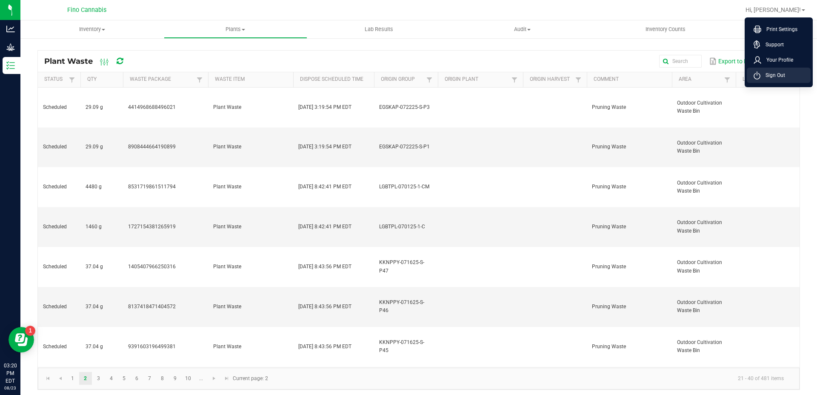
click at [765, 79] on span "Sign Out" at bounding box center [772, 75] width 25 height 9
